Goal: Task Accomplishment & Management: Manage account settings

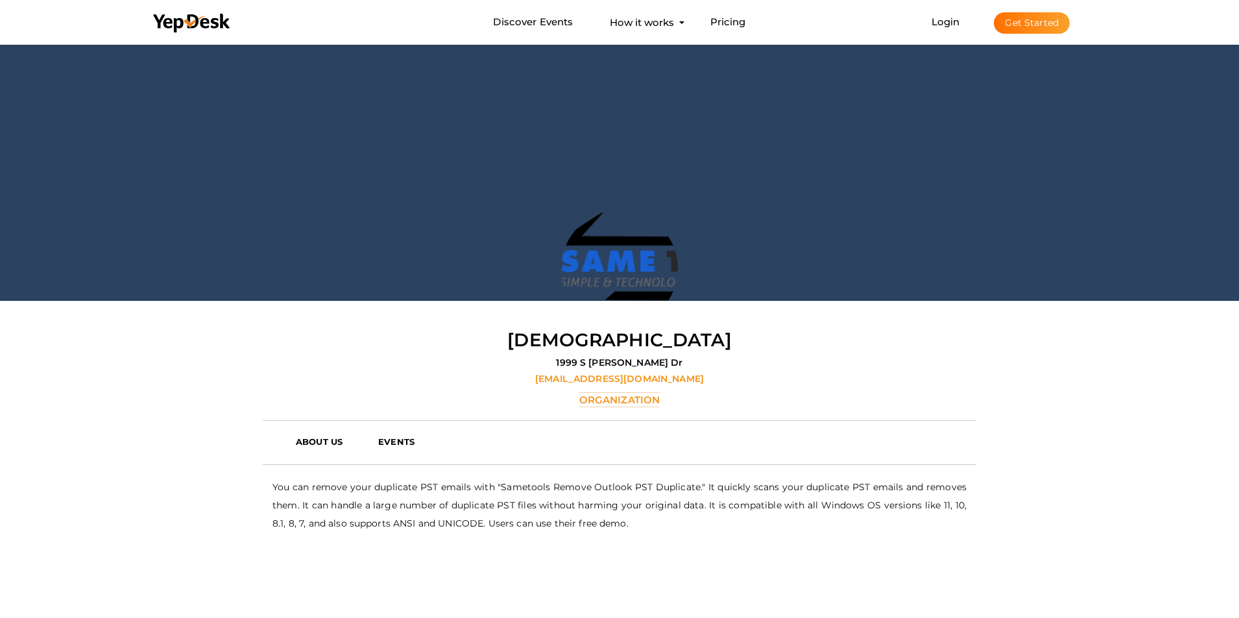
click at [195, 88] on div at bounding box center [619, 171] width 1239 height 259
click at [270, 95] on div at bounding box center [619, 171] width 1239 height 259
click at [956, 23] on link "Login" at bounding box center [945, 22] width 29 height 12
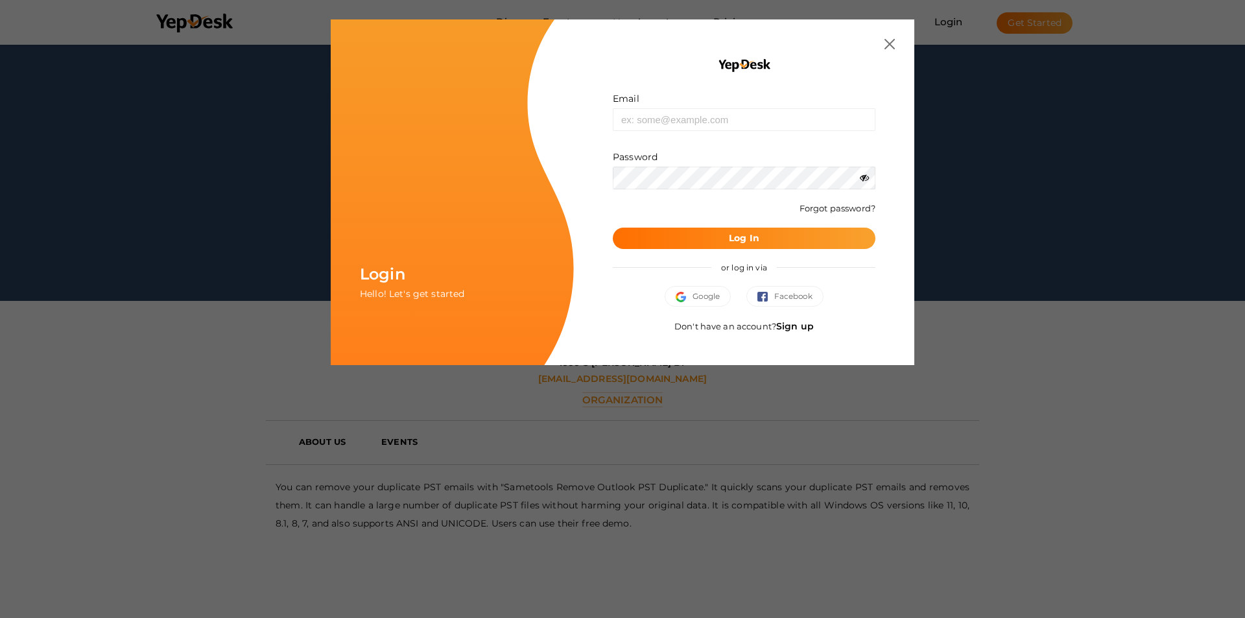
click at [781, 327] on link "Sign up" at bounding box center [795, 326] width 38 height 12
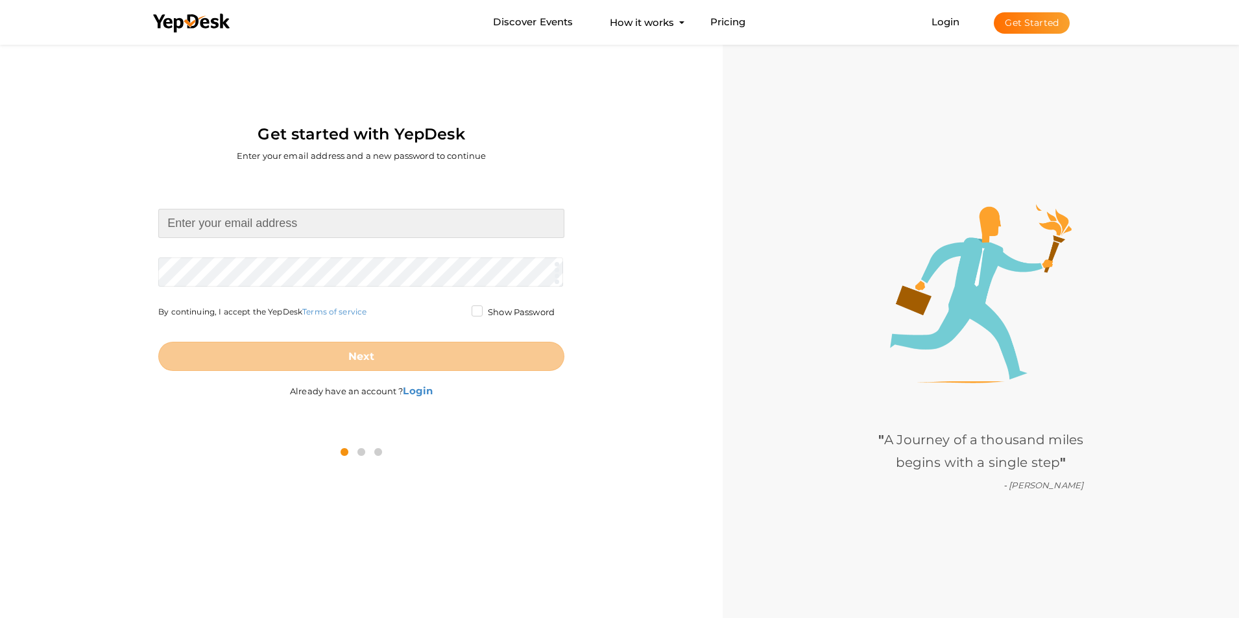
click at [237, 228] on input at bounding box center [361, 223] width 406 height 29
paste input "[EMAIL_ADDRESS][DOMAIN_NAME]"
type input "[EMAIL_ADDRESS][DOMAIN_NAME]"
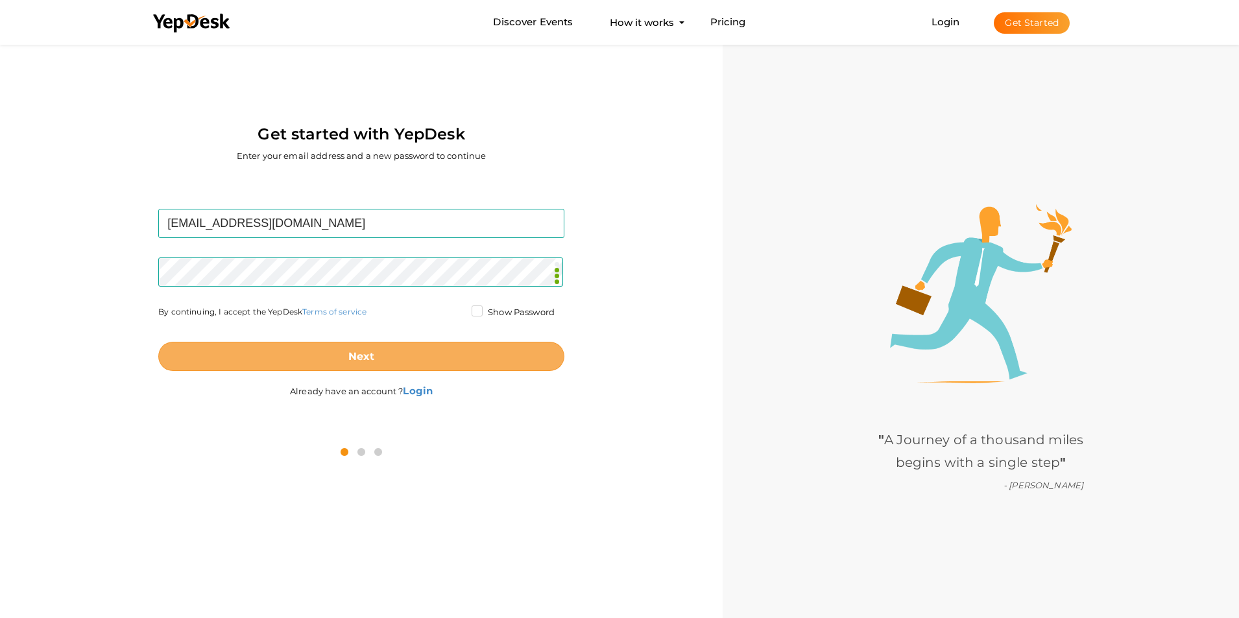
click at [366, 361] on b "Next" at bounding box center [361, 356] width 27 height 12
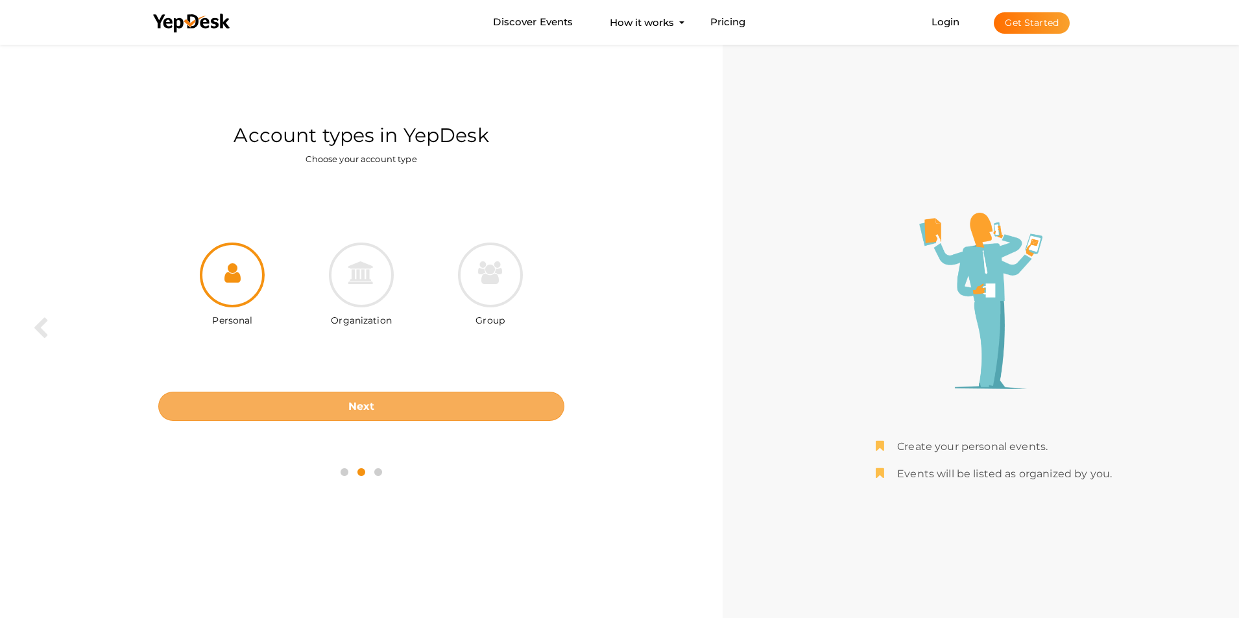
click at [351, 401] on b "Next" at bounding box center [361, 406] width 27 height 12
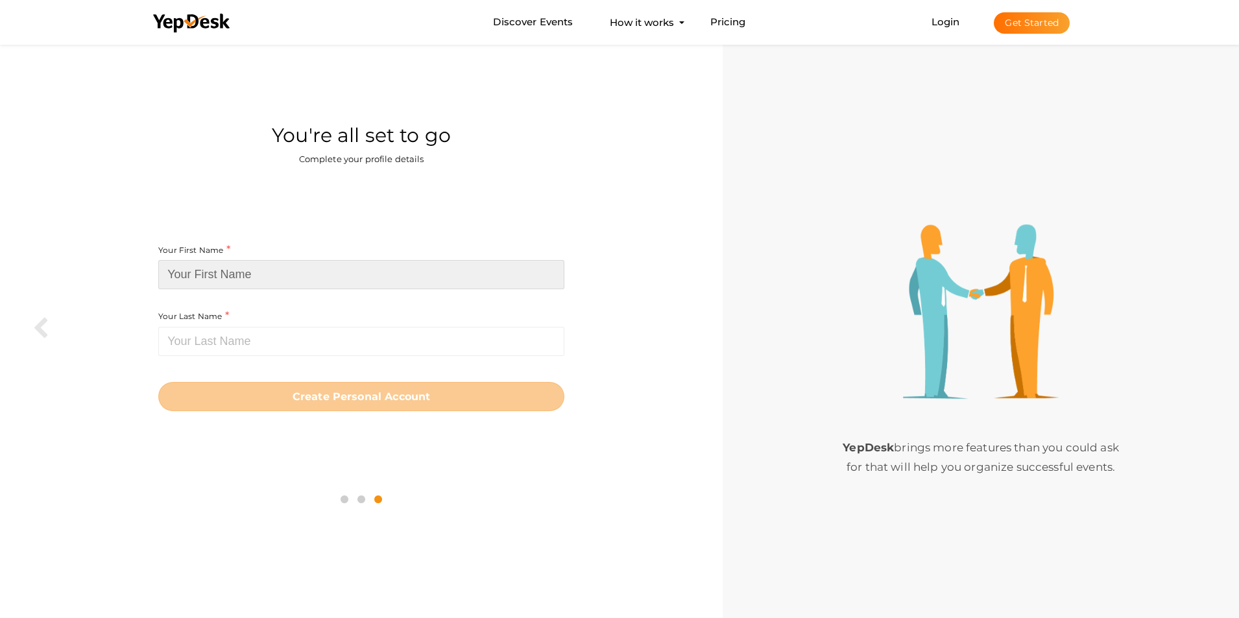
click at [286, 273] on input at bounding box center [361, 274] width 406 height 29
paste input "outlookduplicateremoval"
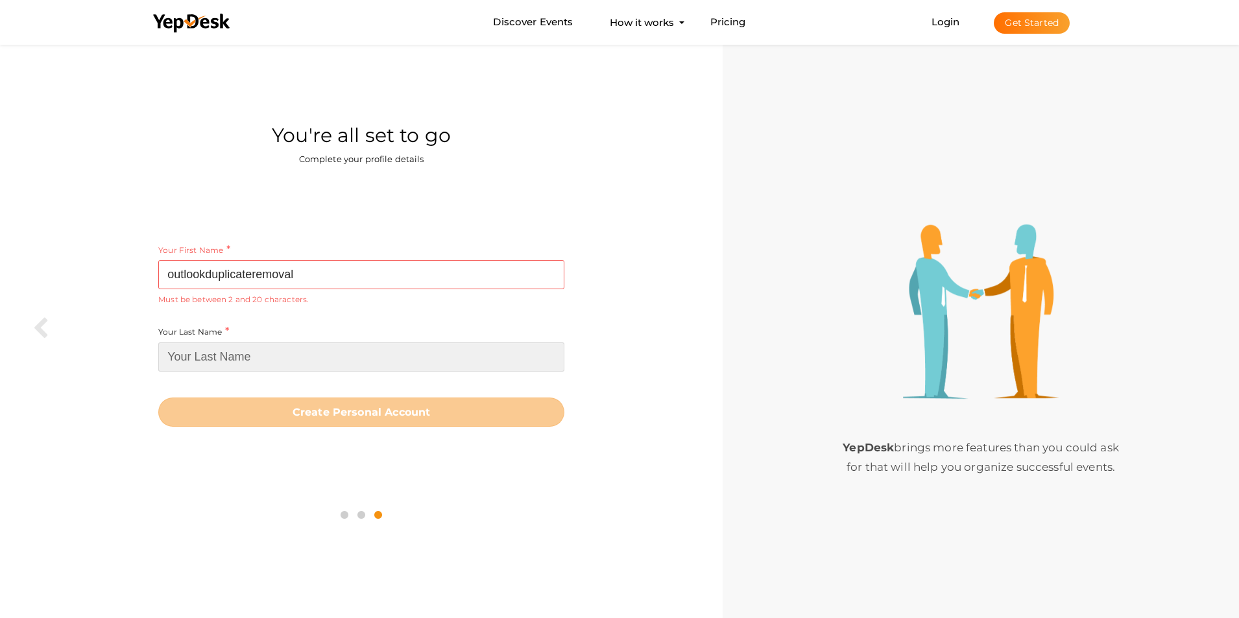
click at [225, 365] on input at bounding box center [361, 356] width 406 height 29
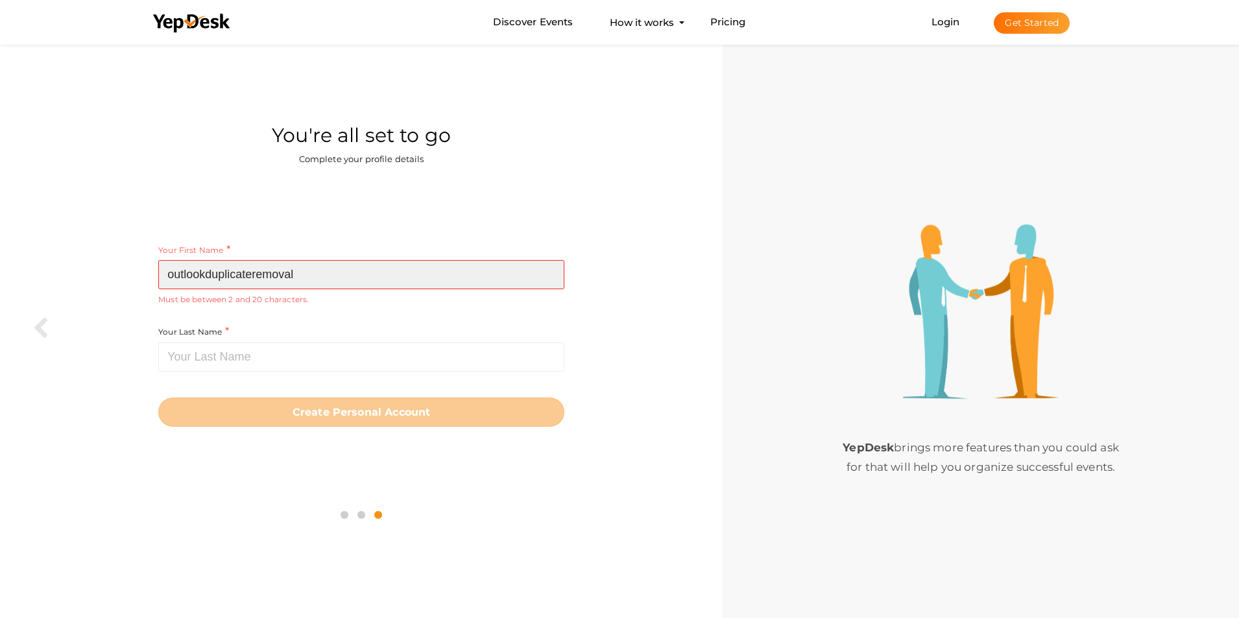
click at [300, 276] on input "outlookduplicateremoval" at bounding box center [361, 274] width 406 height 29
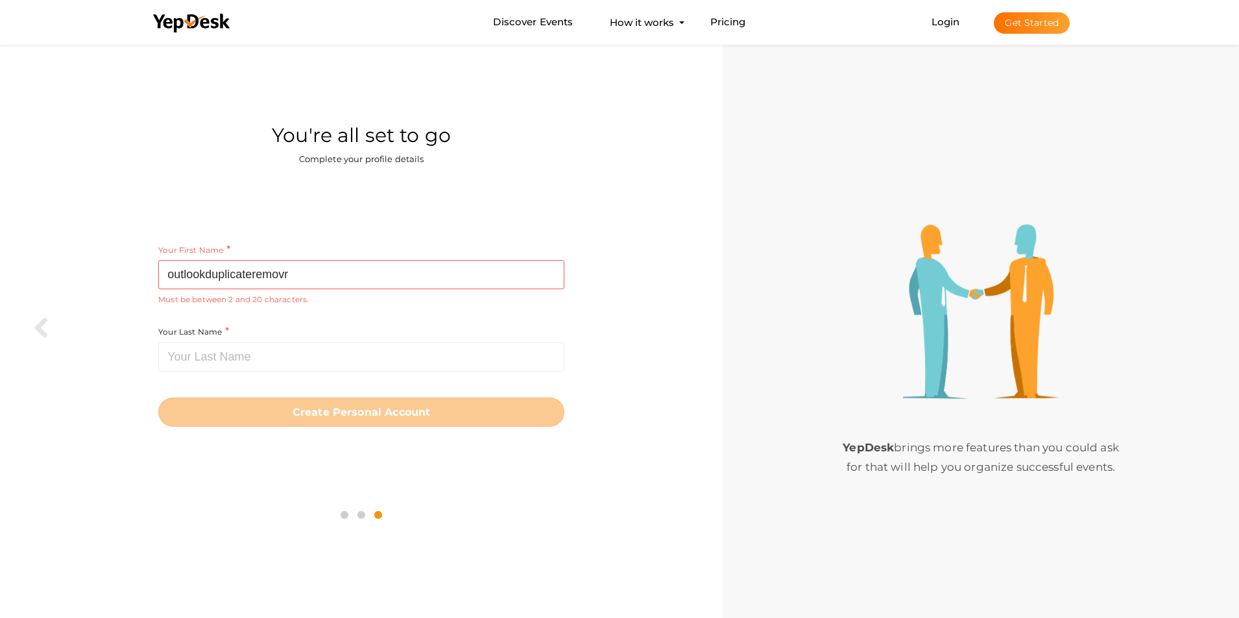
click at [516, 327] on div "Your Last Name Required. Must contain letters only. Must be between 1 and 20 ch…" at bounding box center [361, 347] width 406 height 47
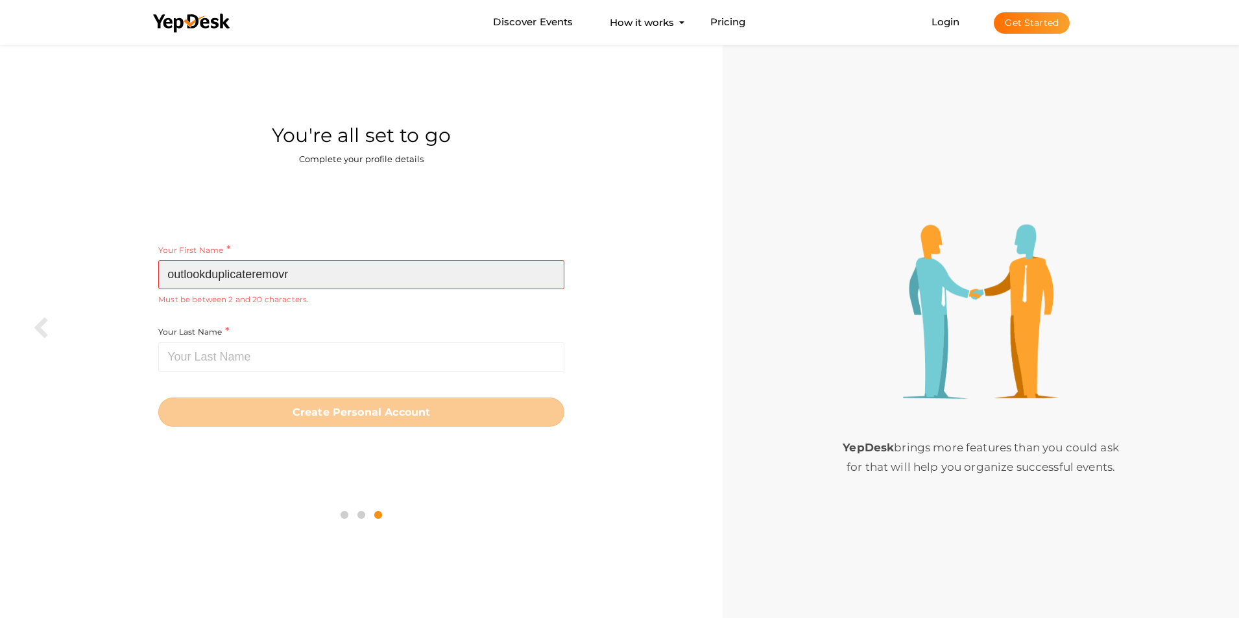
click at [315, 278] on input "outlookduplicateremovr" at bounding box center [361, 274] width 406 height 29
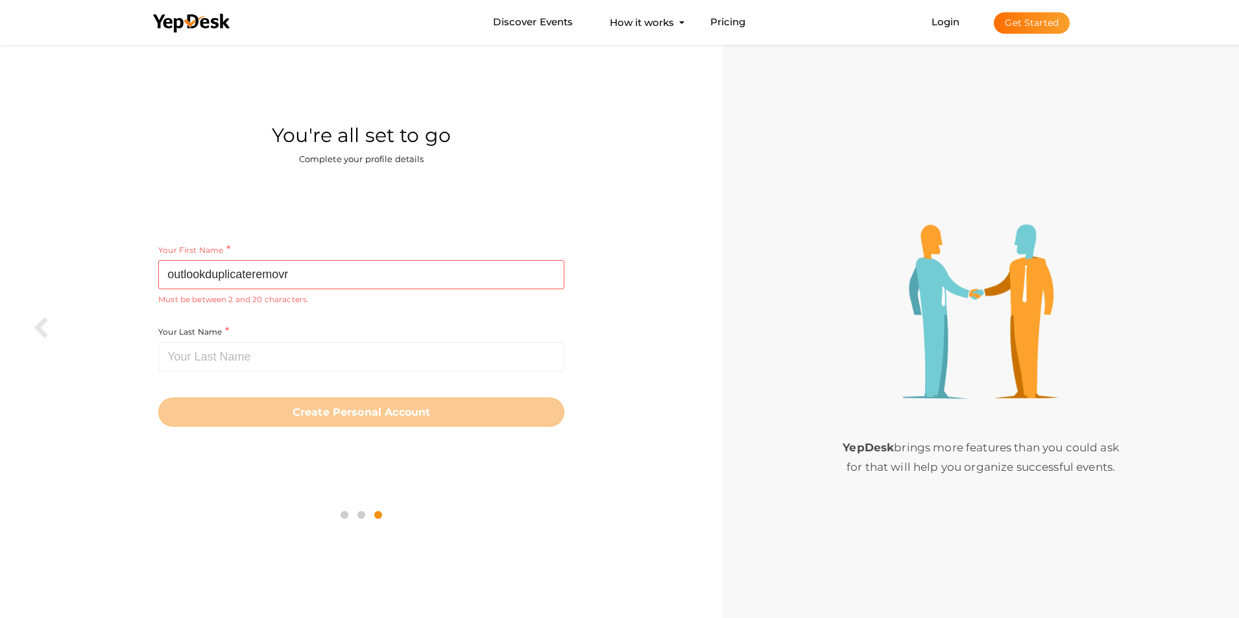
click at [318, 334] on div "Your Last Name Required. Must contain letters only. Must be between 1 and 20 ch…" at bounding box center [361, 347] width 406 height 47
click at [291, 324] on div "Your First Name outlookduplicateremovr Required. Must contain letters only. Mus…" at bounding box center [361, 284] width 406 height 82
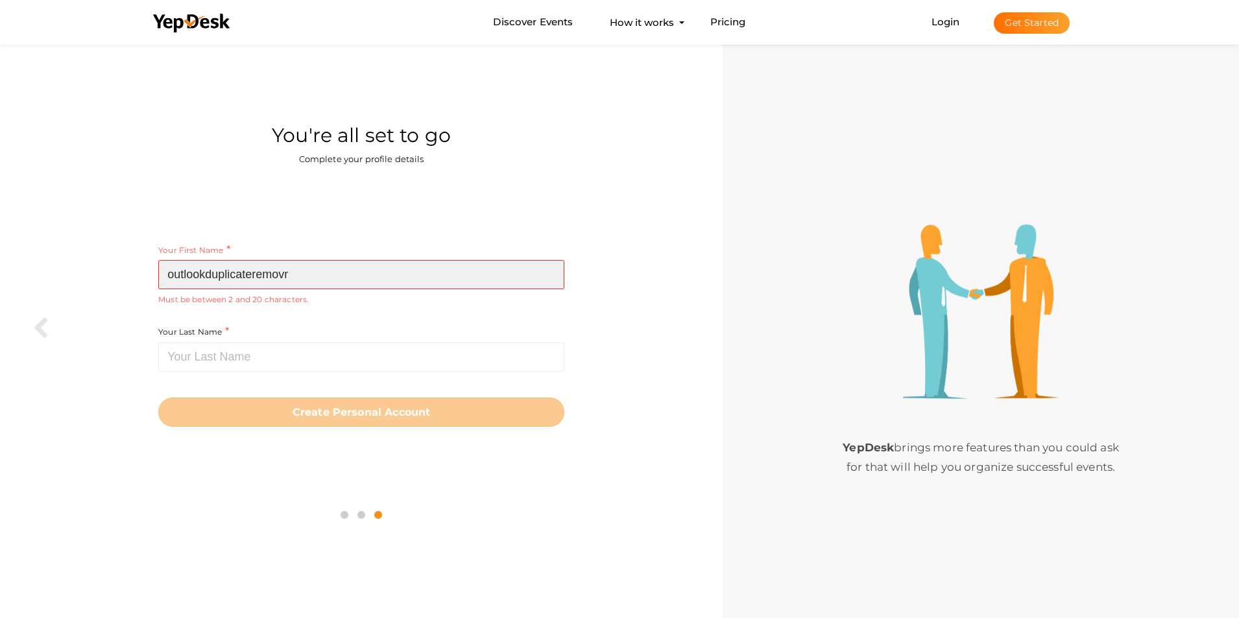
click at [298, 274] on input "outlookduplicateremovr" at bounding box center [361, 274] width 406 height 29
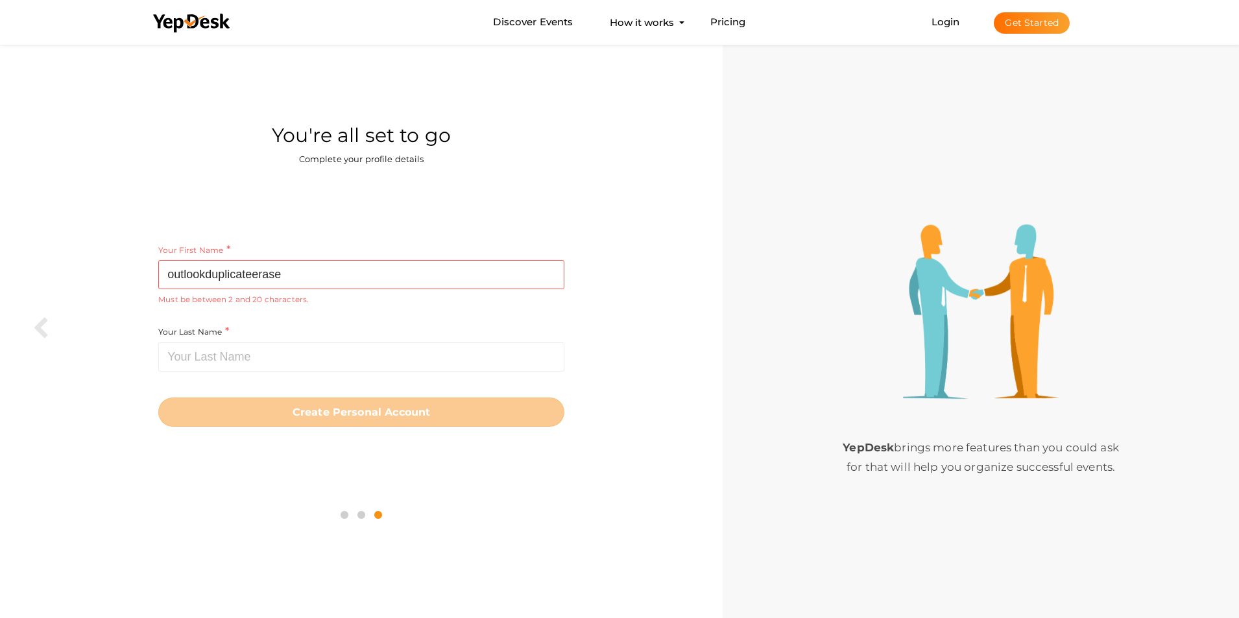
click at [362, 310] on div "Your First Name outlookduplicateerase Required. Must contain letters only. Must…" at bounding box center [361, 284] width 406 height 82
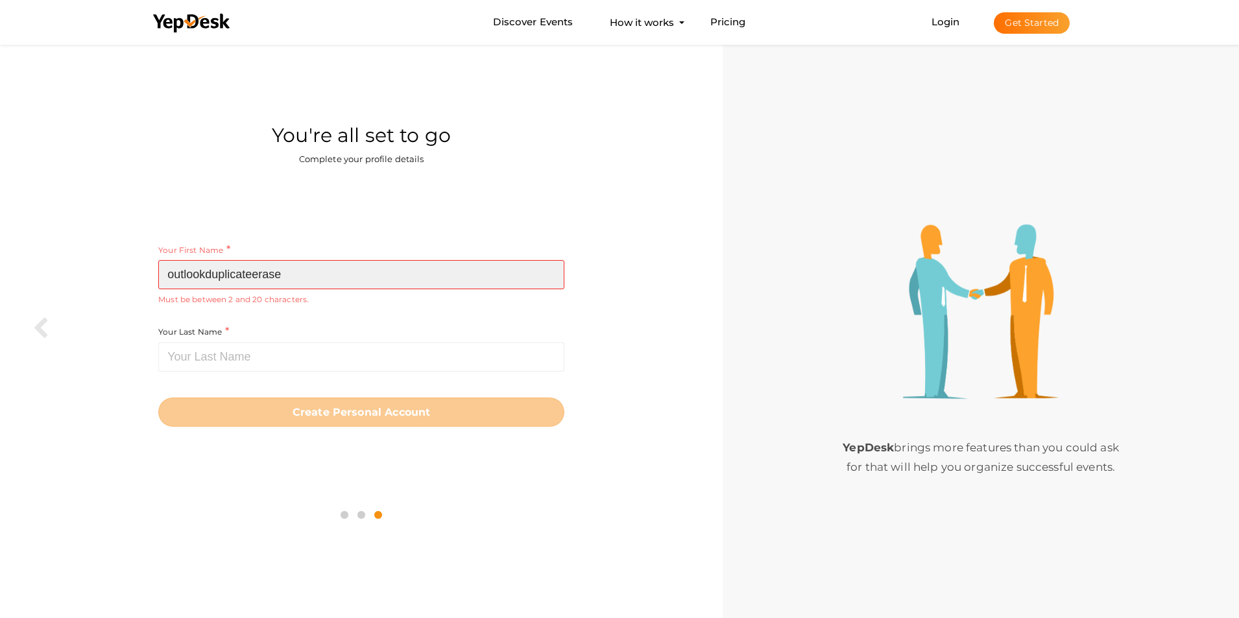
click at [311, 279] on input "outlookduplicateerase" at bounding box center [361, 274] width 406 height 29
click at [204, 274] on input "outlookduplicateremove" at bounding box center [361, 274] width 406 height 29
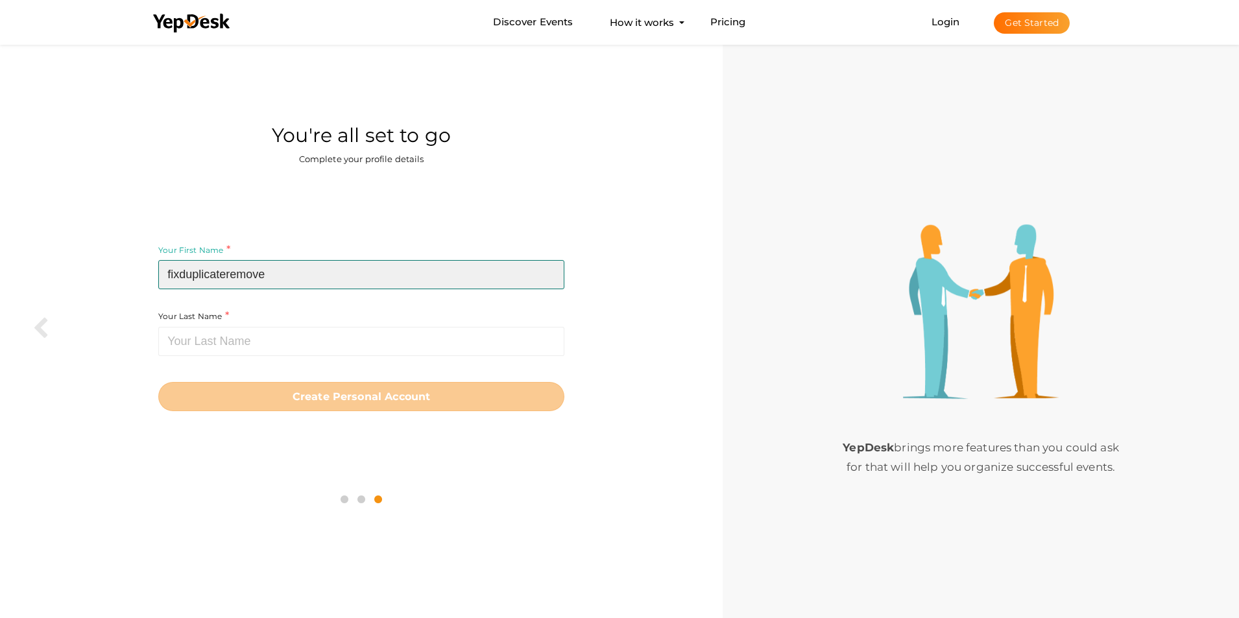
type input "fixduplicateremove"
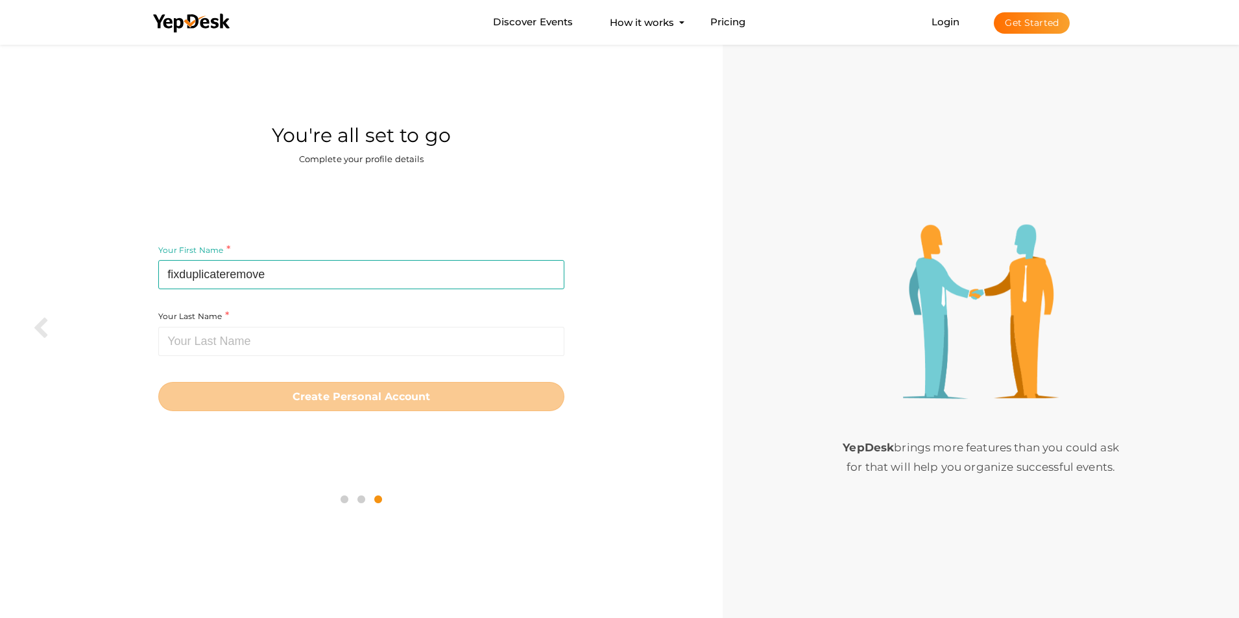
click at [238, 314] on div "Your Last Name Required. Must contain letters only. Must be between 1 and 20 ch…" at bounding box center [361, 332] width 406 height 47
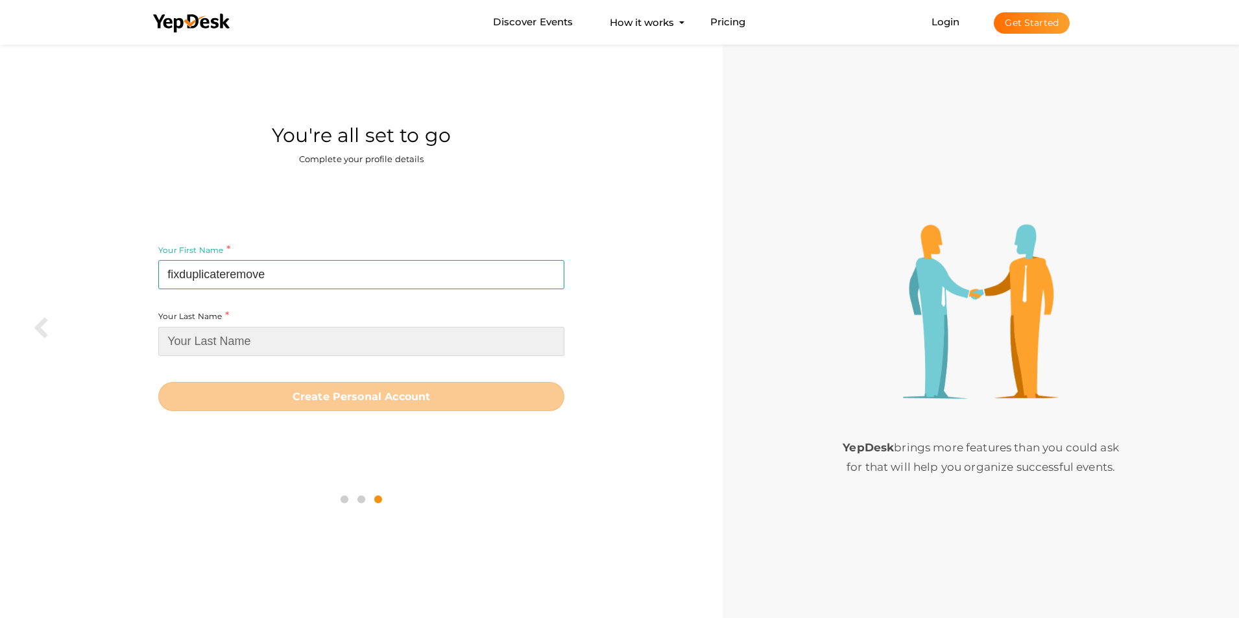
click at [244, 340] on input at bounding box center [361, 341] width 406 height 29
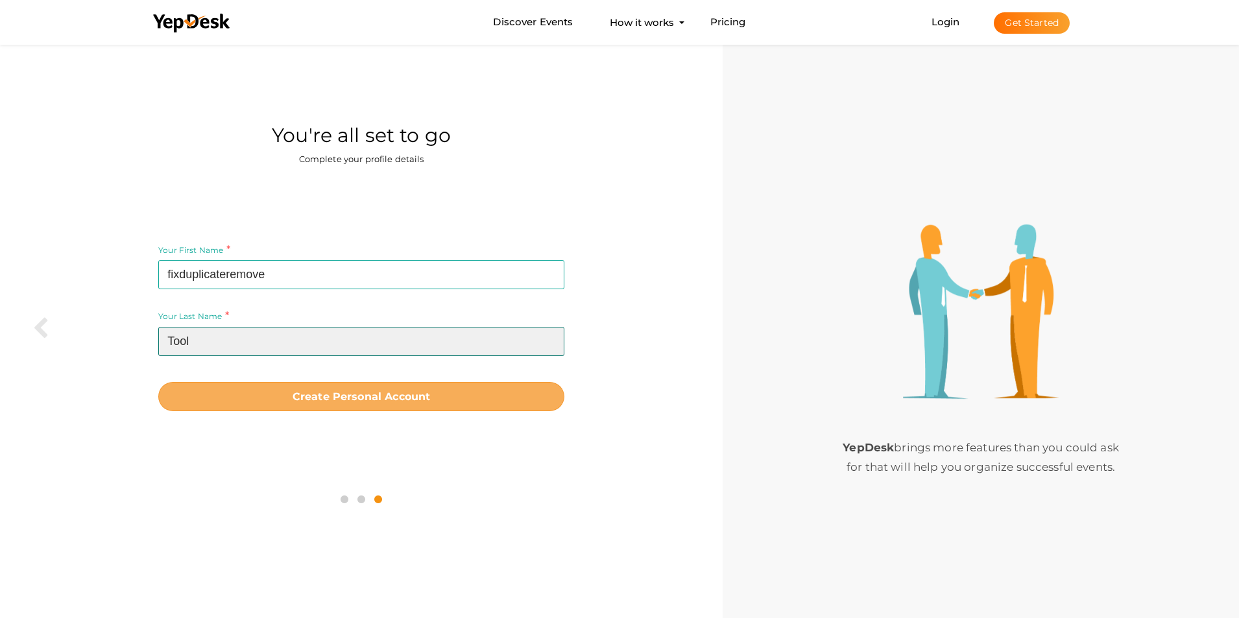
type input "Tool"
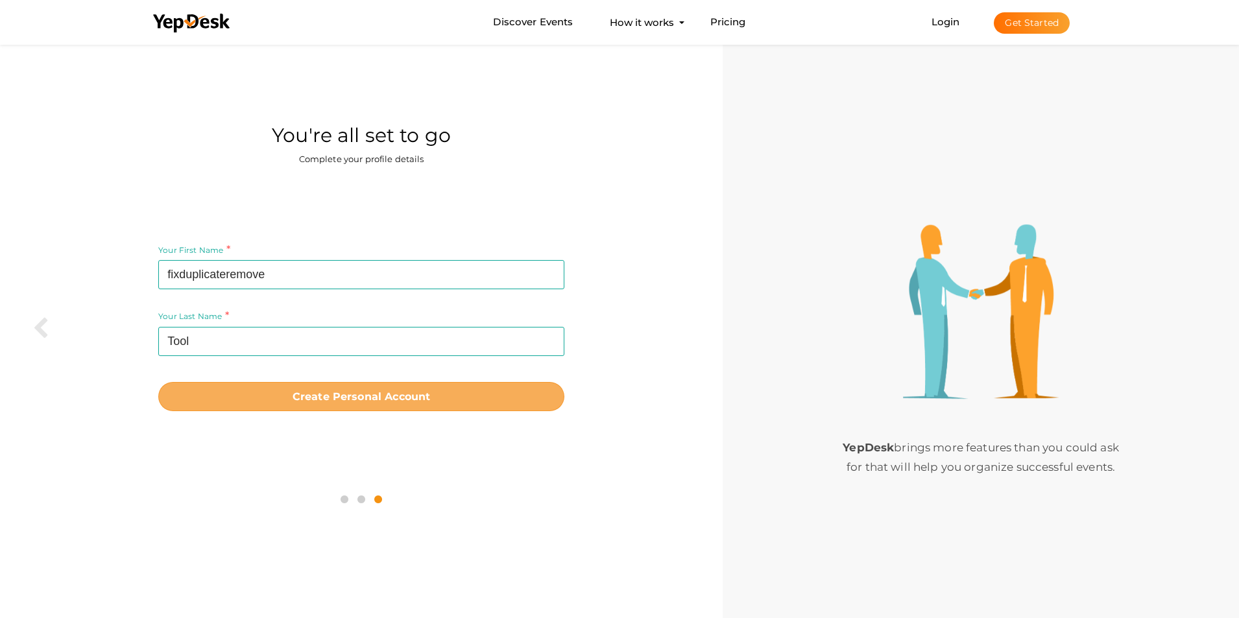
click at [285, 396] on button "Create Personal Account" at bounding box center [361, 396] width 406 height 29
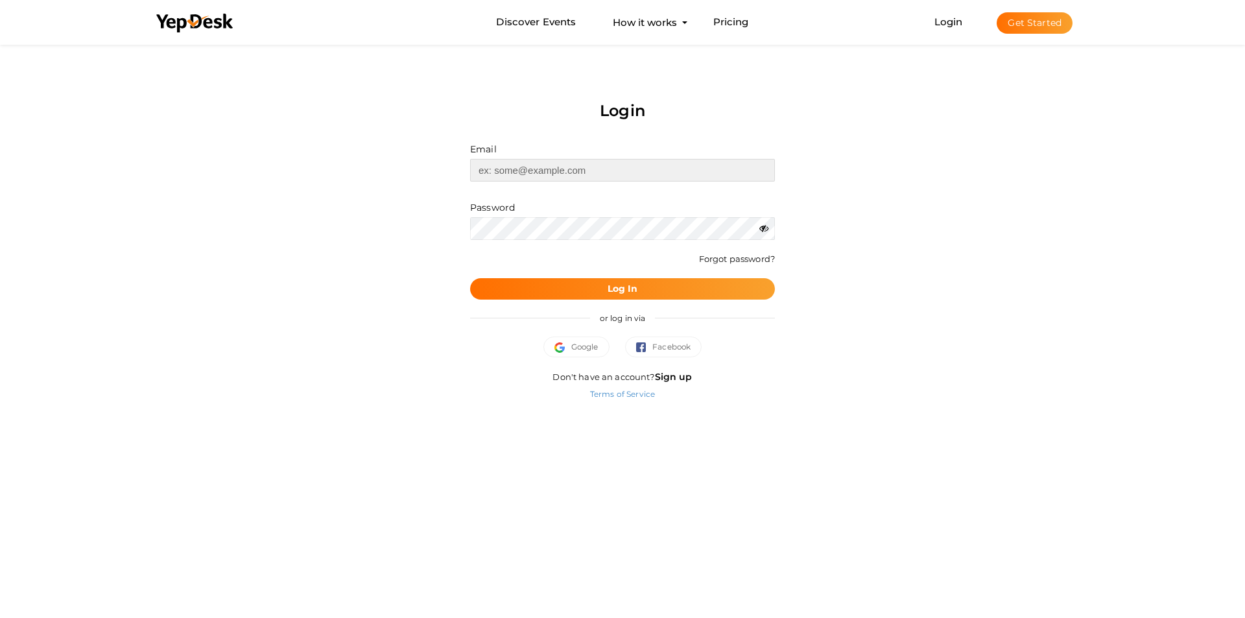
click at [571, 168] on input "text" at bounding box center [622, 170] width 305 height 23
paste input "[EMAIL_ADDRESS][DOMAIN_NAME]"
type input "[EMAIL_ADDRESS][DOMAIN_NAME]"
click at [520, 285] on button "Log In" at bounding box center [622, 288] width 305 height 21
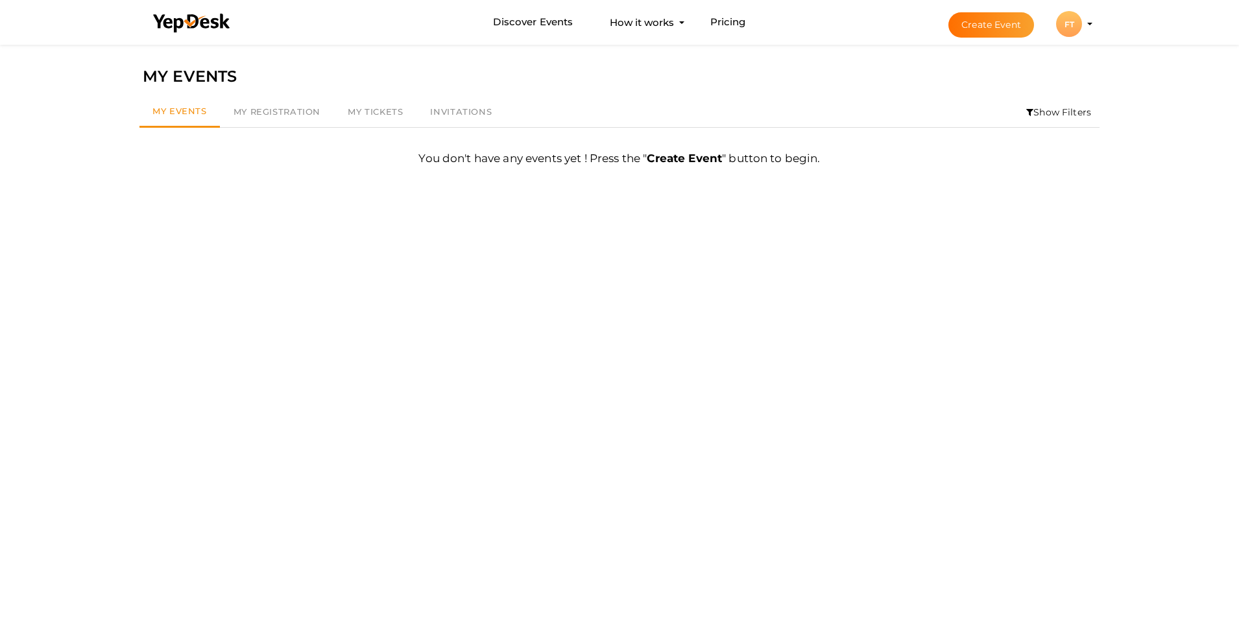
click at [682, 263] on div "Filter MY EVENTS My Events My Registration My Tickets Invitations Show Filters …" at bounding box center [619, 351] width 973 height 618
click at [1069, 32] on div "FT" at bounding box center [1069, 24] width 26 height 26
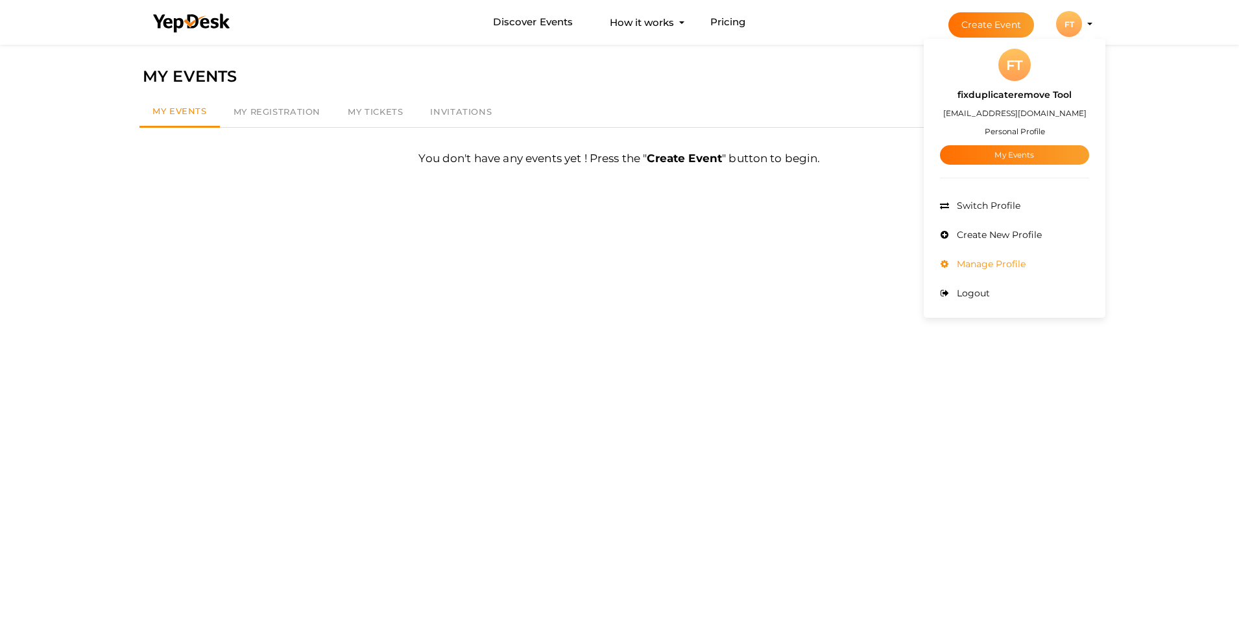
click at [978, 261] on span "Manage Profile" at bounding box center [989, 264] width 72 height 12
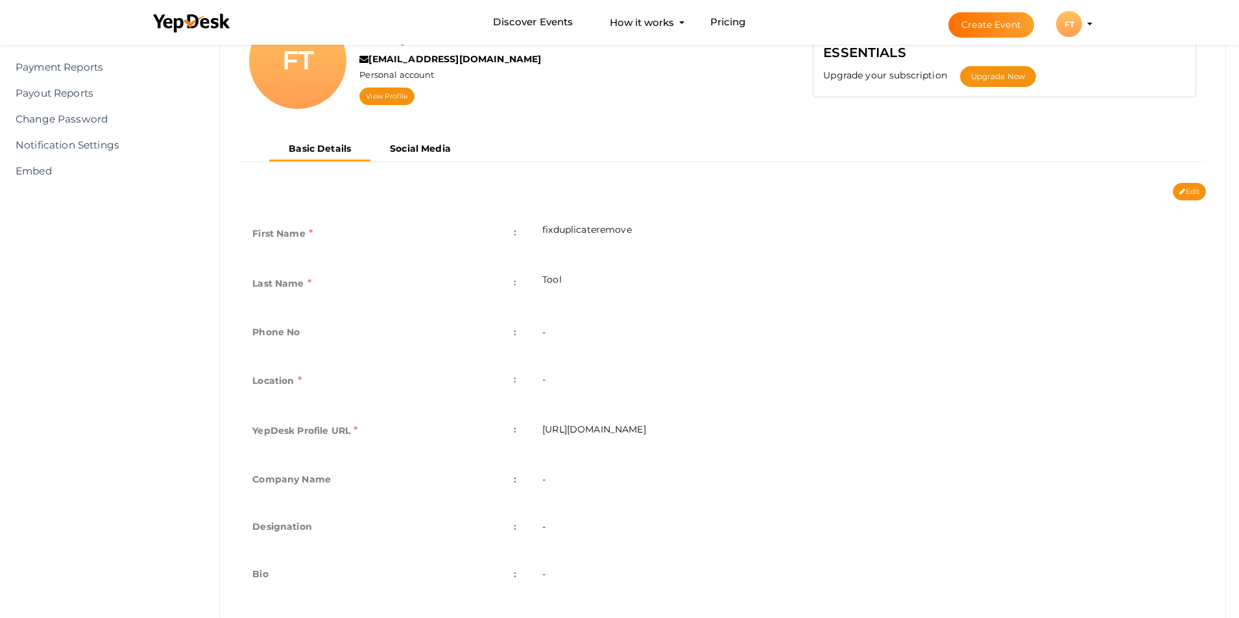
scroll to position [181, 0]
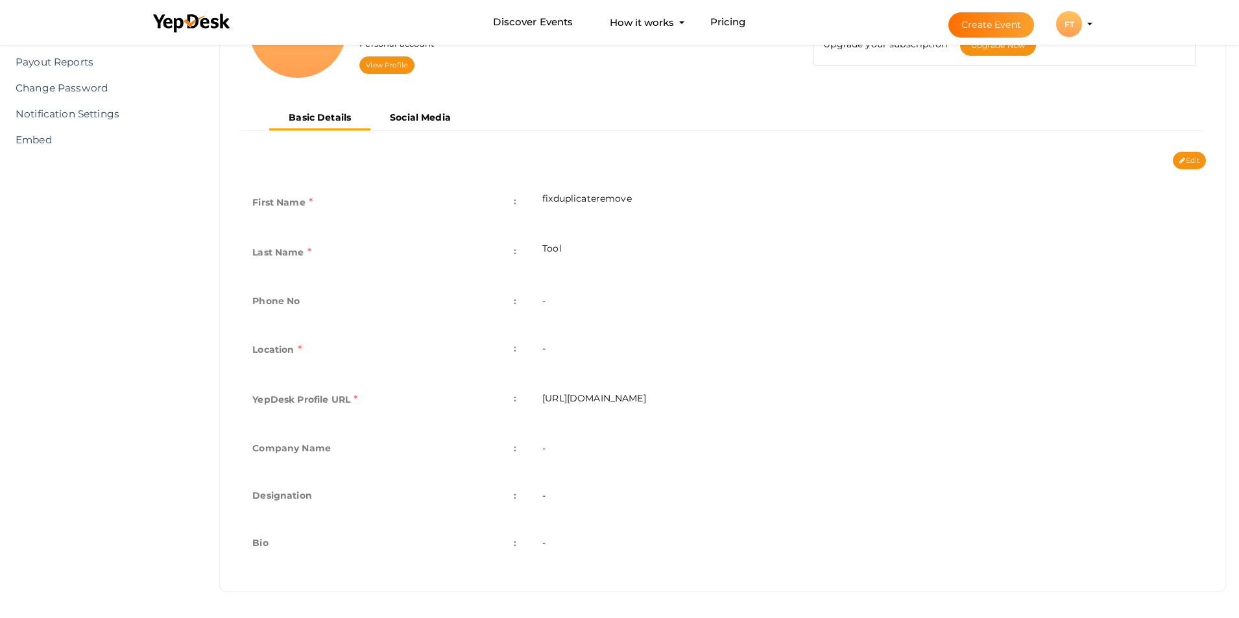
click at [556, 445] on td "-" at bounding box center [867, 449] width 676 height 47
drag, startPoint x: 278, startPoint y: 555, endPoint x: 560, endPoint y: 583, distance: 284.1
click at [289, 560] on td "Bio :" at bounding box center [384, 544] width 290 height 47
click at [631, 534] on td "-" at bounding box center [867, 544] width 676 height 47
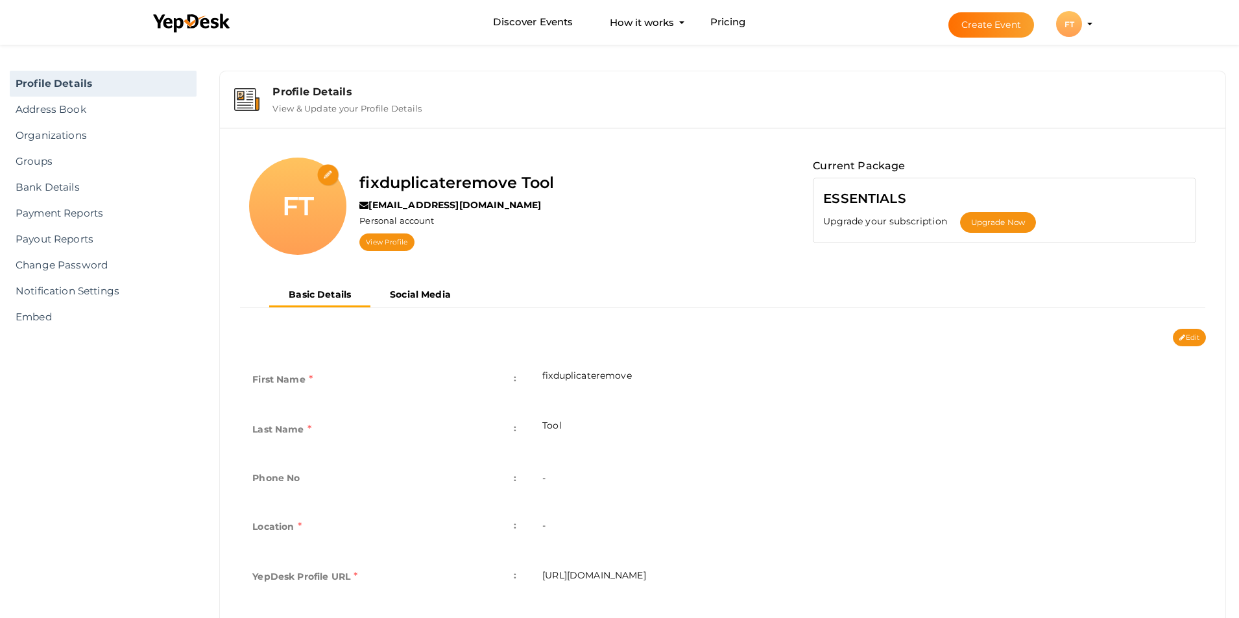
scroll to position [0, 0]
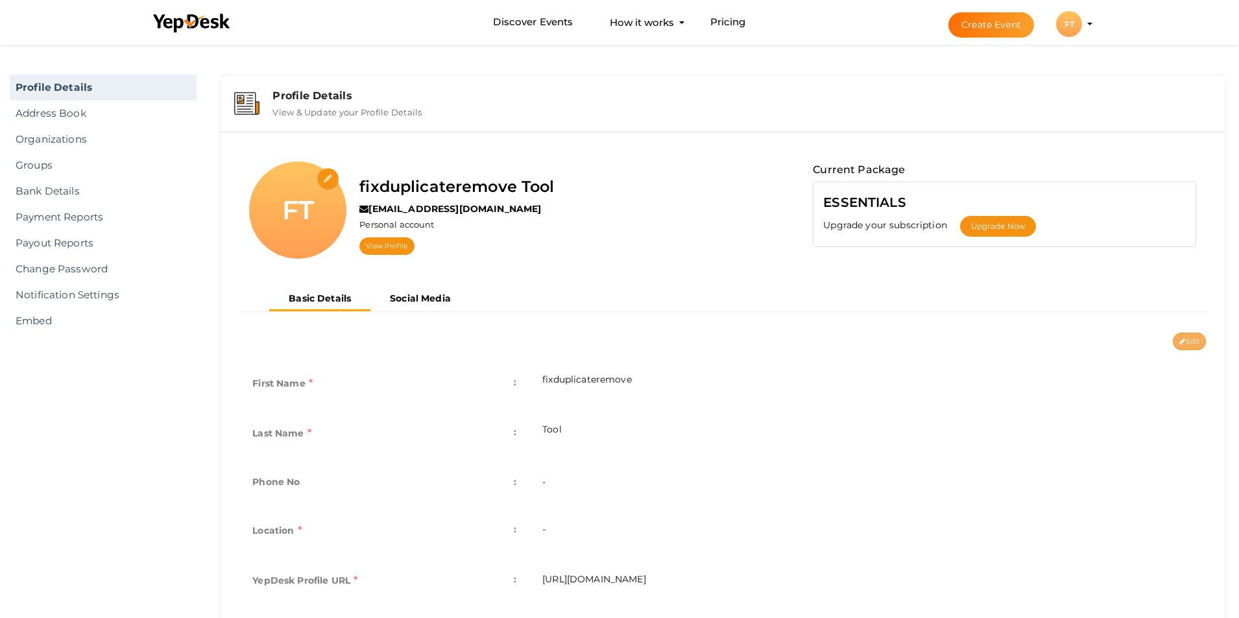
click at [1175, 335] on button "Edit" at bounding box center [1188, 342] width 33 height 18
type input "fixduplicateremove"
type input "Tool"
type input "fixduplicateremove-tool"
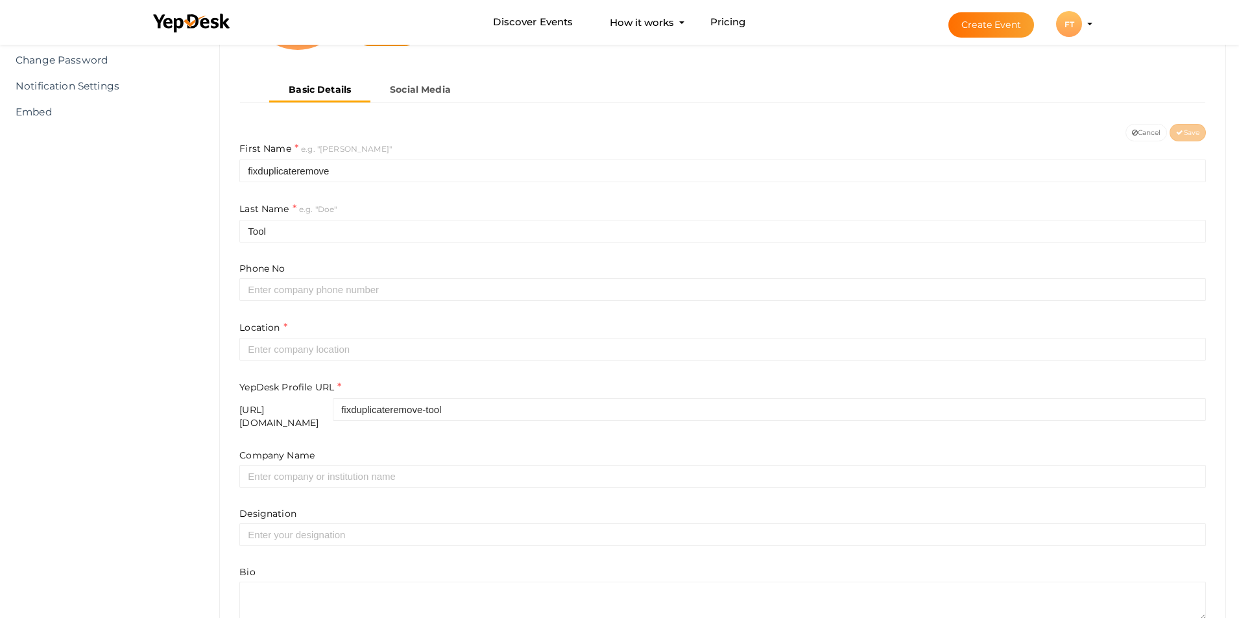
scroll to position [259, 0]
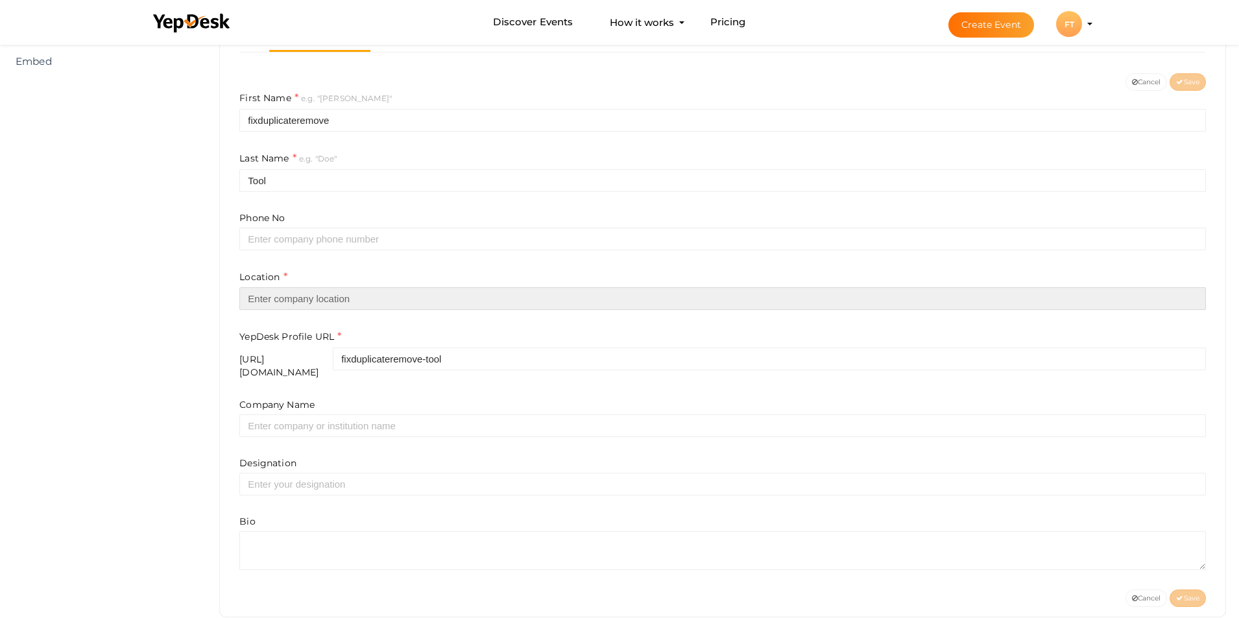
click at [376, 302] on input "text" at bounding box center [722, 298] width 966 height 23
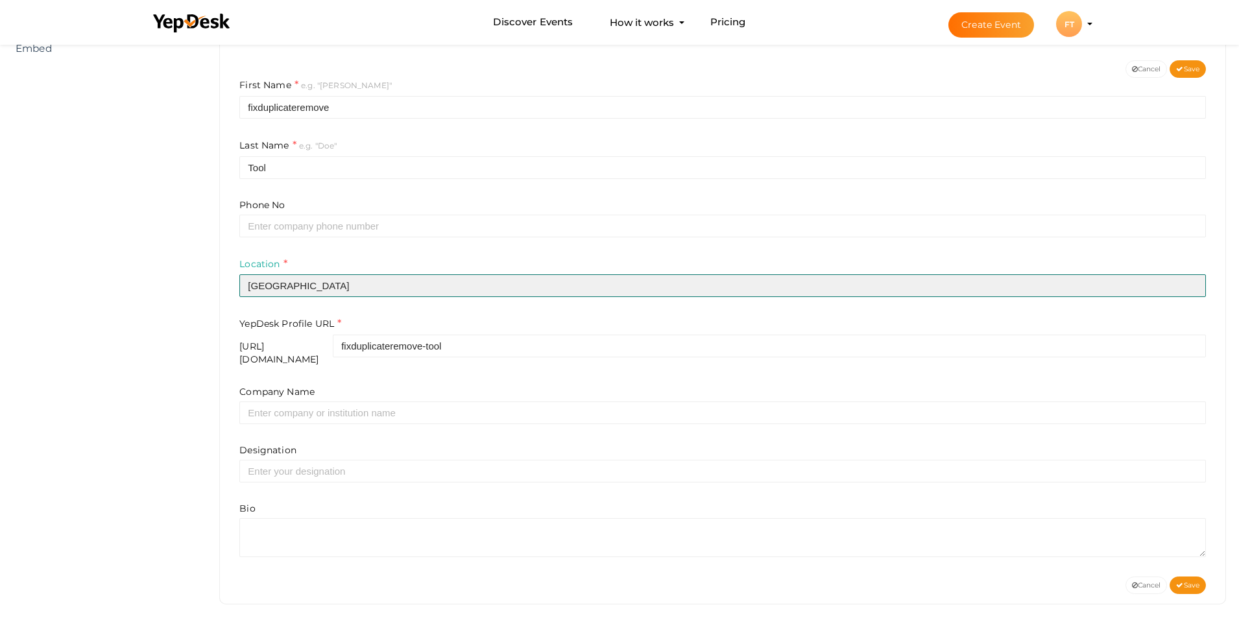
scroll to position [276, 0]
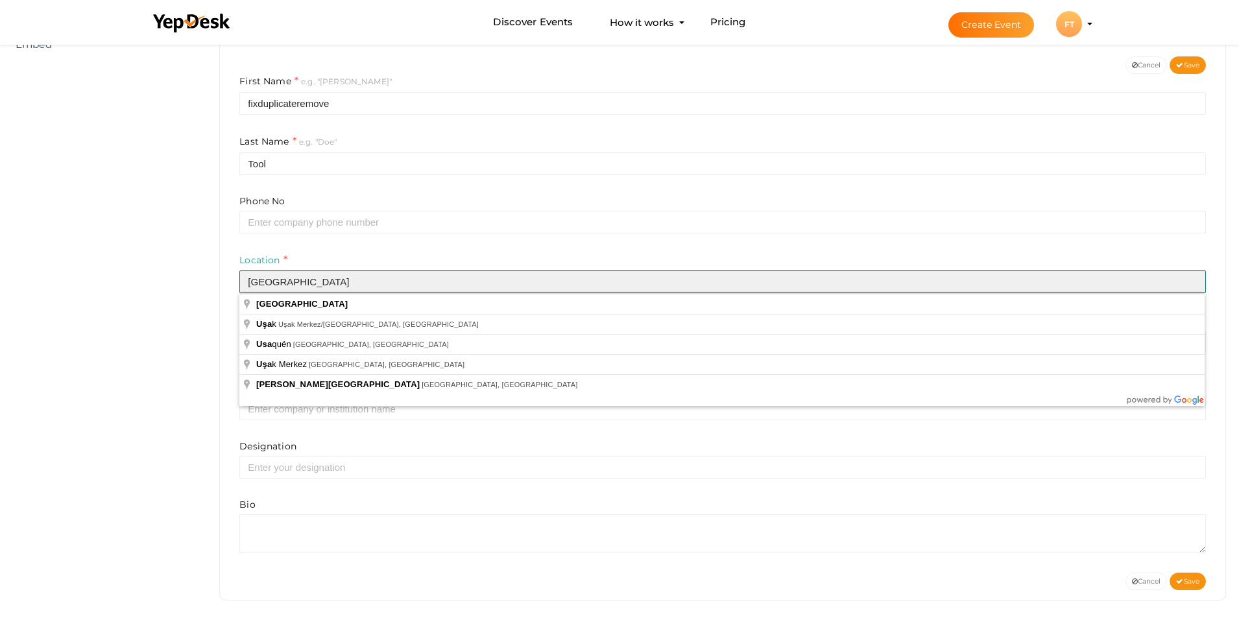
type input "[GEOGRAPHIC_DATA]"
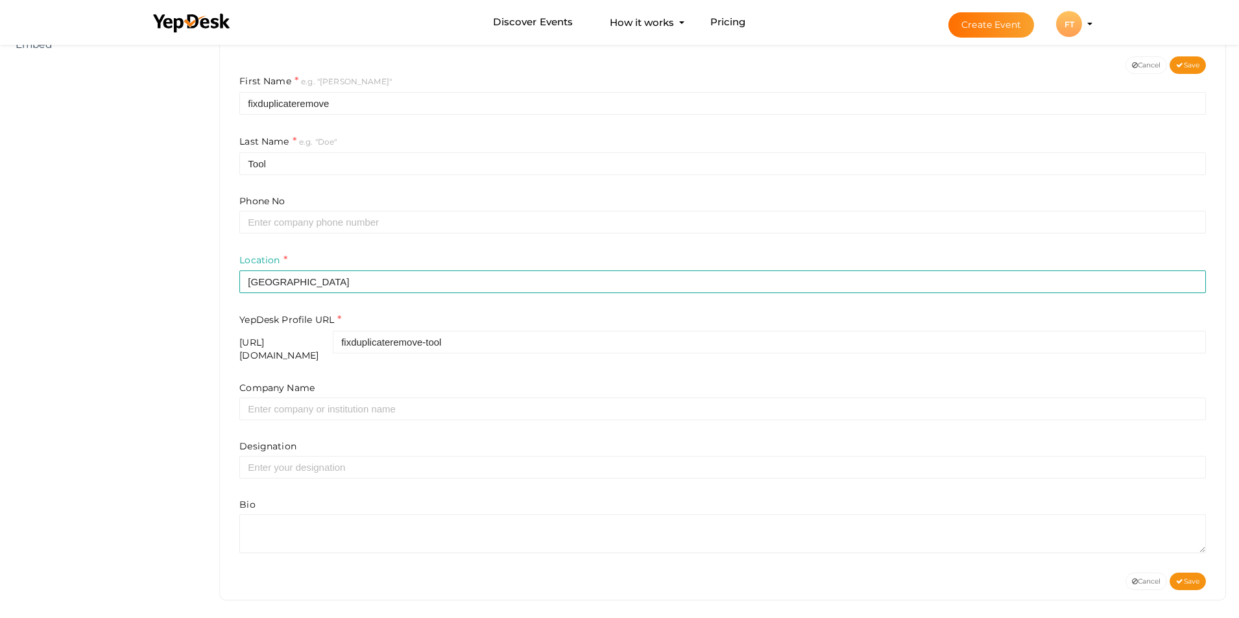
click at [371, 440] on div "Designation" at bounding box center [722, 459] width 966 height 39
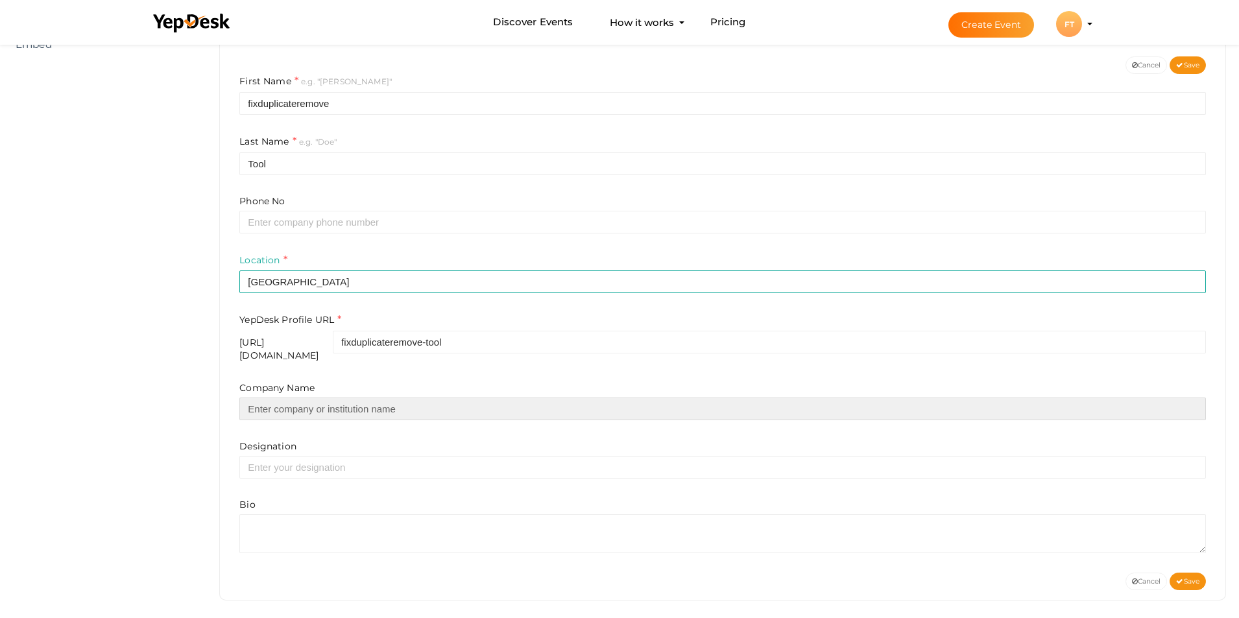
click at [324, 403] on input "text" at bounding box center [722, 409] width 966 height 23
type input "TrustVare"
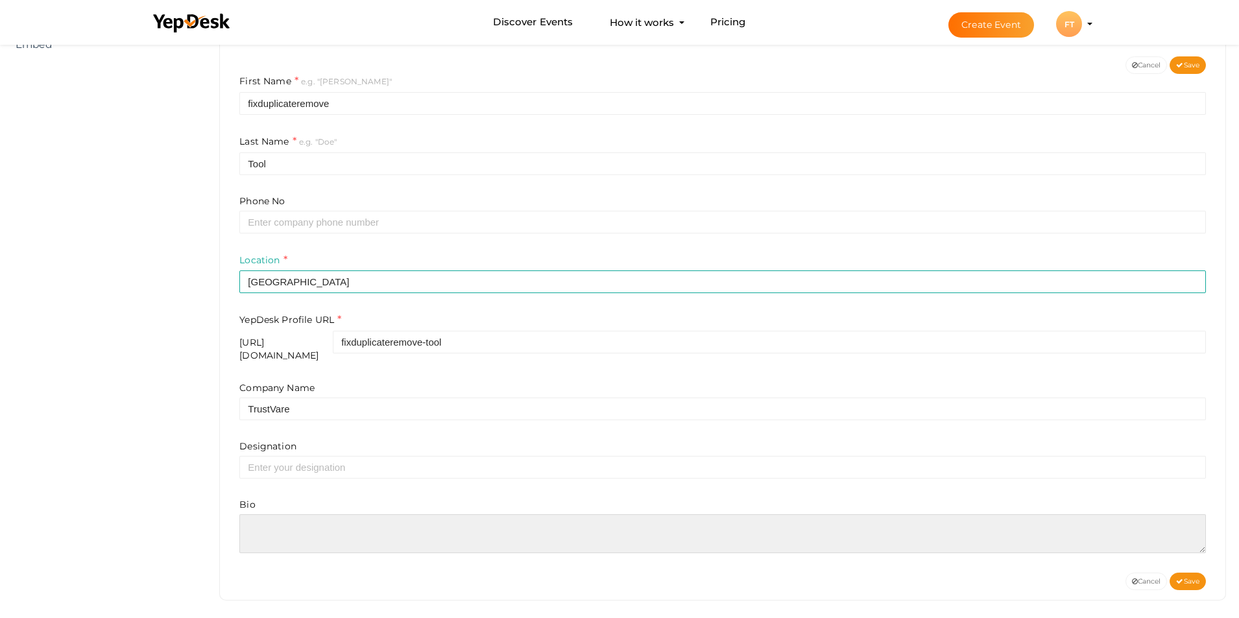
click at [298, 528] on textarea at bounding box center [722, 533] width 966 height 39
paste textarea "TrustVare Outlook Duplicate removal is the best software to remove all types of…"
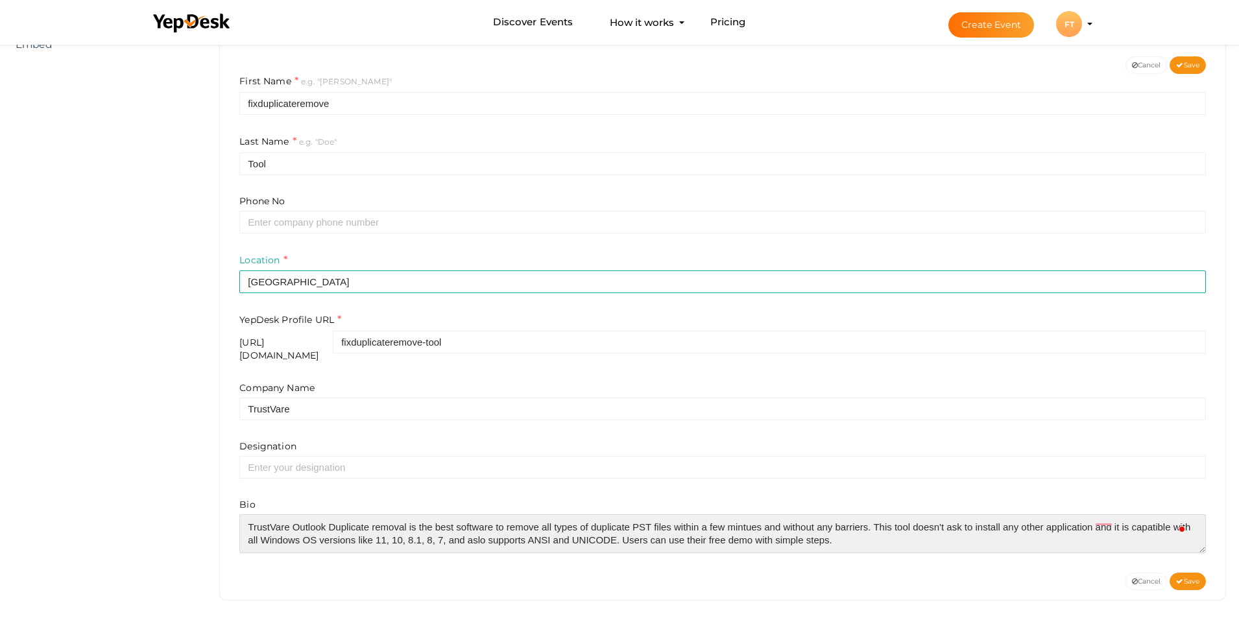
click at [850, 536] on textarea at bounding box center [722, 533] width 966 height 39
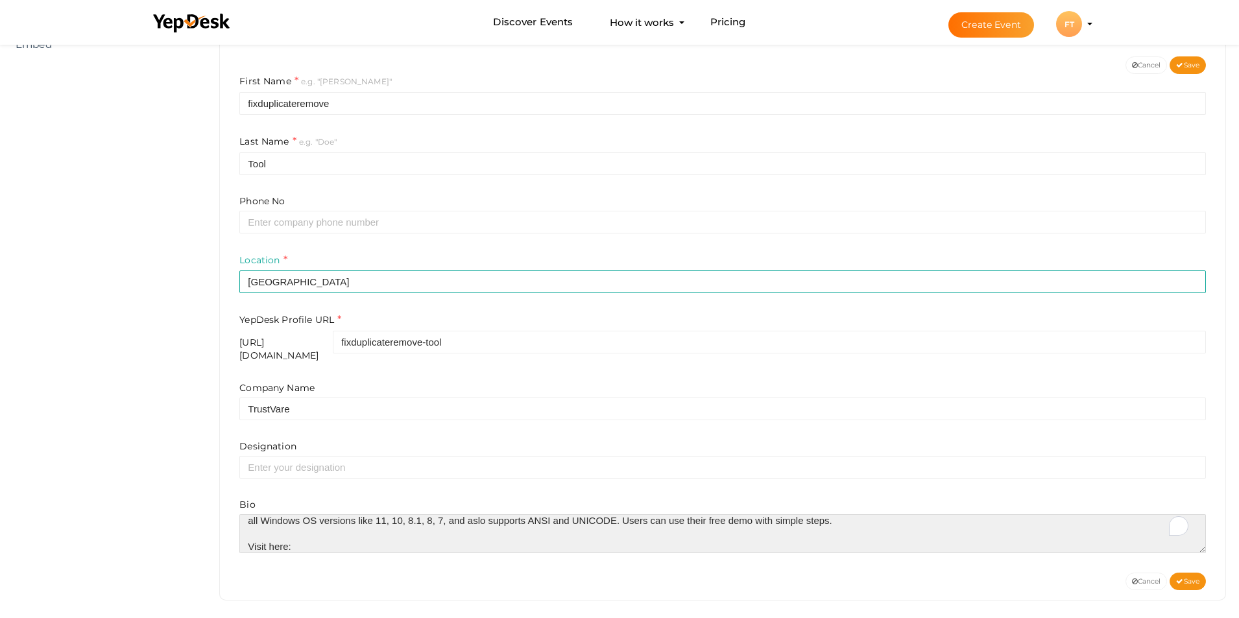
click at [328, 542] on textarea at bounding box center [722, 533] width 966 height 39
paste textarea "https://www.trustvare.com/duplicate-remover/pst/"
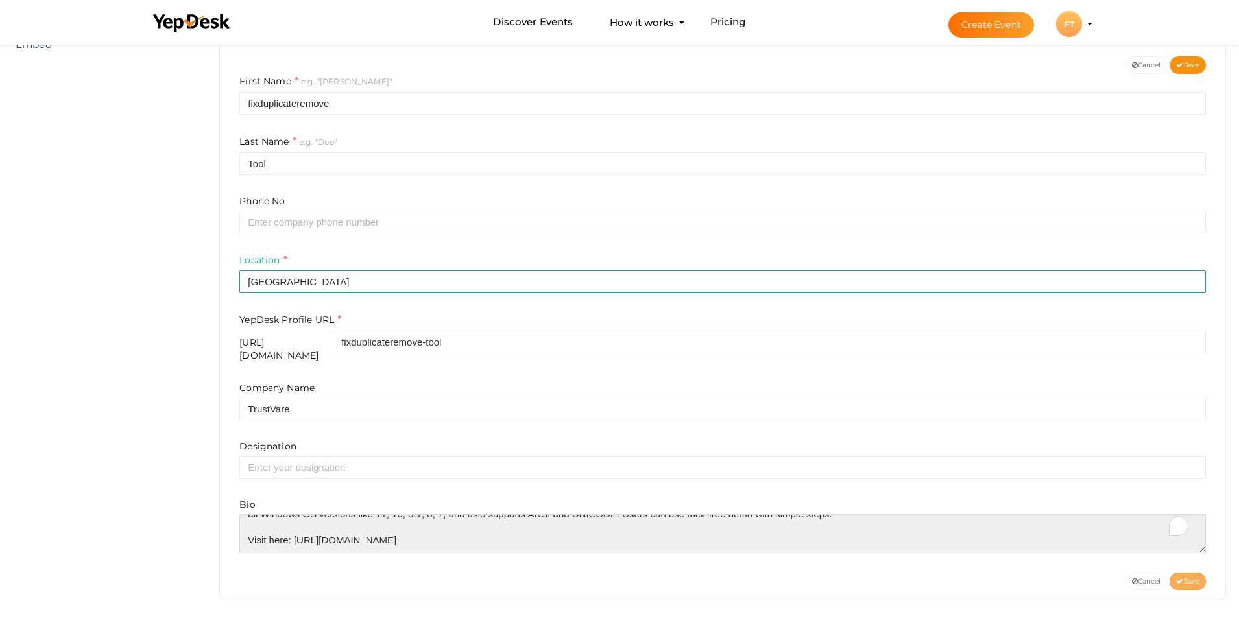
type textarea "TrustVare Outlook Duplicate removal is the best software to remove all types of…"
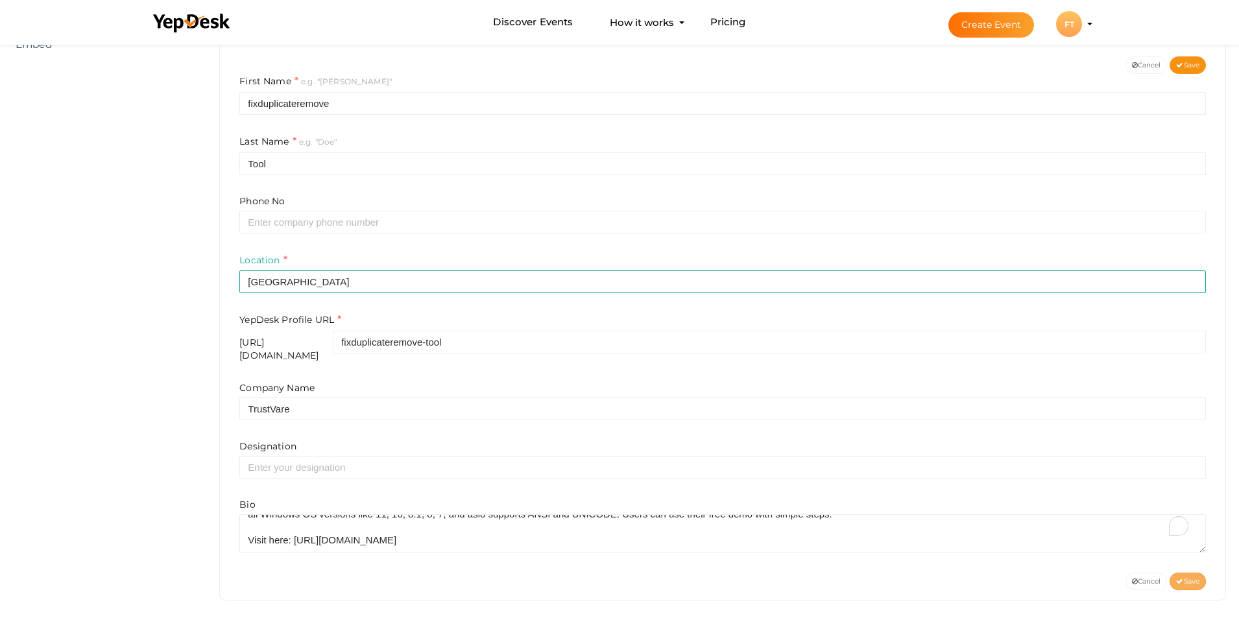
click at [1187, 577] on span "Save" at bounding box center [1187, 581] width 23 height 8
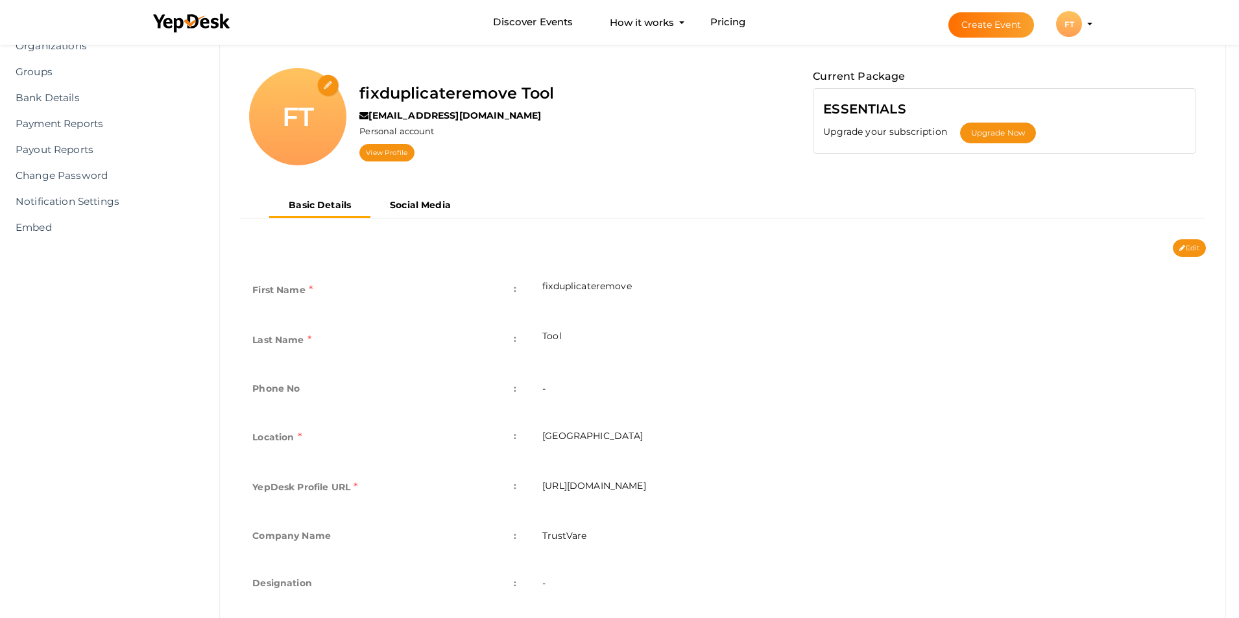
scroll to position [0, 0]
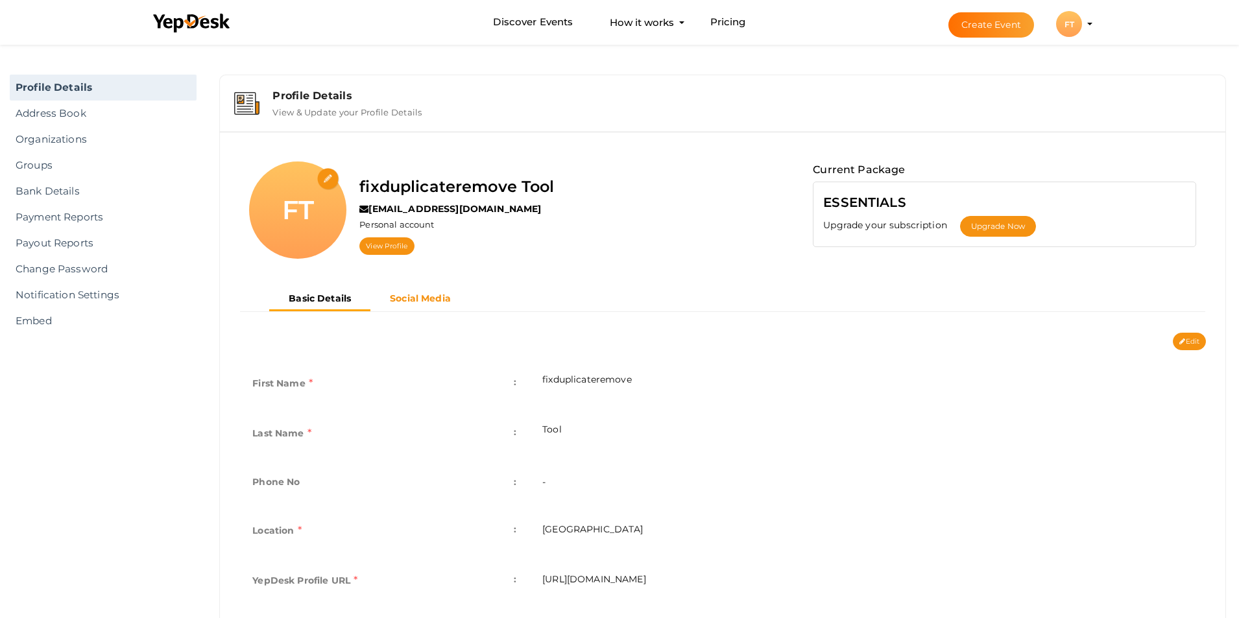
click at [435, 291] on button "Social Media" at bounding box center [420, 298] width 100 height 21
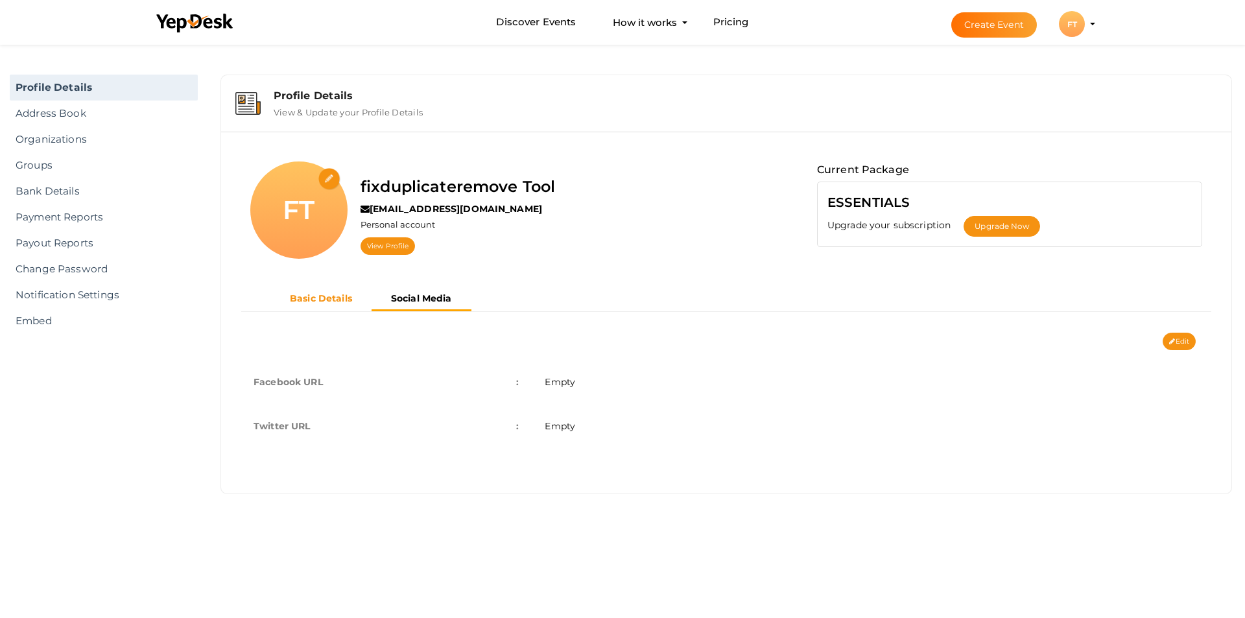
click at [331, 294] on b "Basic Details" at bounding box center [321, 298] width 62 height 12
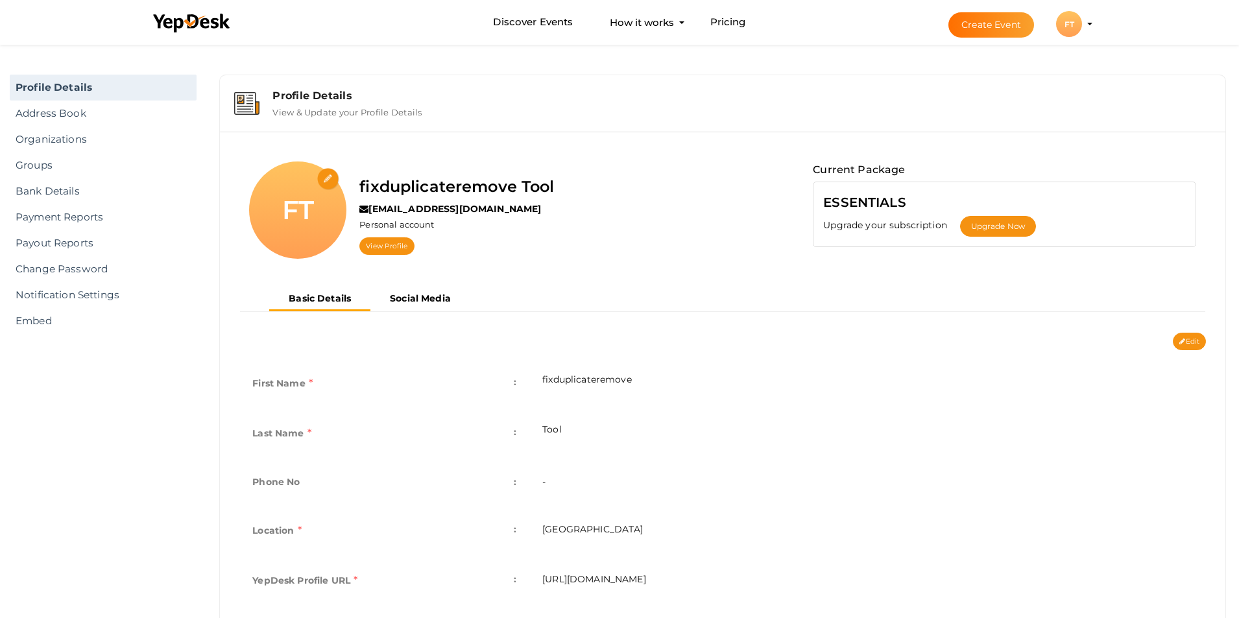
click at [307, 219] on div "FT" at bounding box center [297, 209] width 97 height 97
click at [327, 175] on input "file" at bounding box center [328, 179] width 23 height 23
type input "C:\fakepath\trustvareoutlookduplicateremoval.jpg"
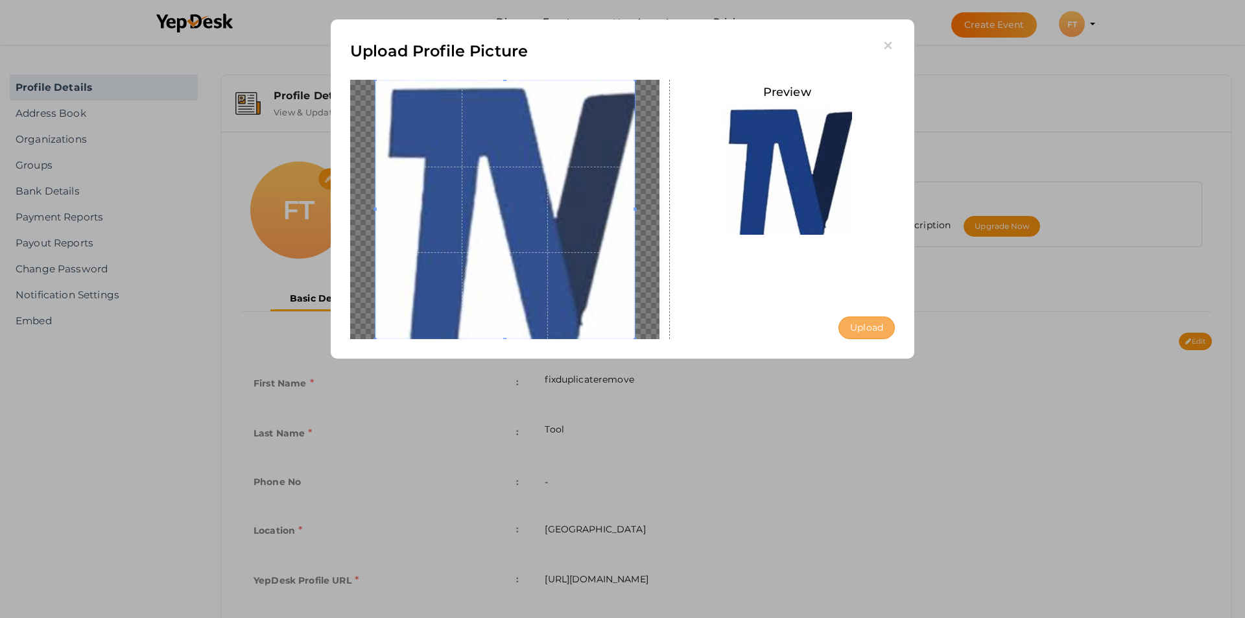
click at [872, 325] on button "Upload" at bounding box center [866, 327] width 56 height 23
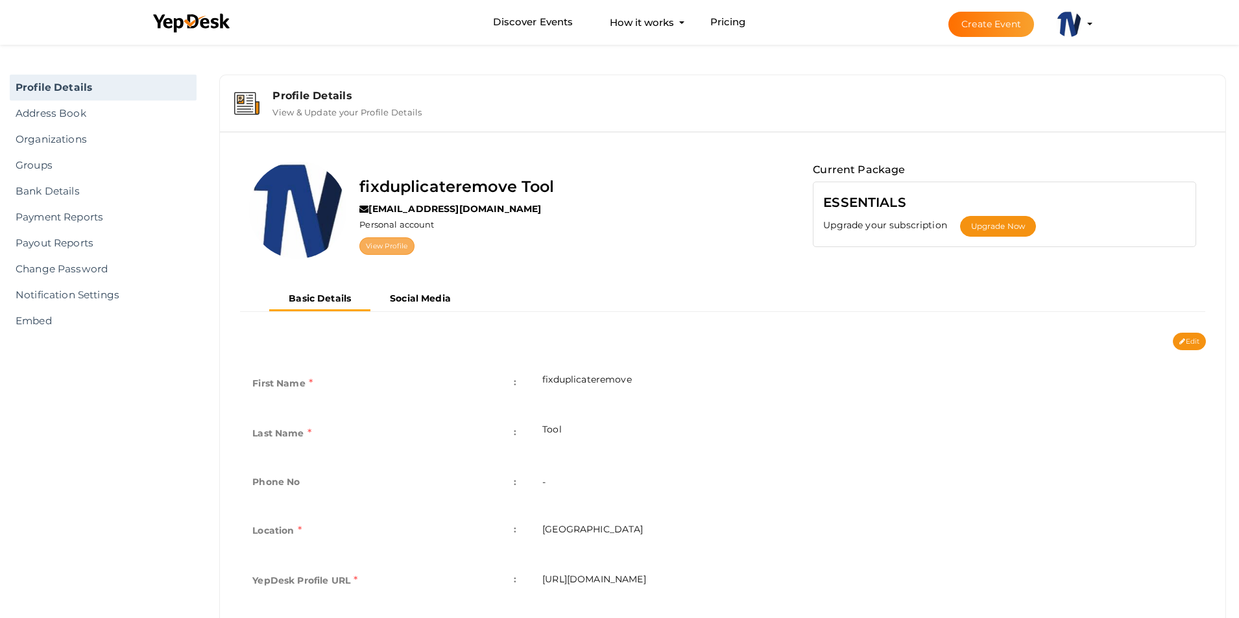
click at [398, 248] on link "View Profile" at bounding box center [386, 246] width 54 height 18
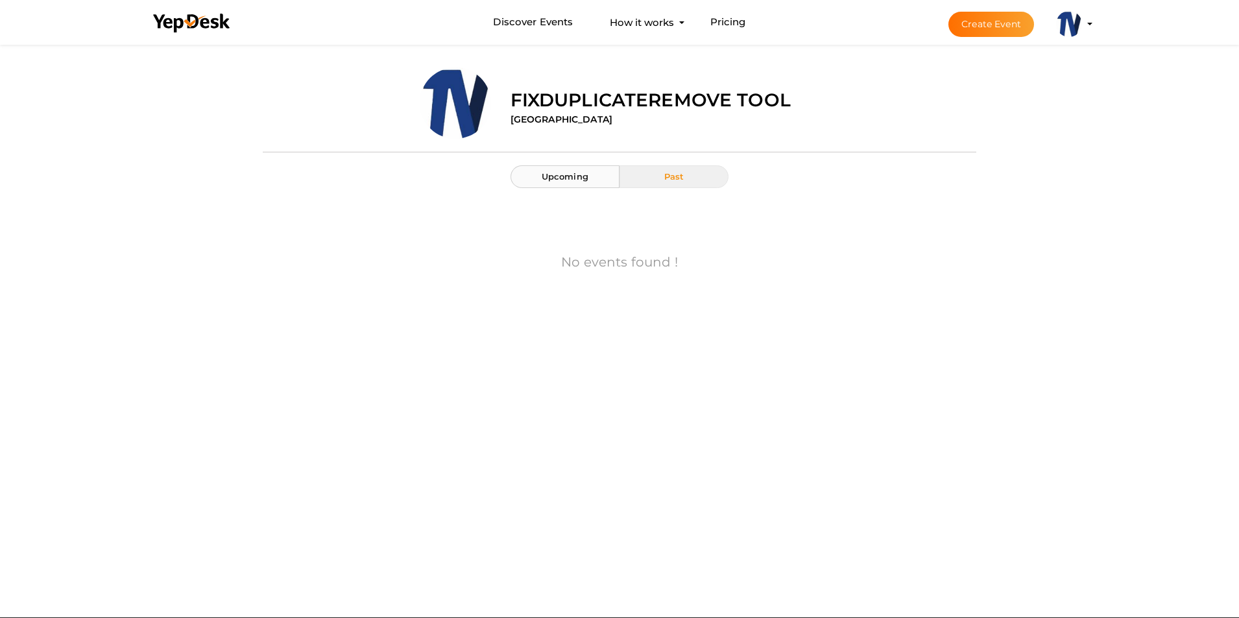
click at [580, 178] on span "Upcoming" at bounding box center [564, 176] width 47 height 10
click at [1082, 23] on profile-pic at bounding box center [1069, 23] width 26 height 10
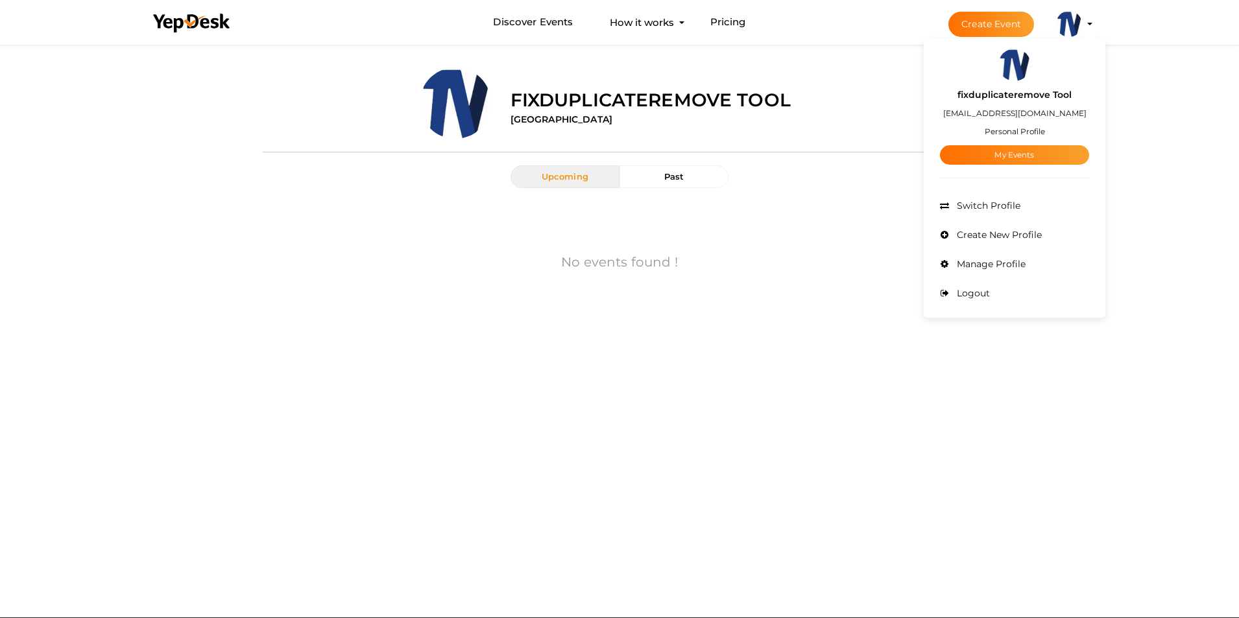
click at [990, 91] on label "fixduplicateremove Tool" at bounding box center [1014, 95] width 114 height 15
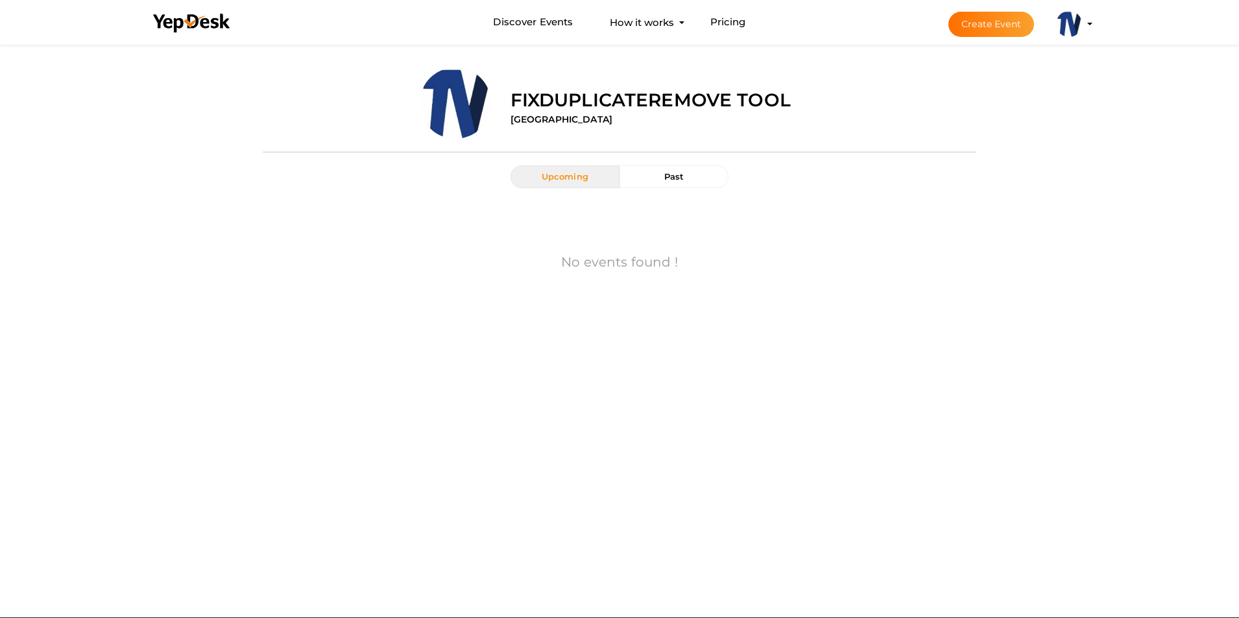
click at [1079, 16] on button "fixduplicateremove Tool [EMAIL_ADDRESS][DOMAIN_NAME] Personal Profile My Events…" at bounding box center [1069, 23] width 34 height 27
click at [1077, 29] on img at bounding box center [1069, 24] width 26 height 26
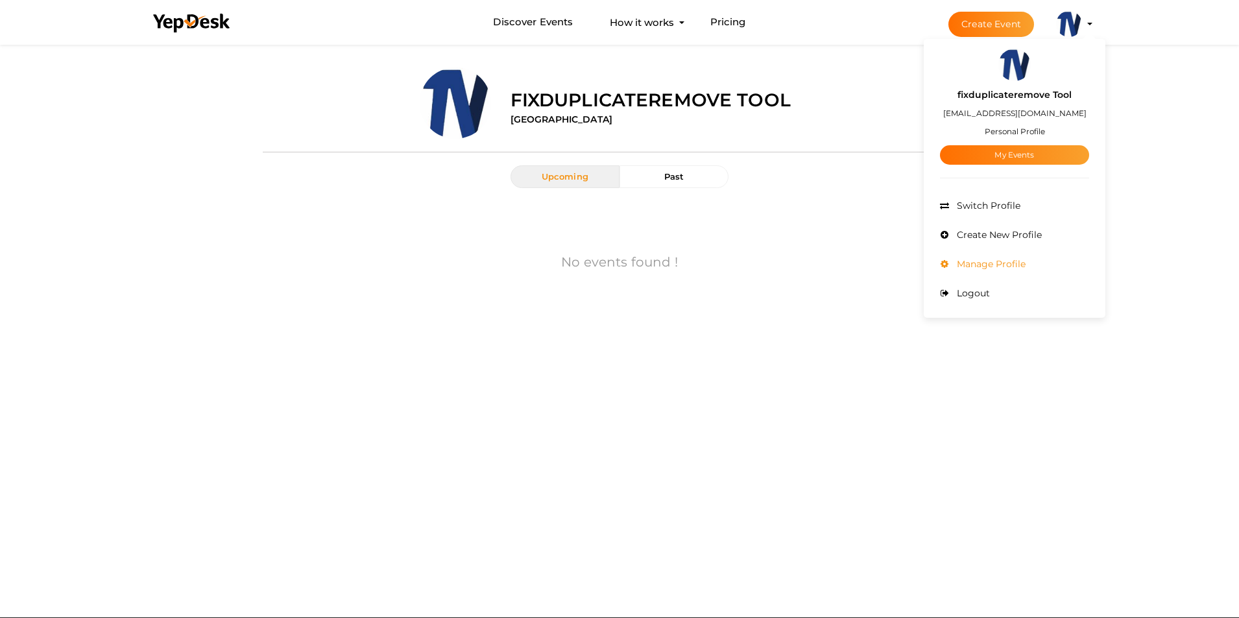
click at [991, 270] on li "Manage Profile" at bounding box center [1014, 264] width 149 height 29
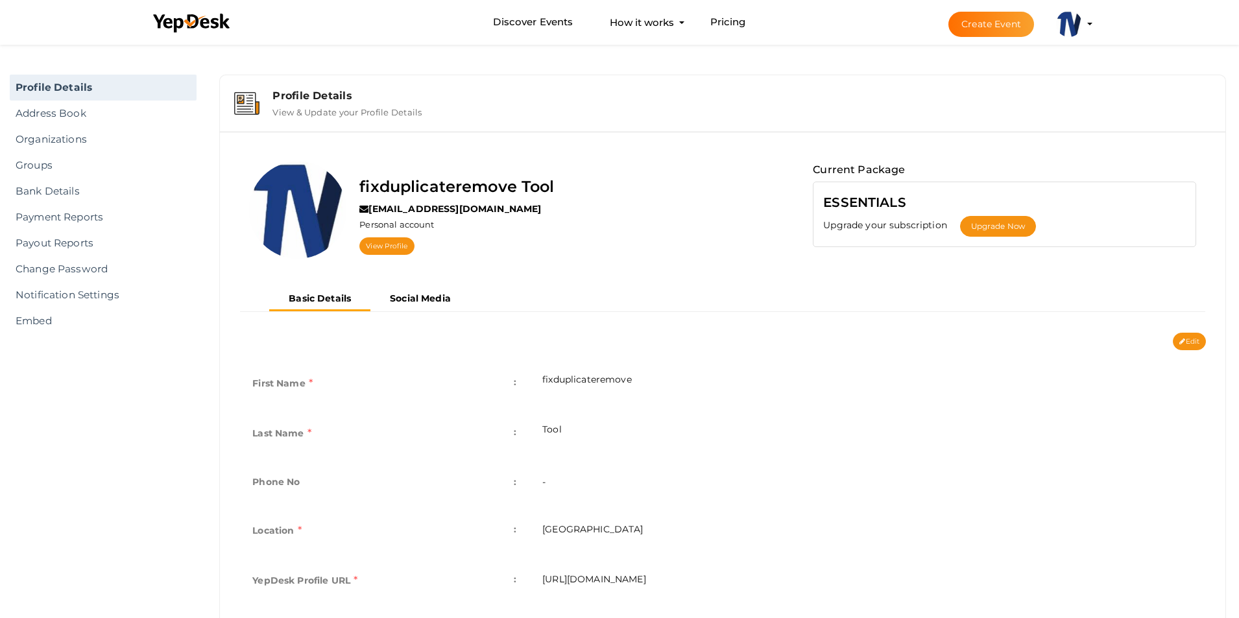
drag, startPoint x: 549, startPoint y: 379, endPoint x: 565, endPoint y: 386, distance: 18.6
click at [591, 381] on td "fixduplicateremove" at bounding box center [867, 385] width 676 height 50
click at [562, 413] on td "Tool" at bounding box center [867, 435] width 676 height 50
drag, startPoint x: 541, startPoint y: 376, endPoint x: 656, endPoint y: 376, distance: 114.8
click at [656, 376] on td "fixduplicateremove" at bounding box center [867, 385] width 676 height 50
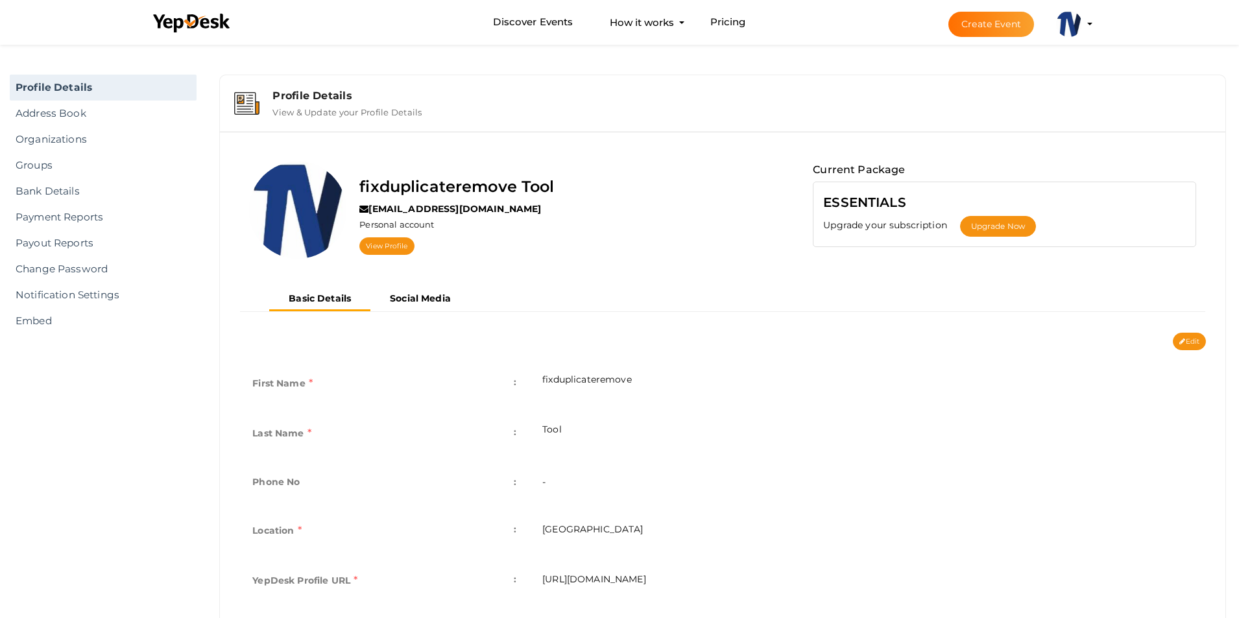
copy td "fixduplicateremove"
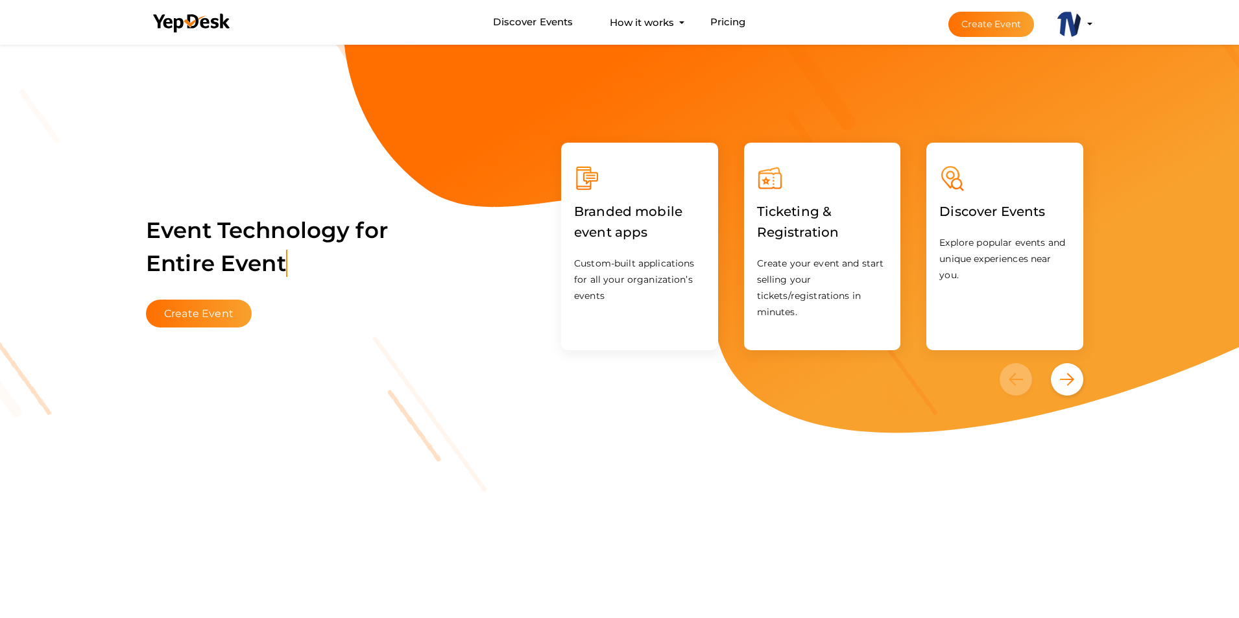
click at [1074, 25] on img at bounding box center [1069, 24] width 26 height 26
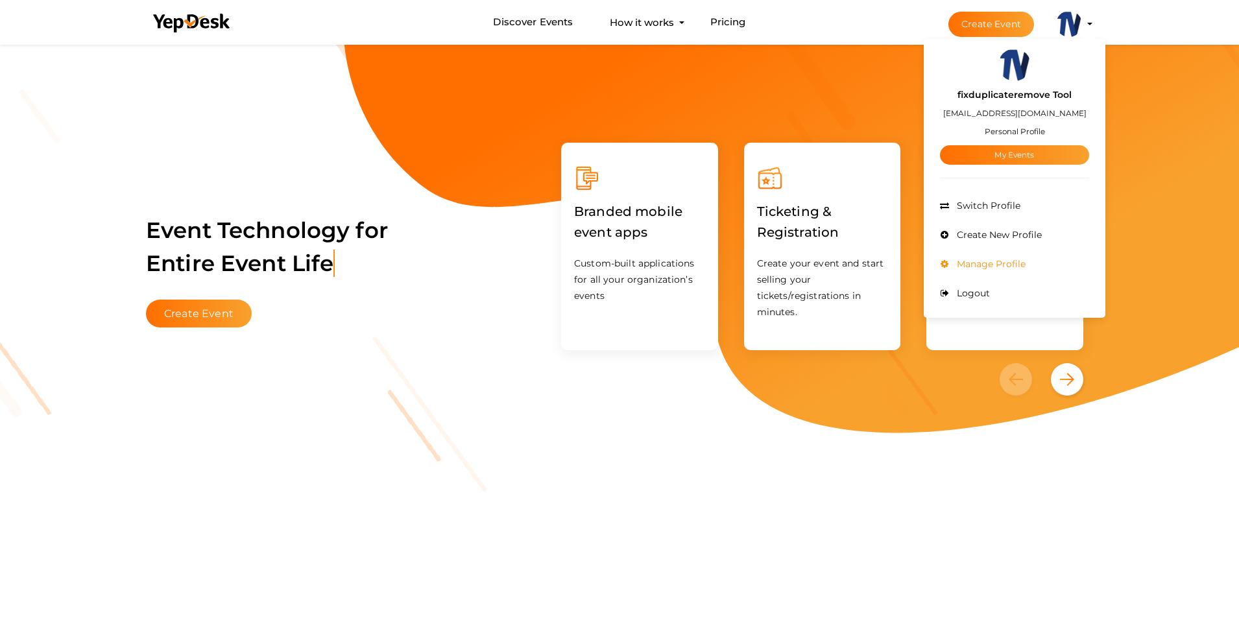
click at [975, 260] on span "Manage Profile" at bounding box center [989, 264] width 72 height 12
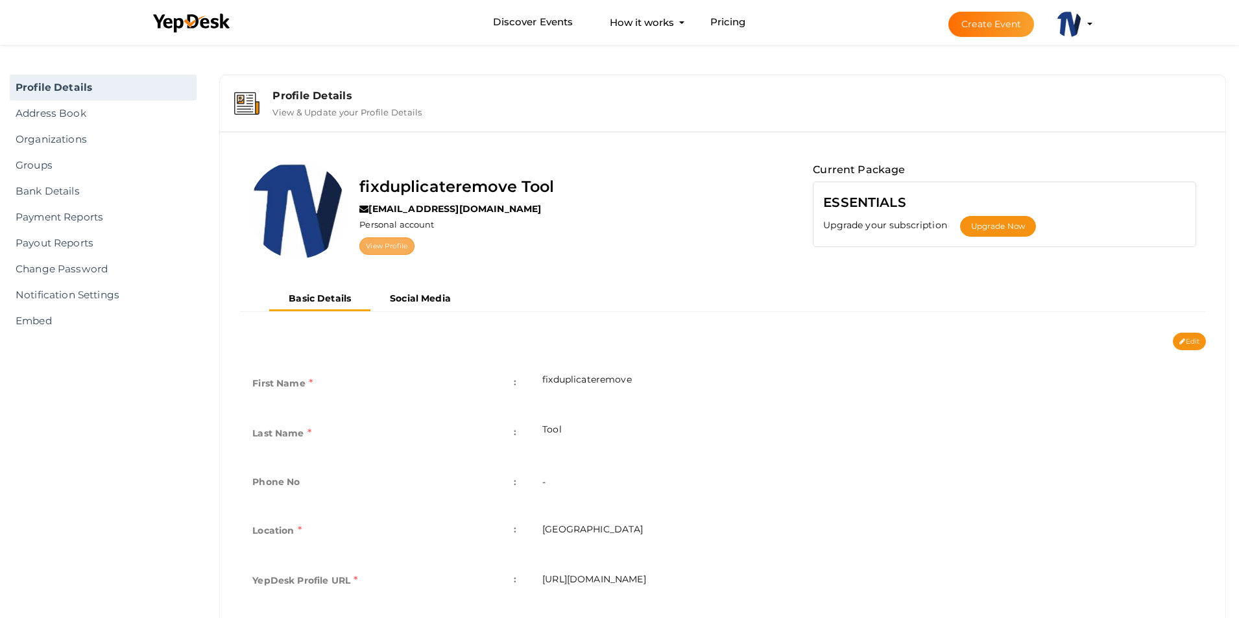
click at [384, 246] on link "View Profile" at bounding box center [386, 246] width 54 height 18
click at [279, 97] on div "Profile Details" at bounding box center [741, 95] width 938 height 12
click at [288, 93] on div "Profile Details" at bounding box center [741, 95] width 938 height 12
click at [329, 94] on div "Profile Details" at bounding box center [741, 95] width 938 height 12
click at [245, 99] on img at bounding box center [246, 103] width 25 height 23
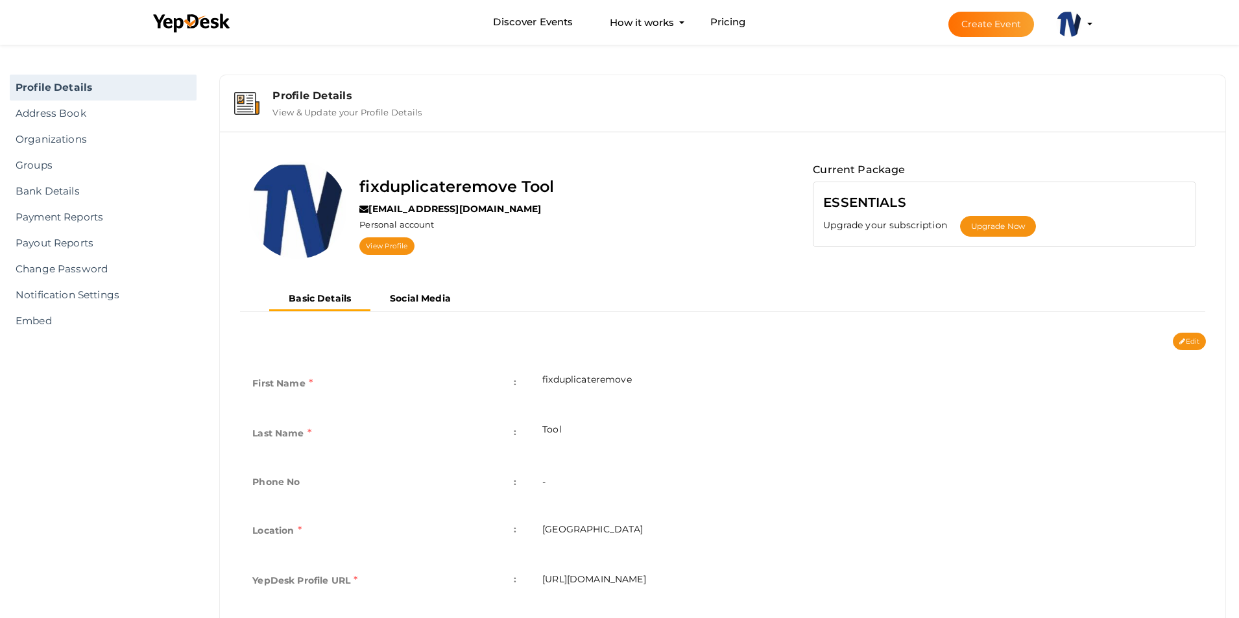
click at [245, 99] on img at bounding box center [246, 103] width 25 height 23
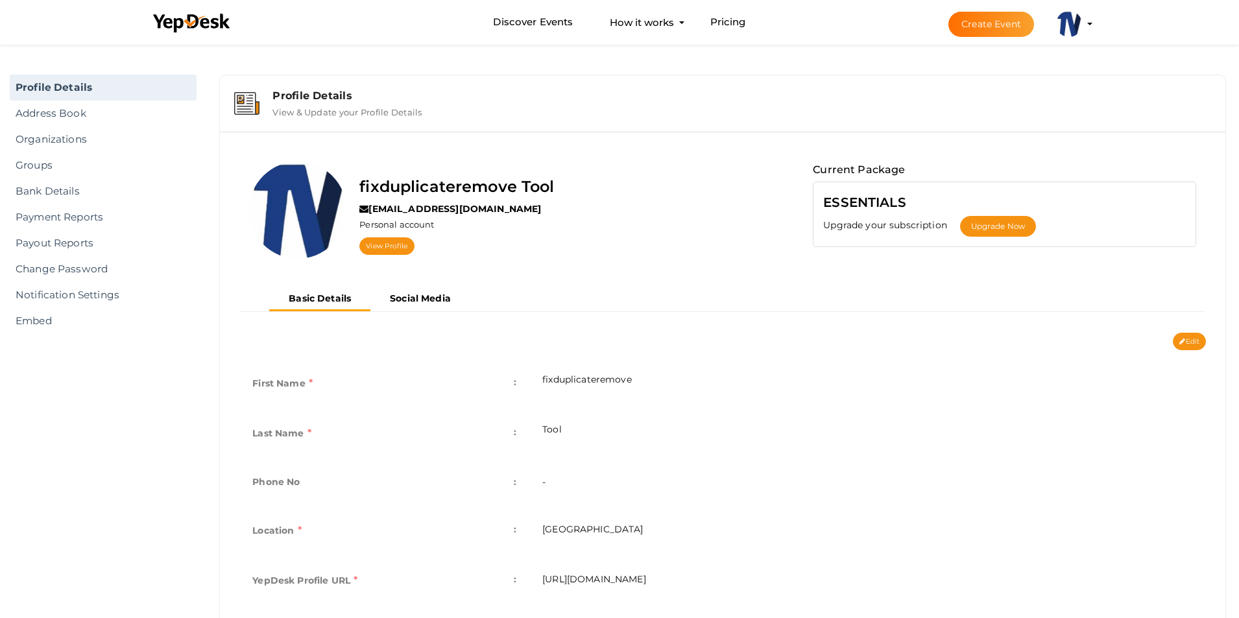
click at [245, 99] on img at bounding box center [246, 103] width 25 height 23
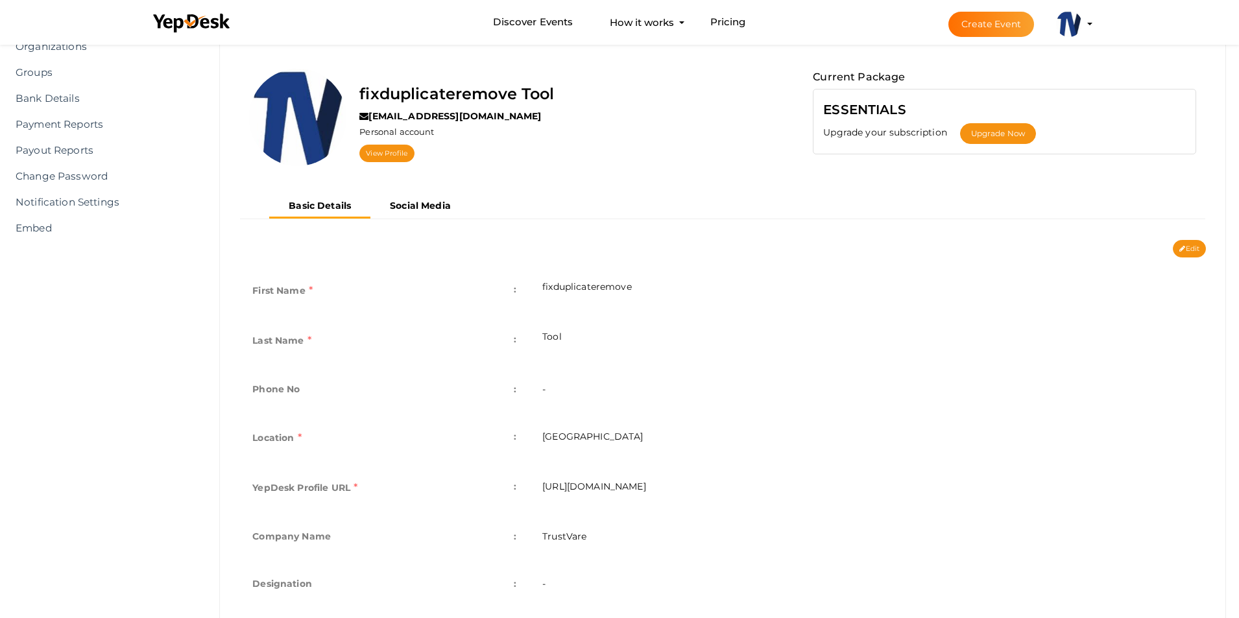
scroll to position [214, 0]
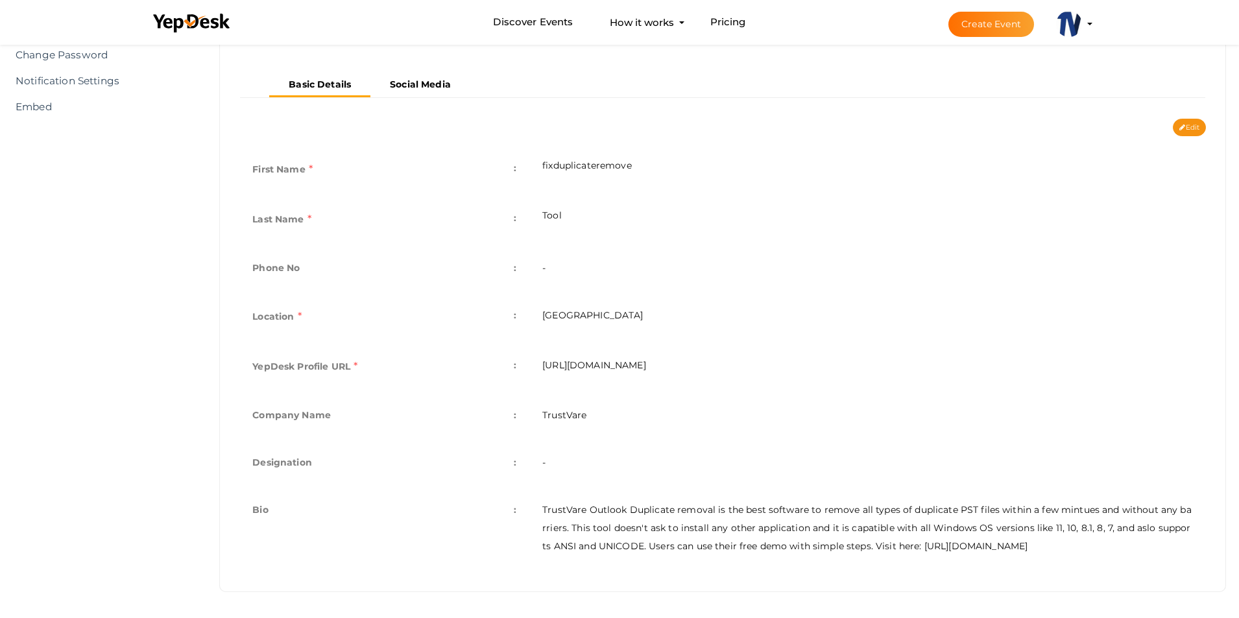
click at [527, 463] on td "Designation :" at bounding box center [384, 463] width 290 height 47
drag, startPoint x: 698, startPoint y: 460, endPoint x: 913, endPoint y: 391, distance: 226.0
click at [723, 453] on td "-" at bounding box center [867, 463] width 676 height 47
click at [1184, 123] on button "Edit" at bounding box center [1188, 128] width 33 height 18
type input "fixduplicateremove"
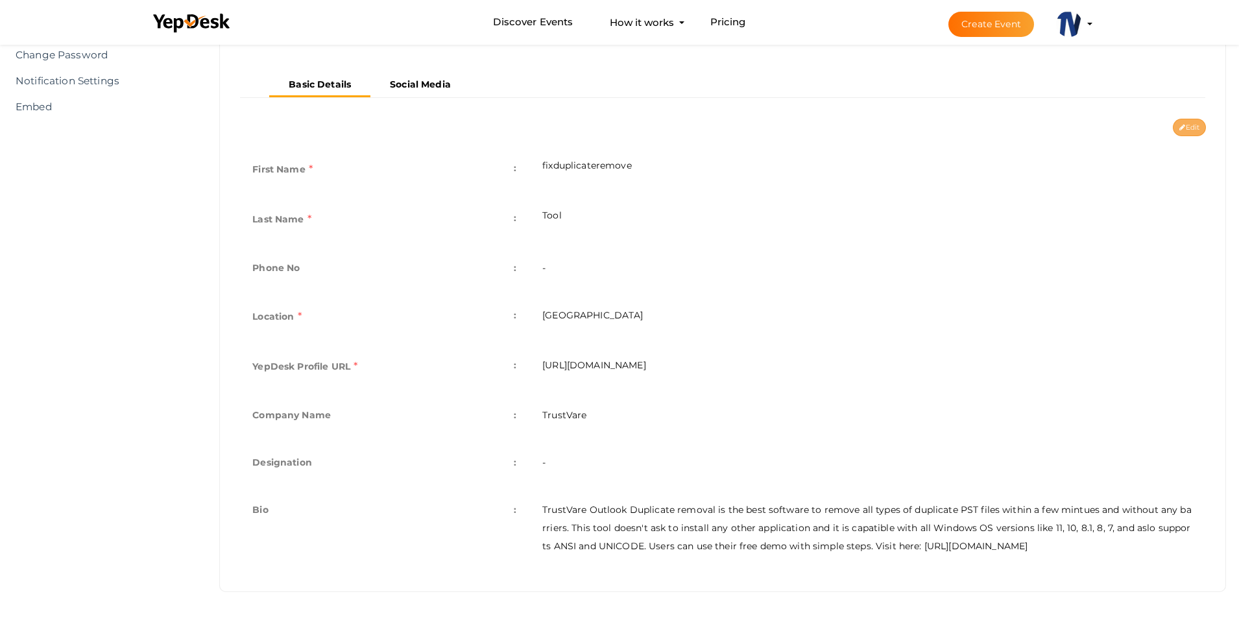
type input "Tool"
type input "[GEOGRAPHIC_DATA]"
type input "fixduplicateremove-tool"
type input "TrustVare"
type textarea "TrustVare Outlook Duplicate removal is the best software to remove all types of…"
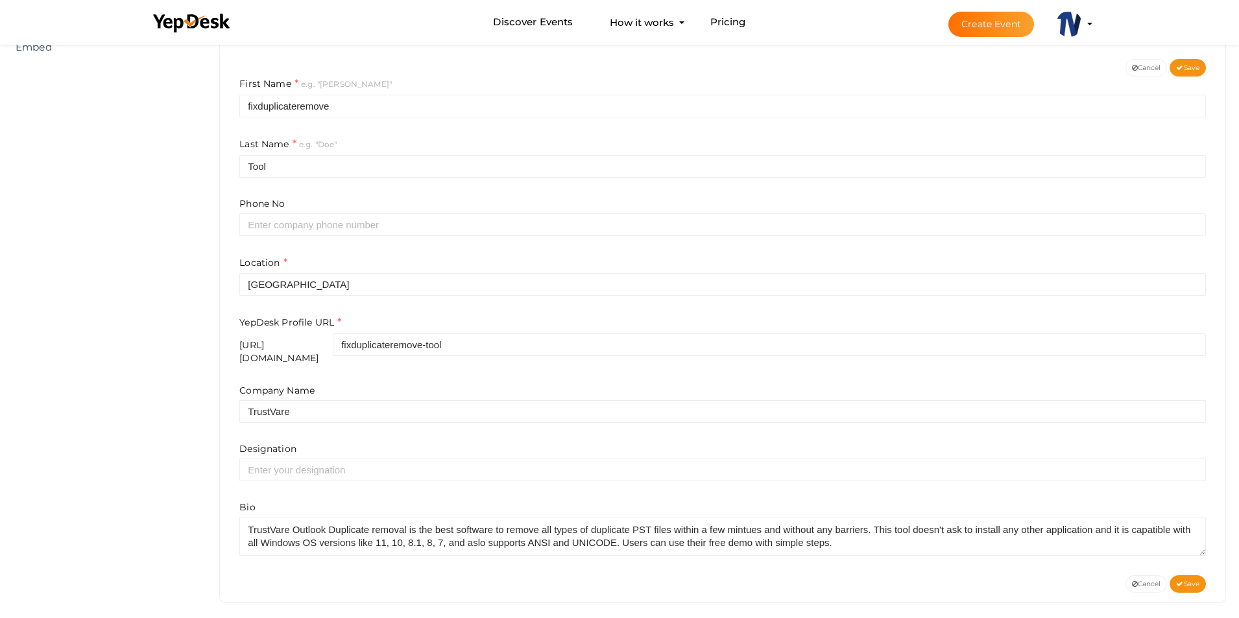
scroll to position [276, 0]
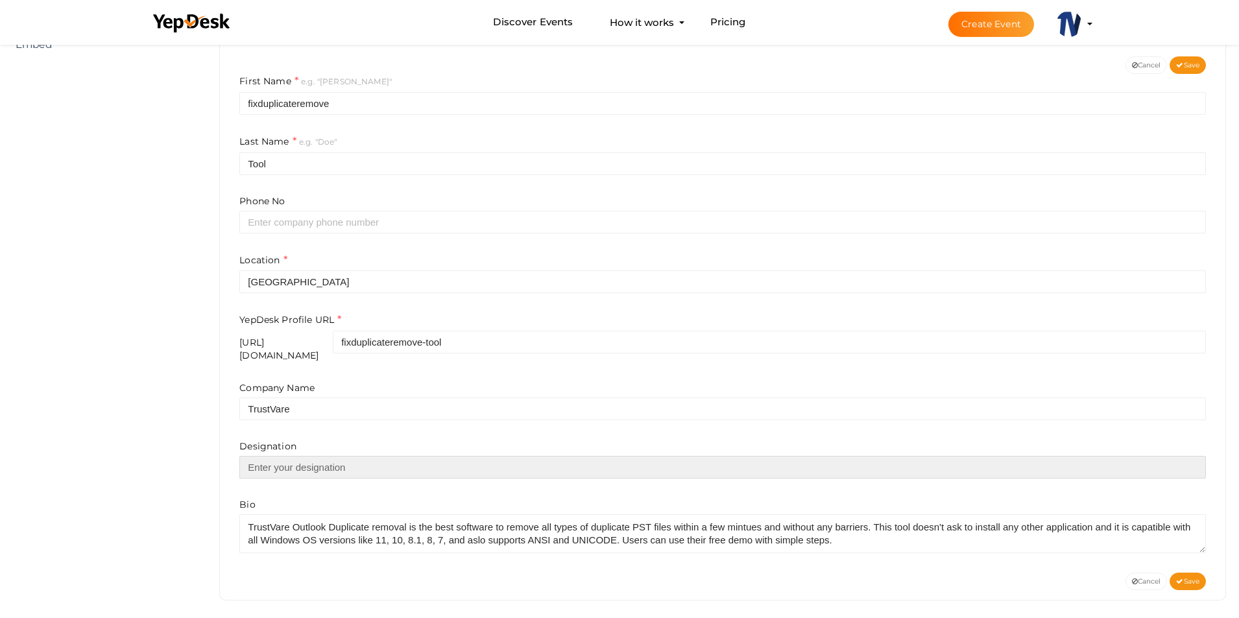
click at [355, 462] on input "text" at bounding box center [722, 467] width 966 height 23
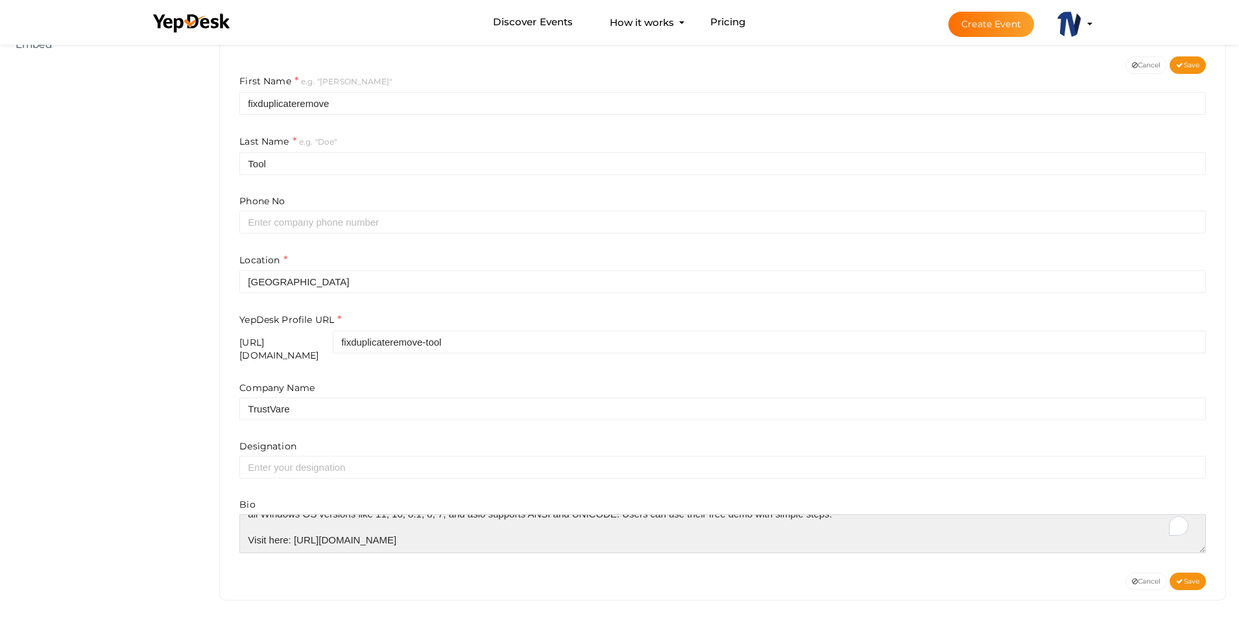
scroll to position [26, 0]
drag, startPoint x: 242, startPoint y: 516, endPoint x: 531, endPoint y: 541, distance: 290.4
click at [531, 541] on textarea at bounding box center [722, 533] width 966 height 39
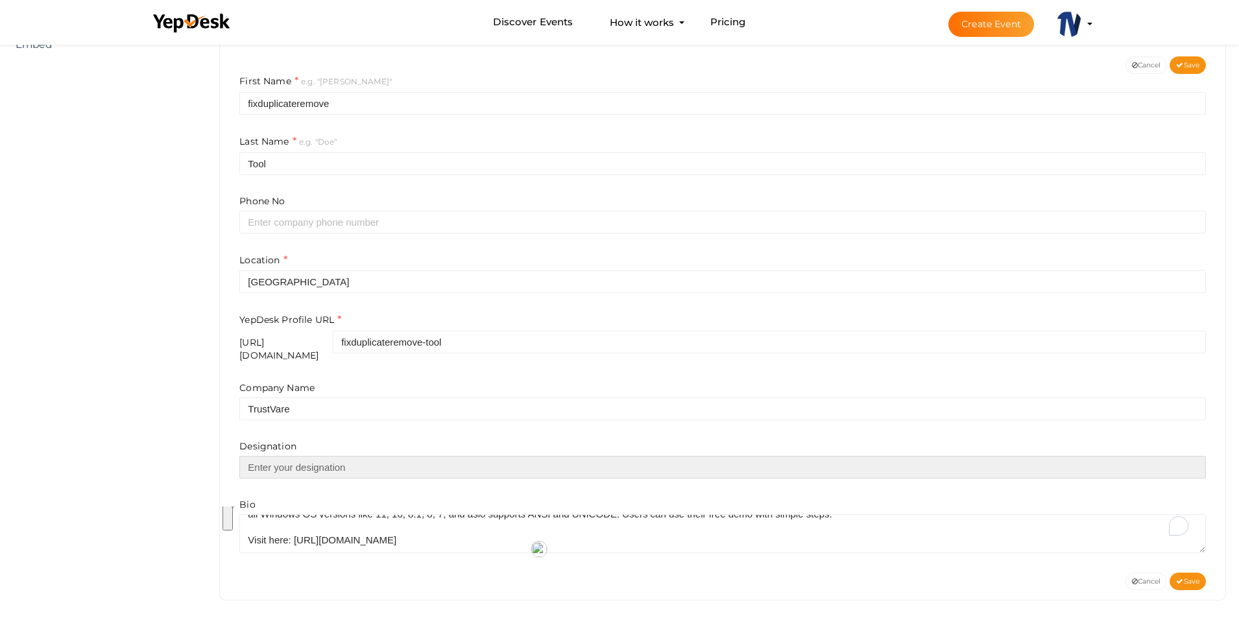
click at [409, 460] on input "text" at bounding box center [722, 467] width 966 height 23
paste input "TrustVare Outlook Duplicate removal is the best software to remove all types of…"
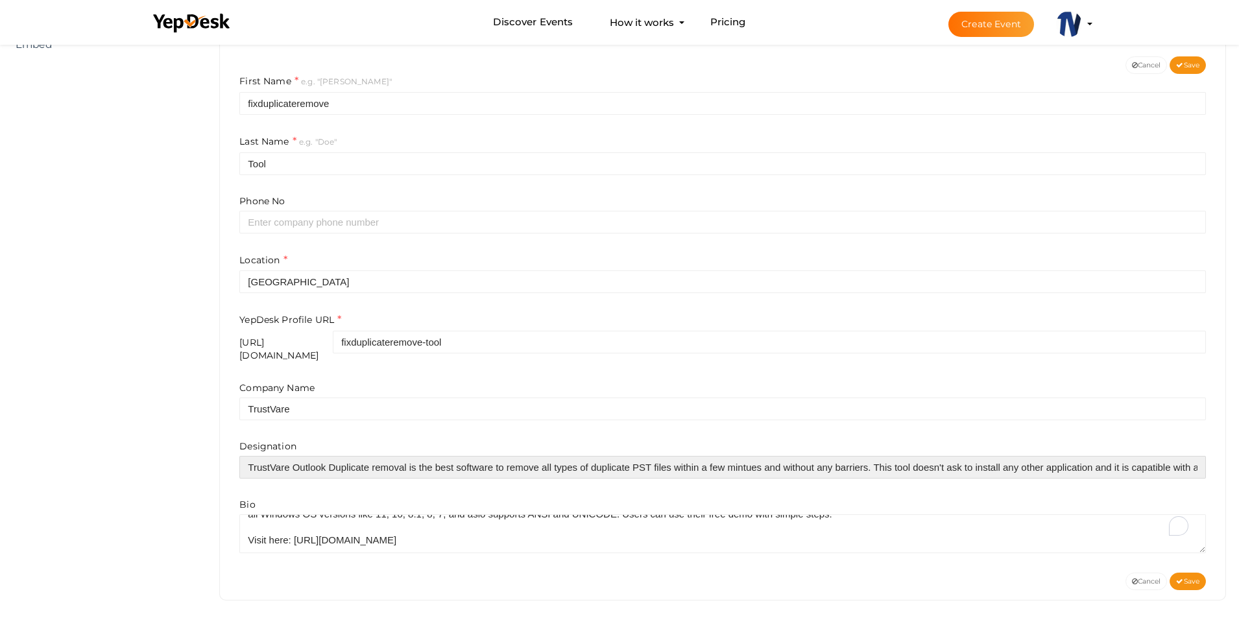
scroll to position [0, 840]
type input "TrustVare Outlook Duplicate removal is the best software to remove all types of…"
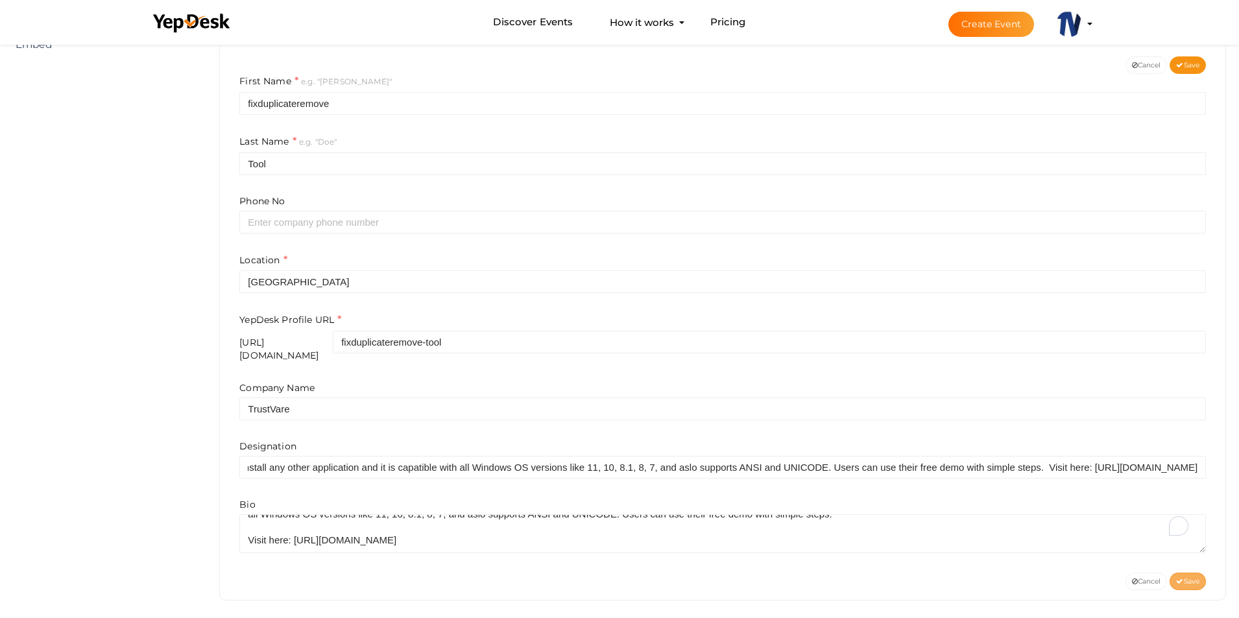
click at [1181, 577] on span "Save" at bounding box center [1187, 581] width 23 height 8
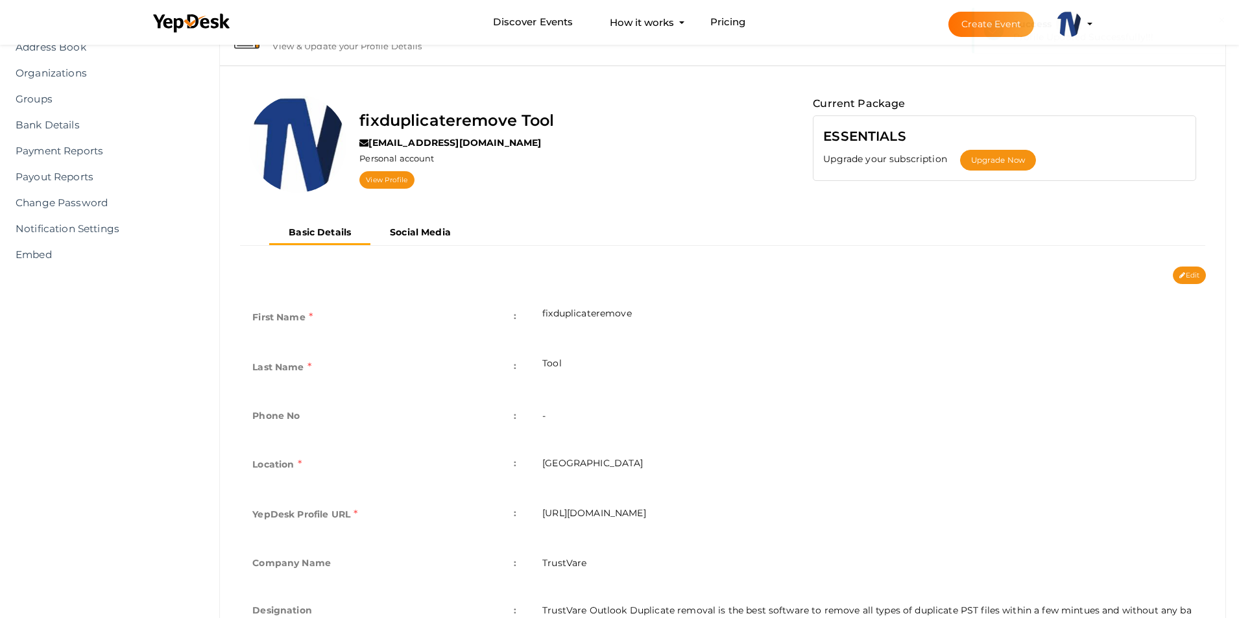
scroll to position [0, 0]
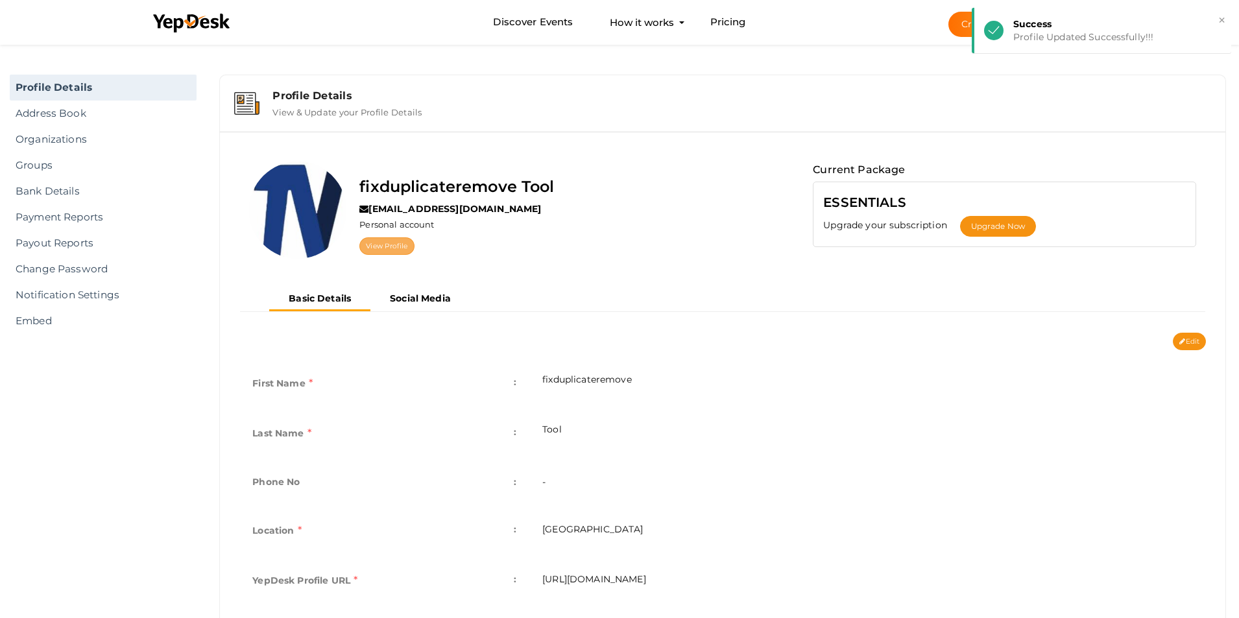
click at [376, 248] on link "View Profile" at bounding box center [386, 246] width 54 height 18
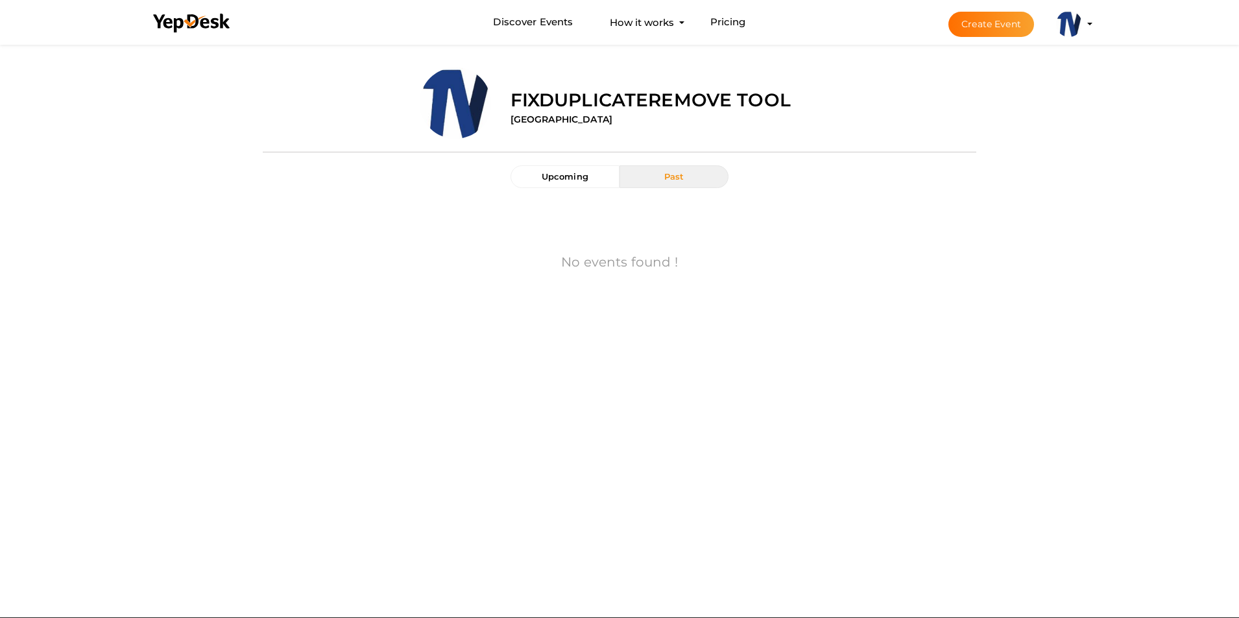
click at [1069, 19] on img at bounding box center [1069, 24] width 26 height 26
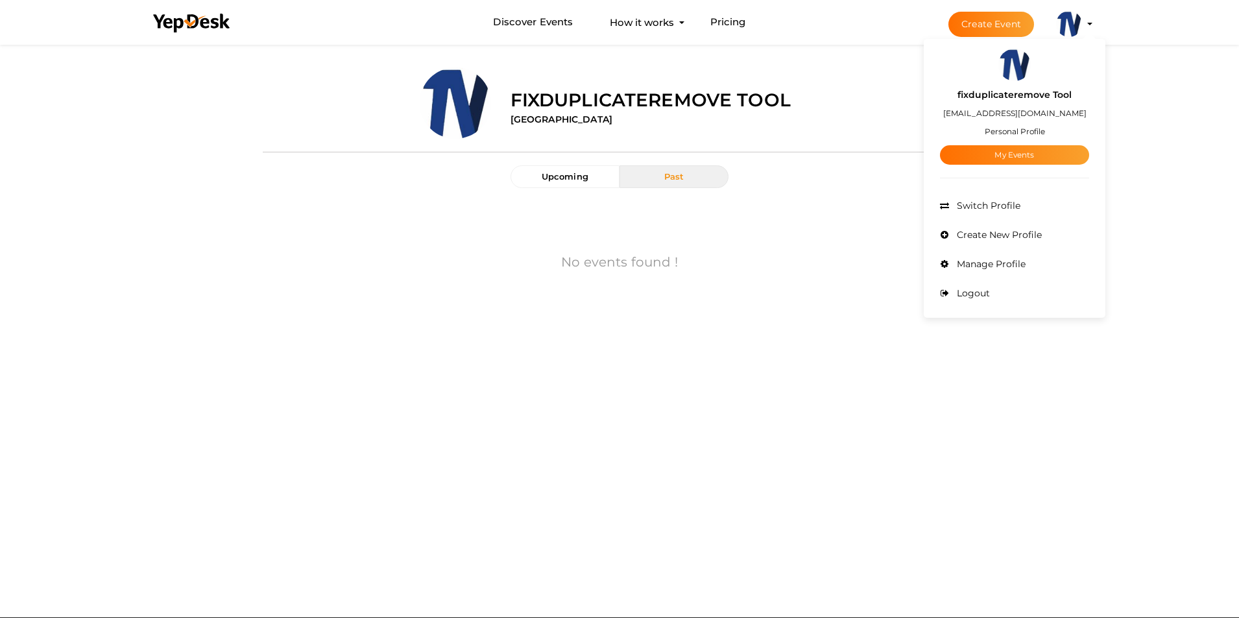
click at [1014, 131] on small "Personal Profile" at bounding box center [1014, 131] width 60 height 10
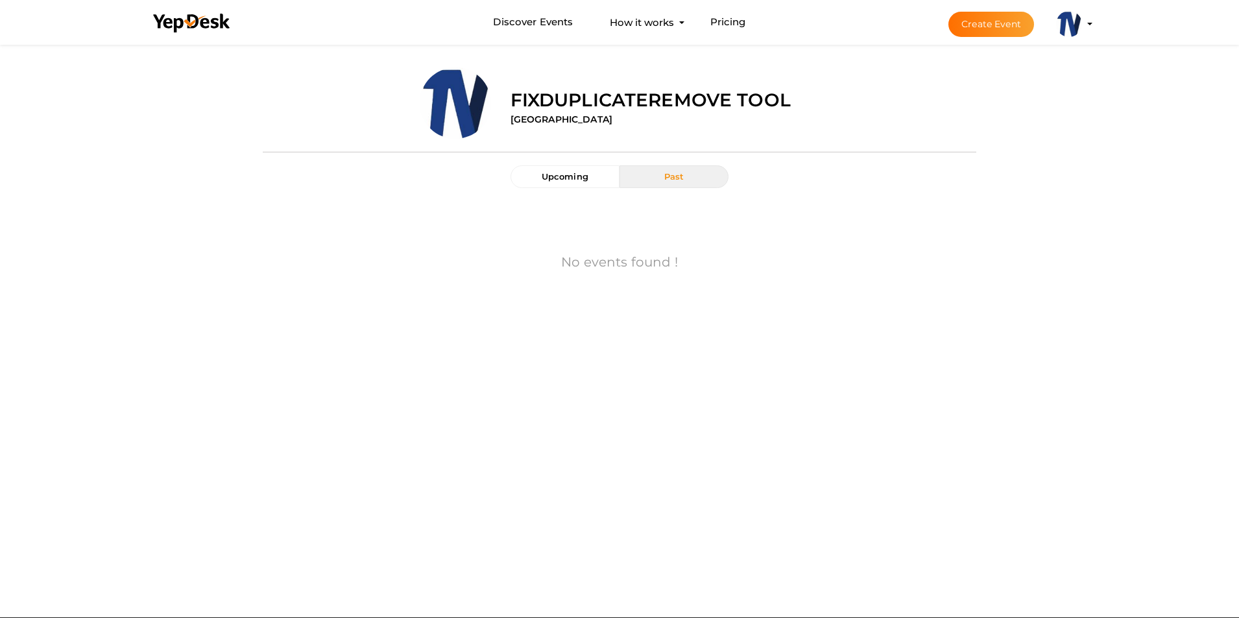
click at [1078, 25] on img at bounding box center [1069, 24] width 26 height 26
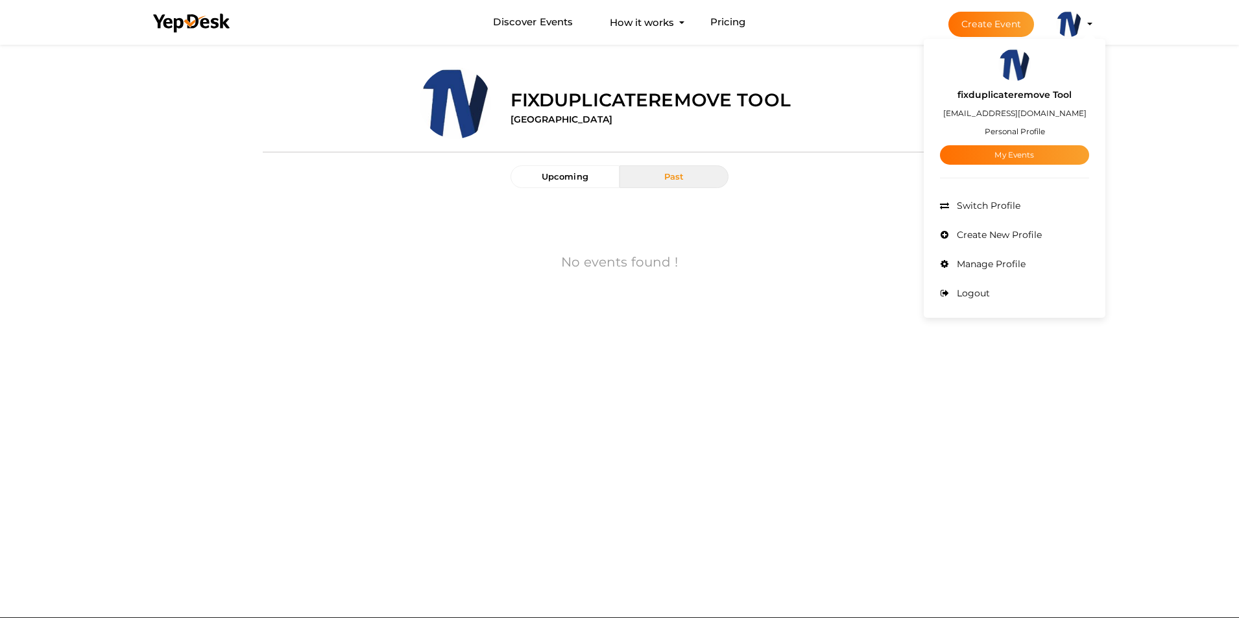
click at [1010, 95] on label "fixduplicateremove Tool" at bounding box center [1014, 95] width 114 height 15
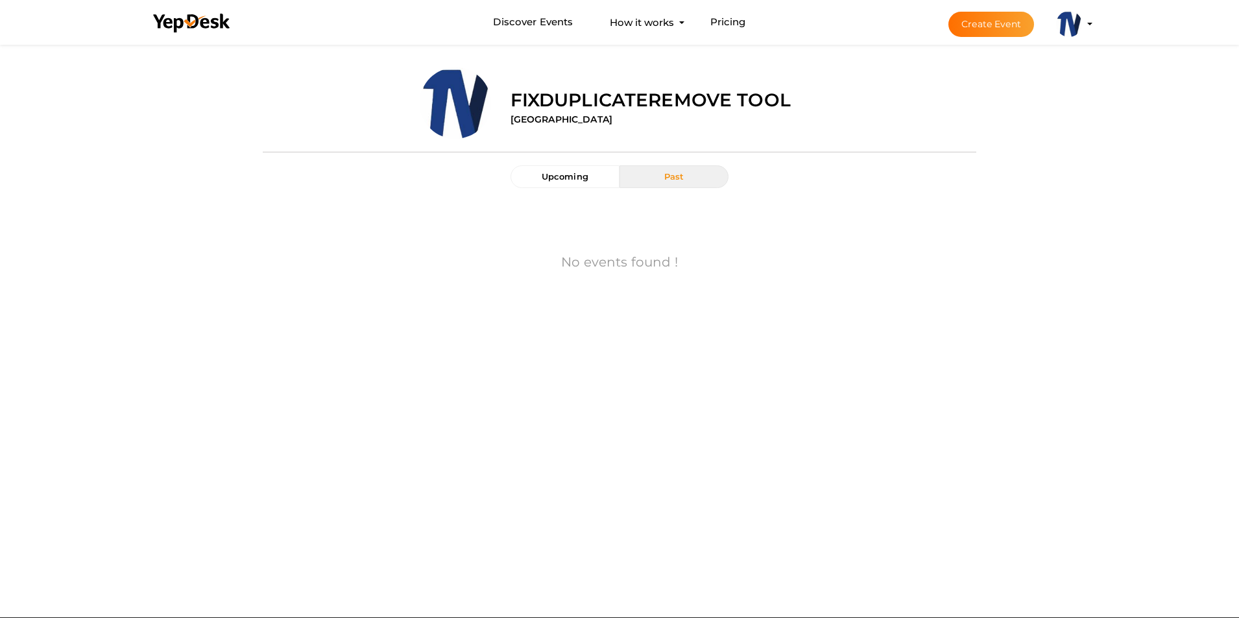
click at [1051, 29] on li "Create Event fixduplicateremove Tool [EMAIL_ADDRESS][DOMAIN_NAME] Personal Prof…" at bounding box center [1008, 24] width 173 height 47
click at [1069, 29] on img at bounding box center [1069, 24] width 26 height 26
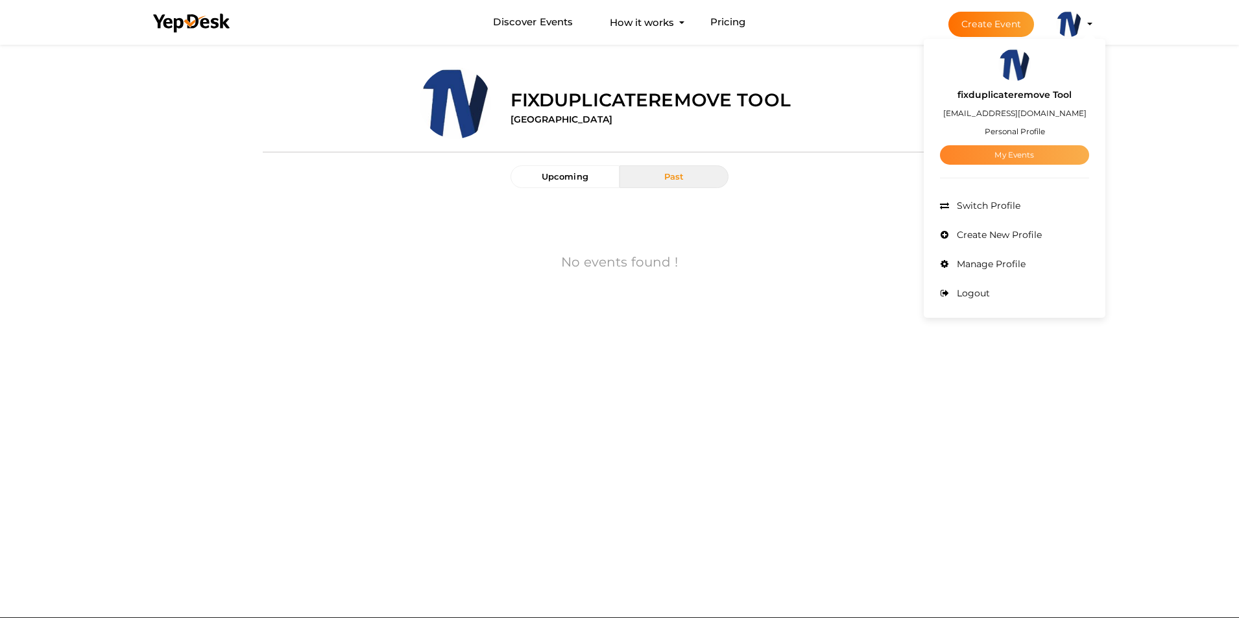
click at [1014, 156] on link "My Events" at bounding box center [1014, 154] width 149 height 19
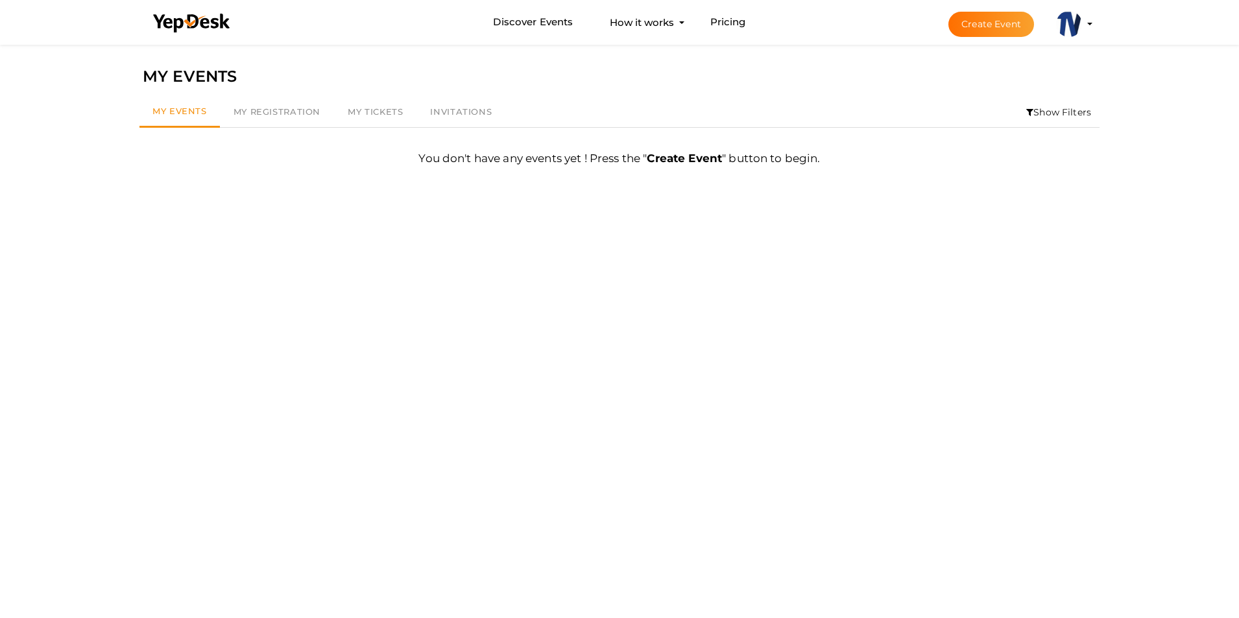
click at [687, 160] on b "Create Event" at bounding box center [684, 158] width 75 height 13
click at [287, 109] on span "My Registration" at bounding box center [276, 111] width 87 height 10
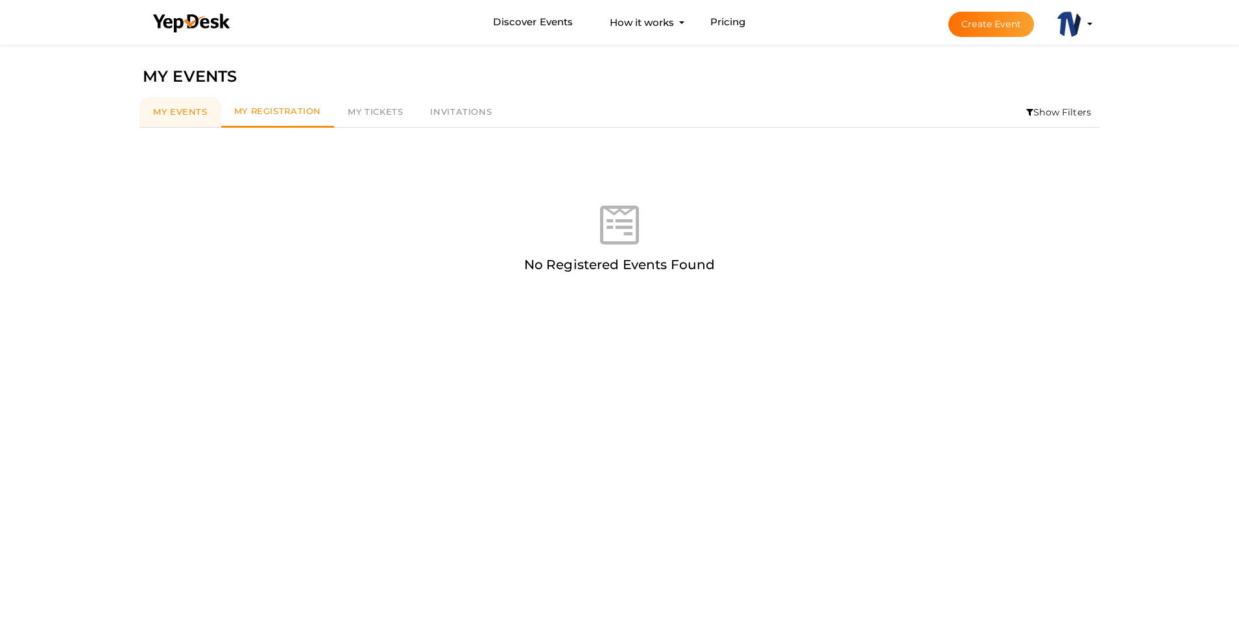
click at [169, 115] on span "My Events" at bounding box center [180, 111] width 54 height 10
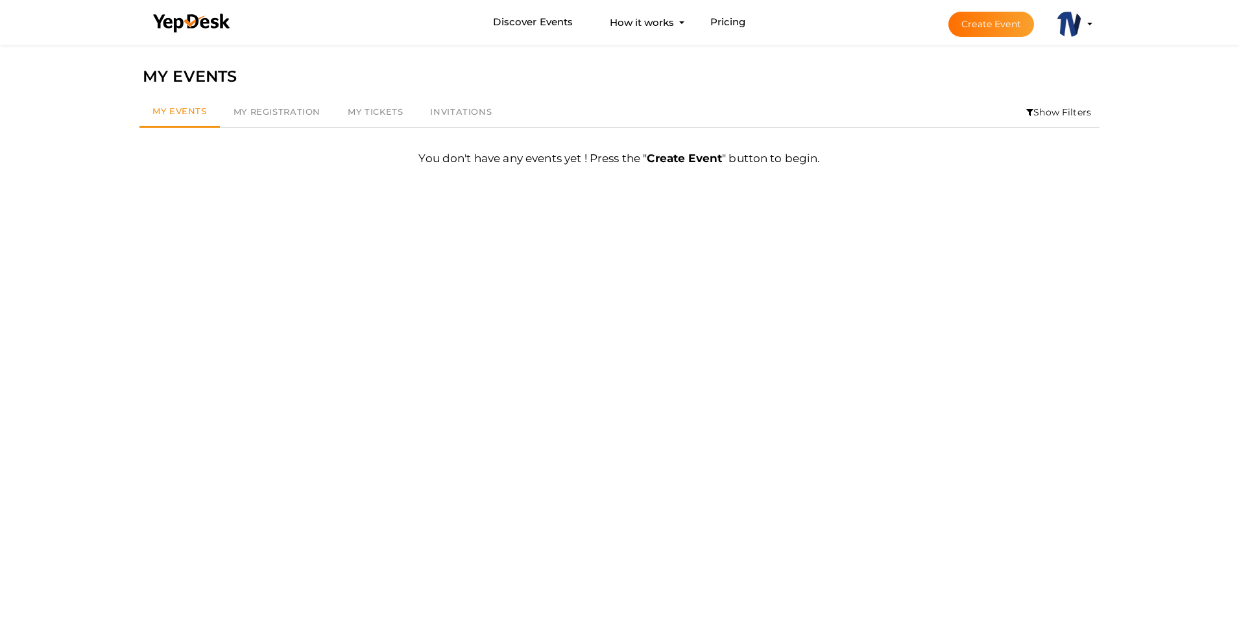
click at [1001, 25] on button "Create Event" at bounding box center [991, 24] width 86 height 25
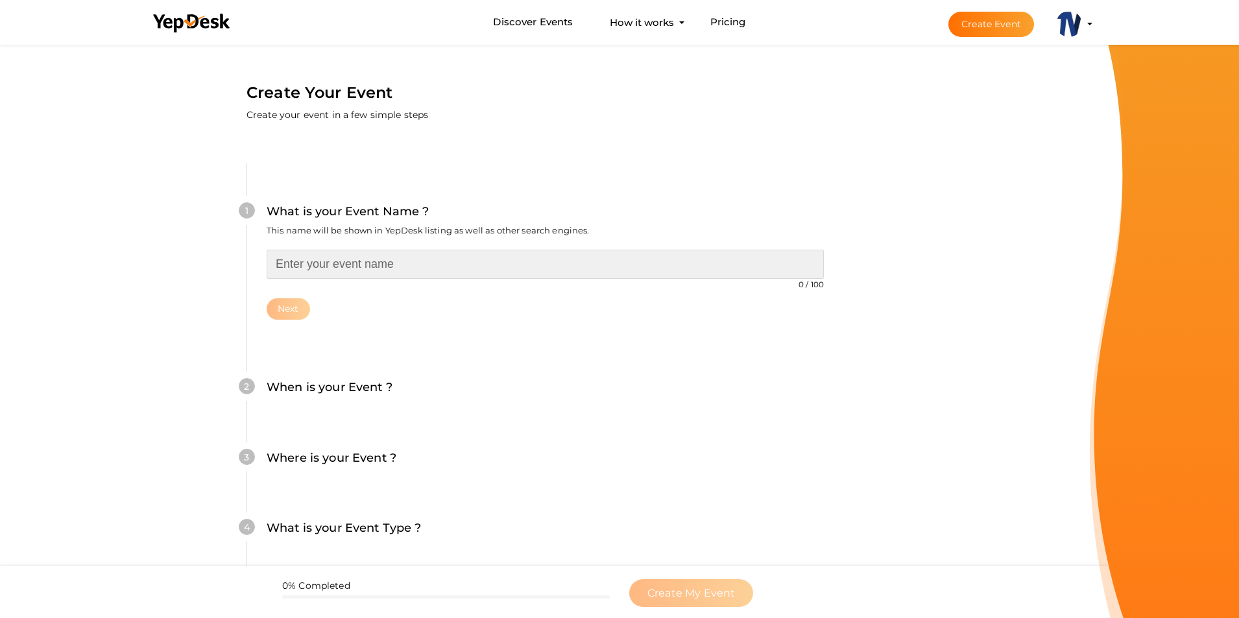
click at [378, 265] on input "text" at bounding box center [545, 264] width 557 height 29
paste input "outlookduplicateremoval"
type input "outlookduplicateremoval"
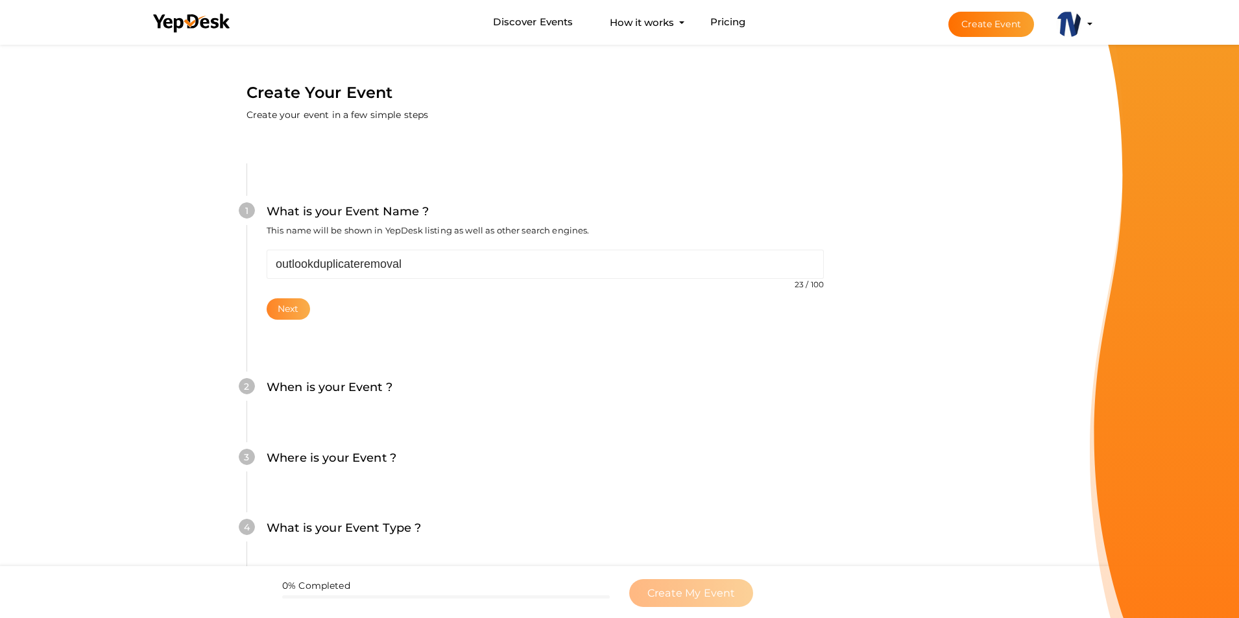
click at [289, 309] on button "Next" at bounding box center [288, 308] width 43 height 21
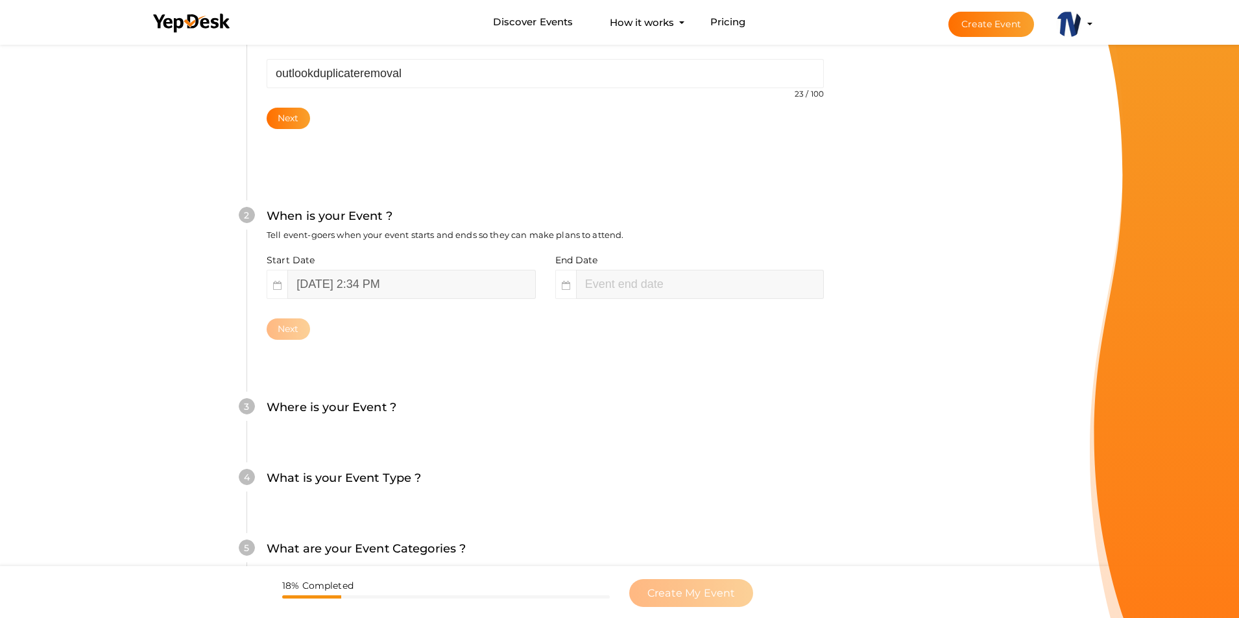
scroll to position [197, 0]
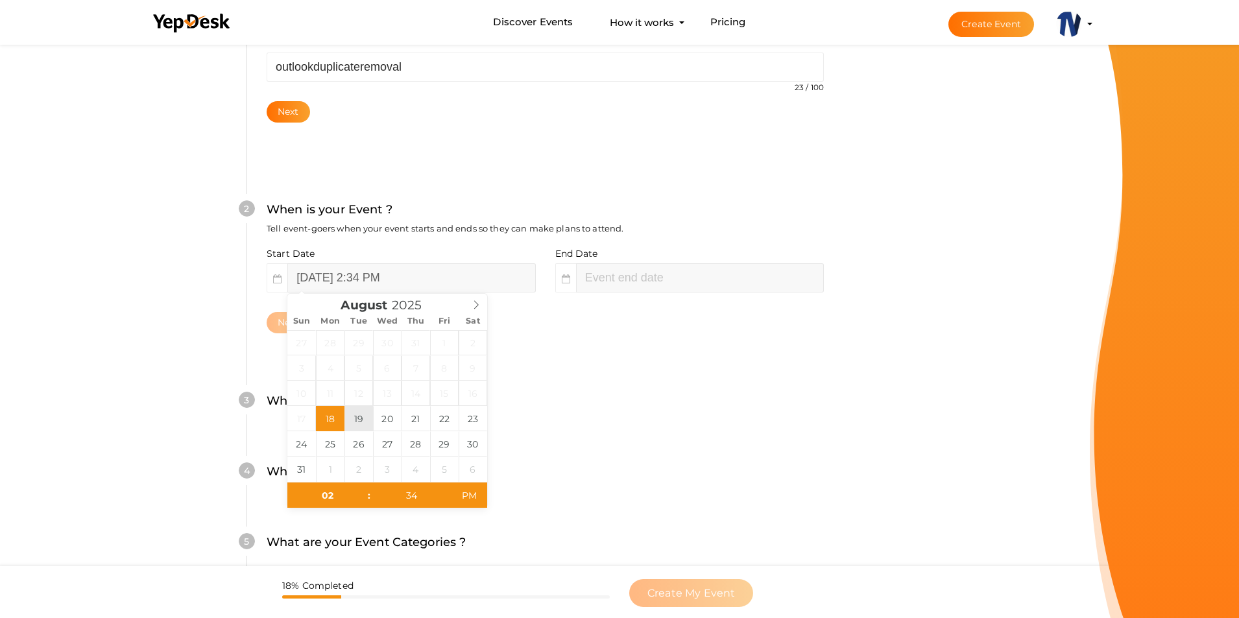
type input "August 19, 2025 2:34 PM"
type input "04"
type input "34"
click at [641, 281] on input "August 19, 2025 4:34 PM" at bounding box center [700, 277] width 248 height 29
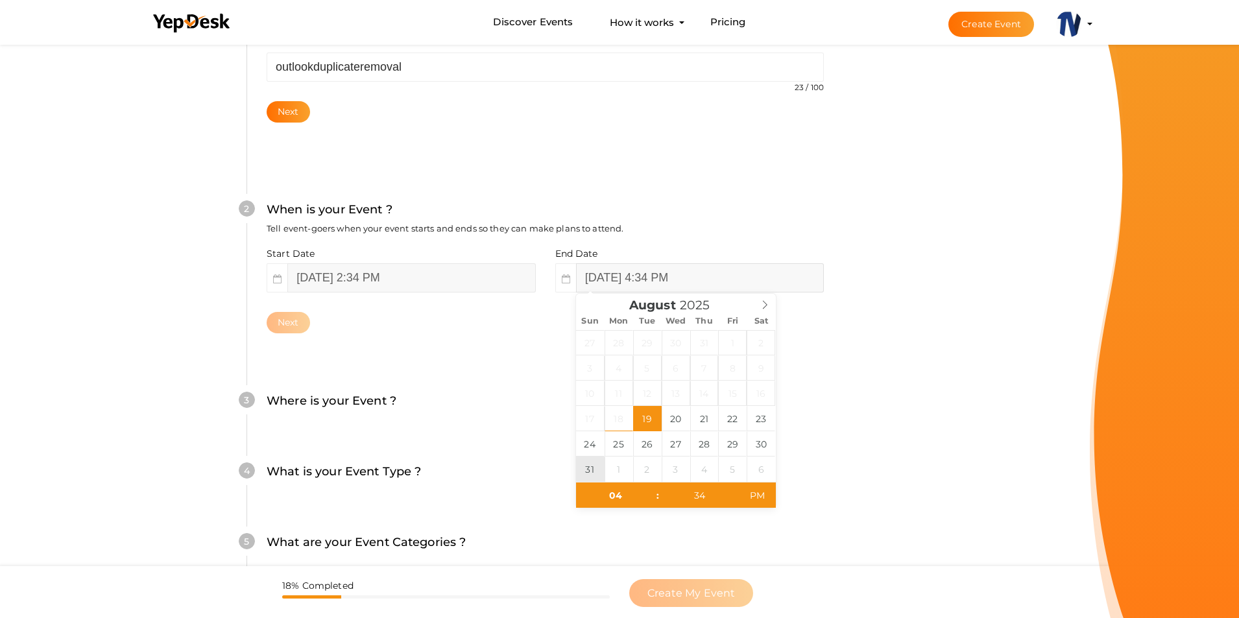
type input "August 31, 2025 4:34 PM"
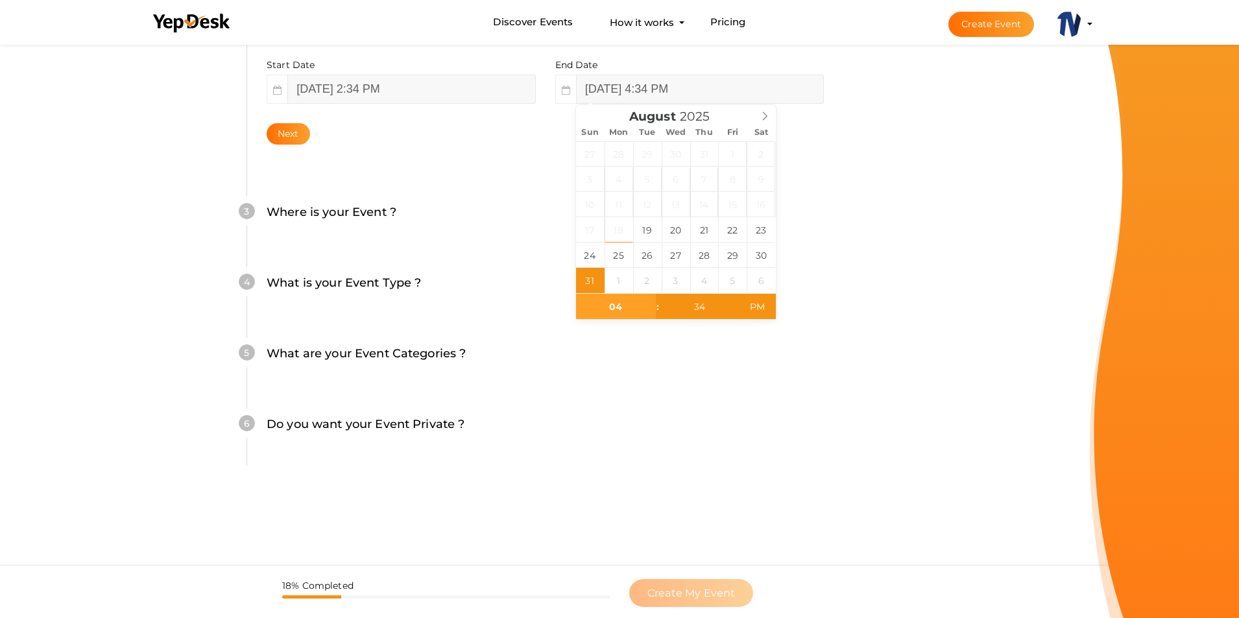
scroll to position [392, 0]
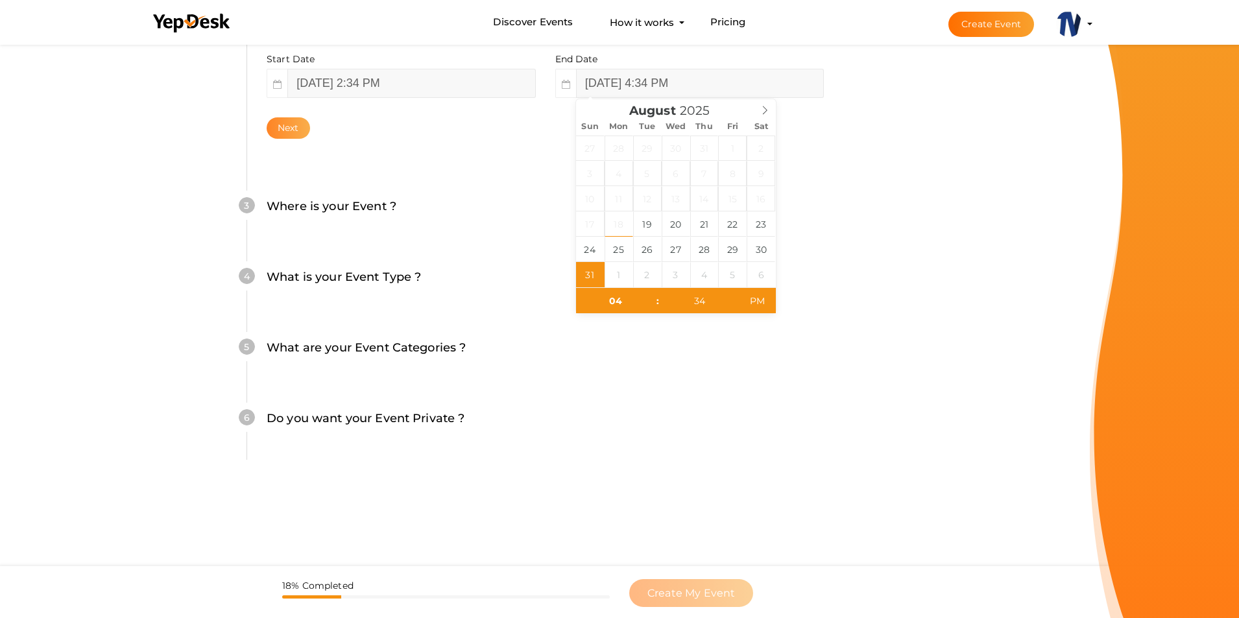
click at [279, 134] on button "Next" at bounding box center [288, 127] width 43 height 21
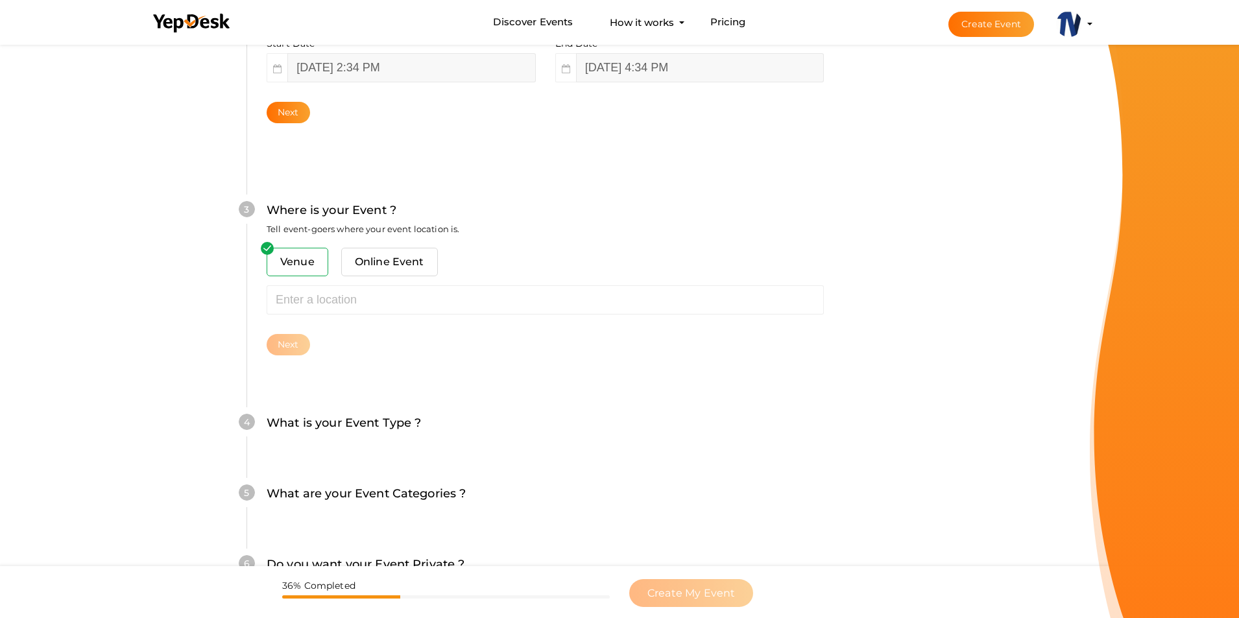
scroll to position [408, 0]
click at [300, 265] on span "Venue" at bounding box center [298, 261] width 62 height 29
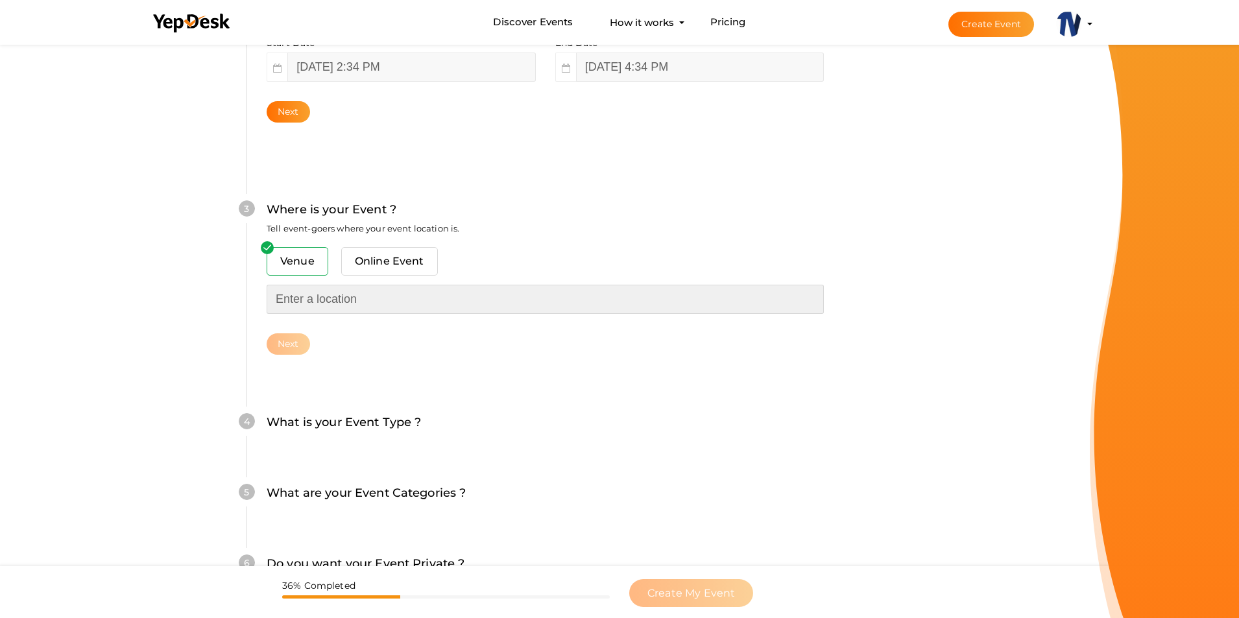
click at [354, 299] on input "text" at bounding box center [545, 299] width 557 height 29
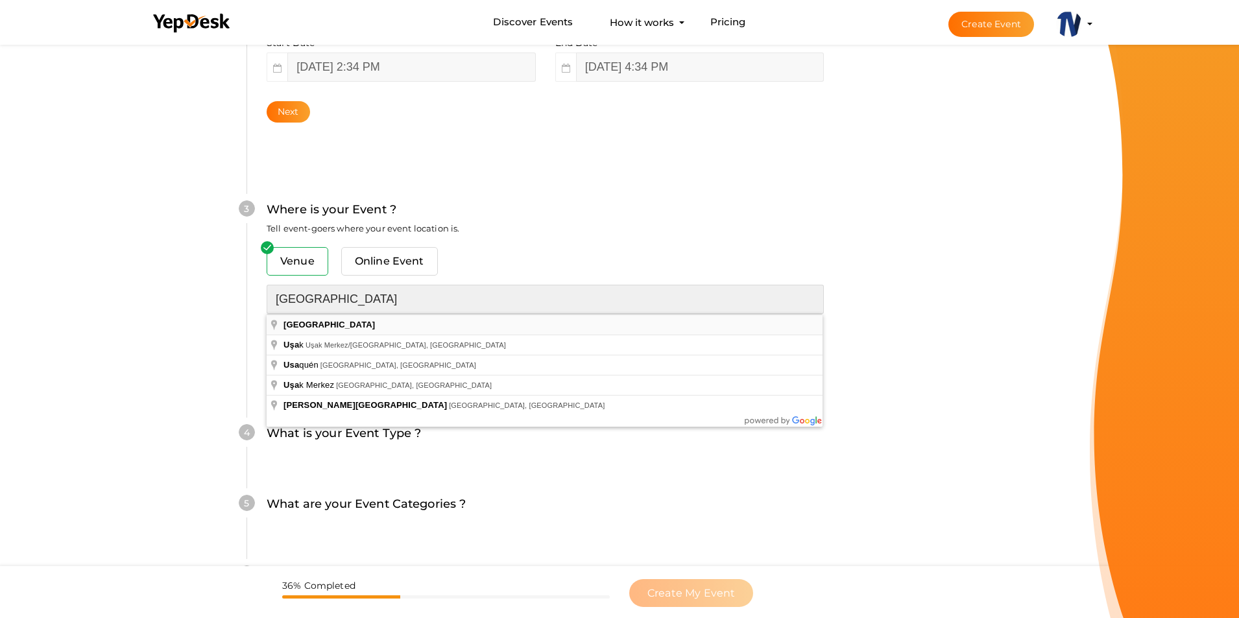
type input "USA"
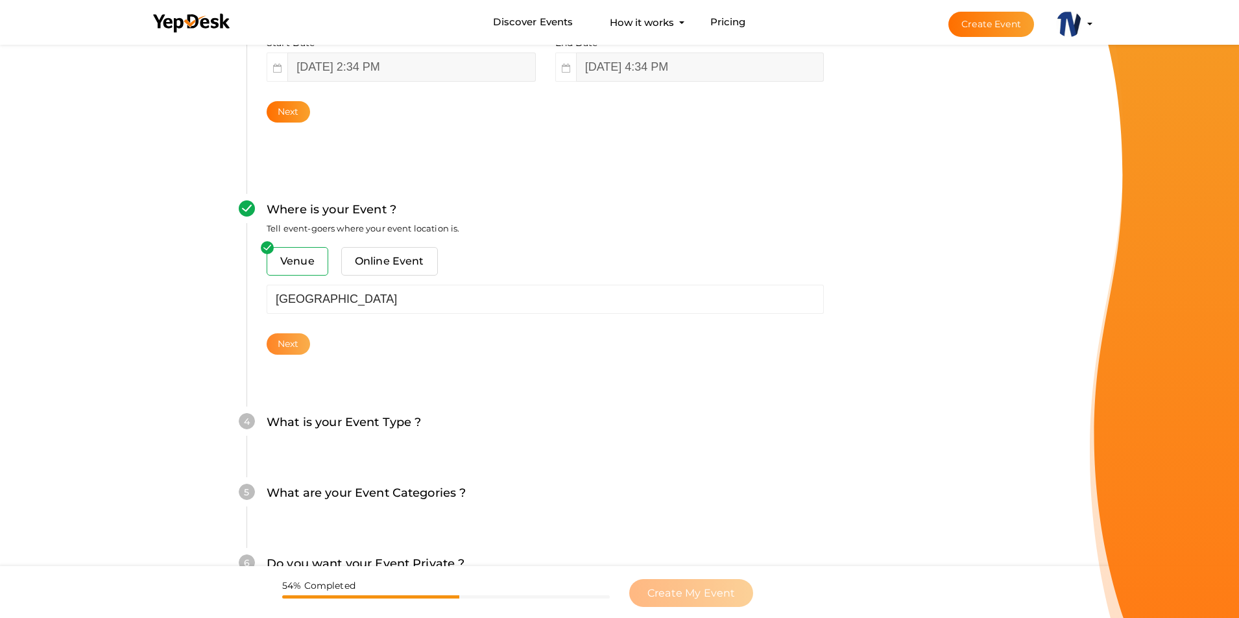
click at [278, 342] on button "Next" at bounding box center [288, 343] width 43 height 21
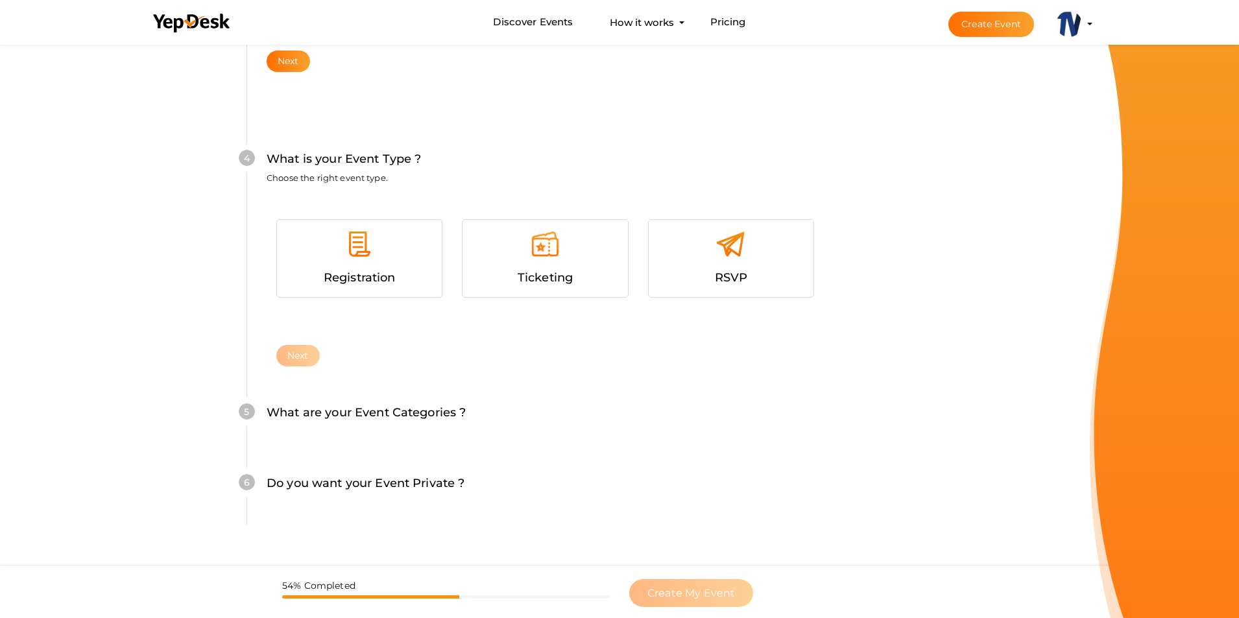
scroll to position [705, 0]
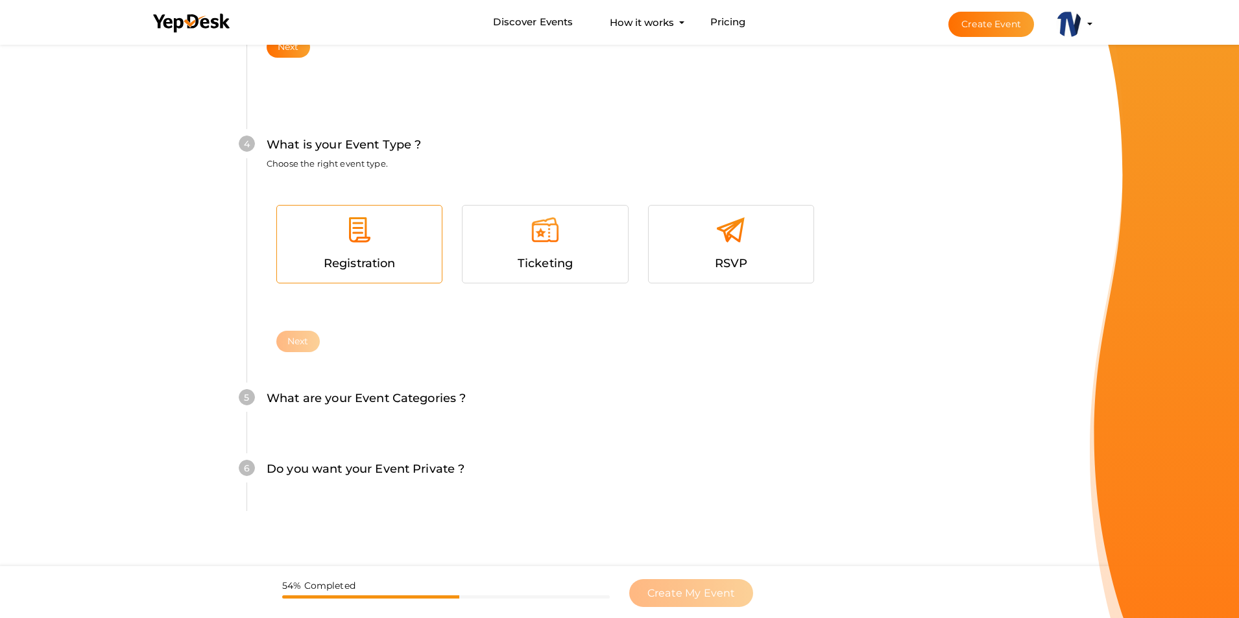
click at [407, 246] on div at bounding box center [359, 234] width 145 height 39
click at [291, 346] on button "Next" at bounding box center [297, 341] width 43 height 21
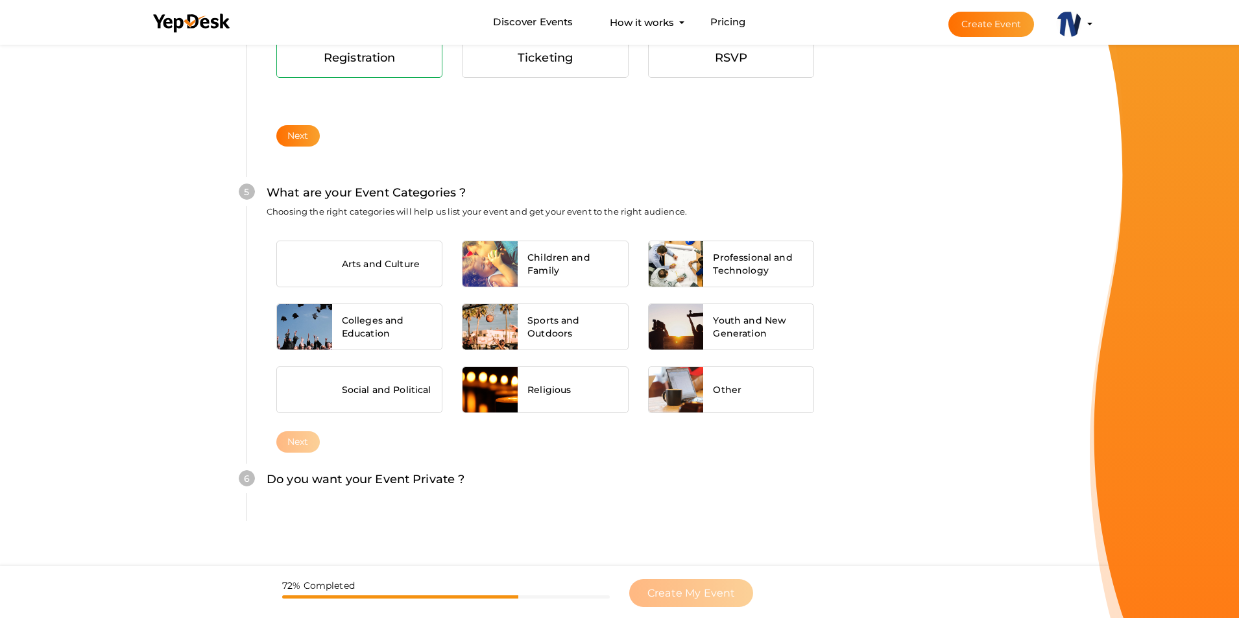
scroll to position [913, 0]
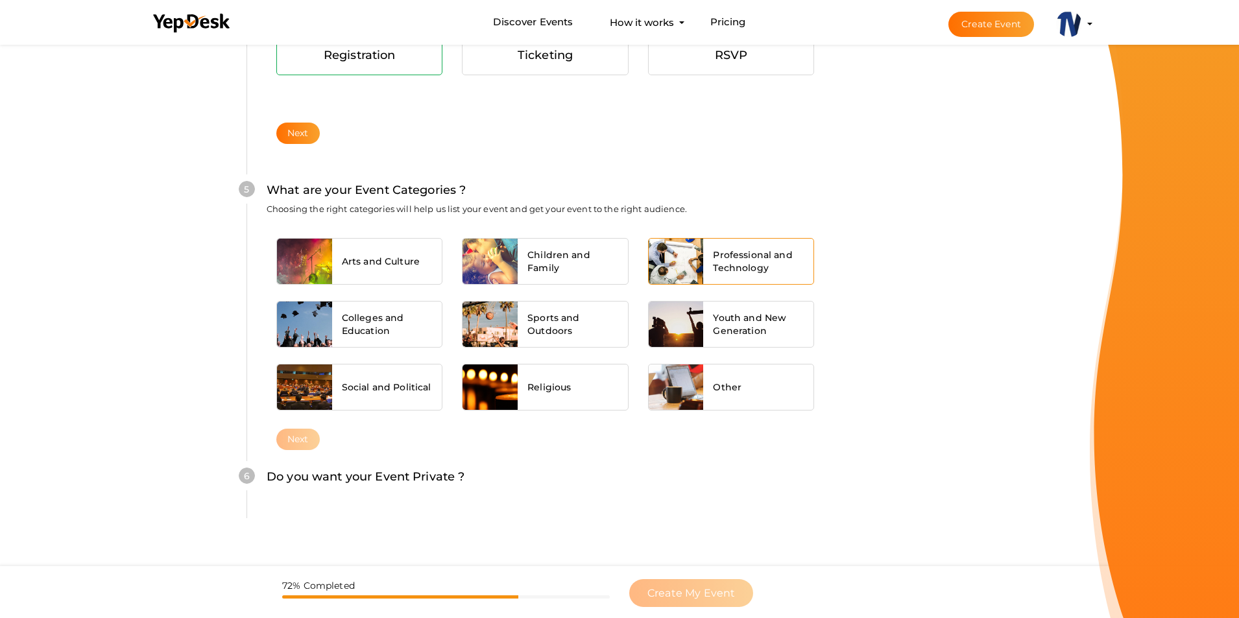
click at [759, 255] on span "Professional and Technology" at bounding box center [758, 261] width 91 height 26
click at [307, 434] on button "Next" at bounding box center [297, 439] width 43 height 21
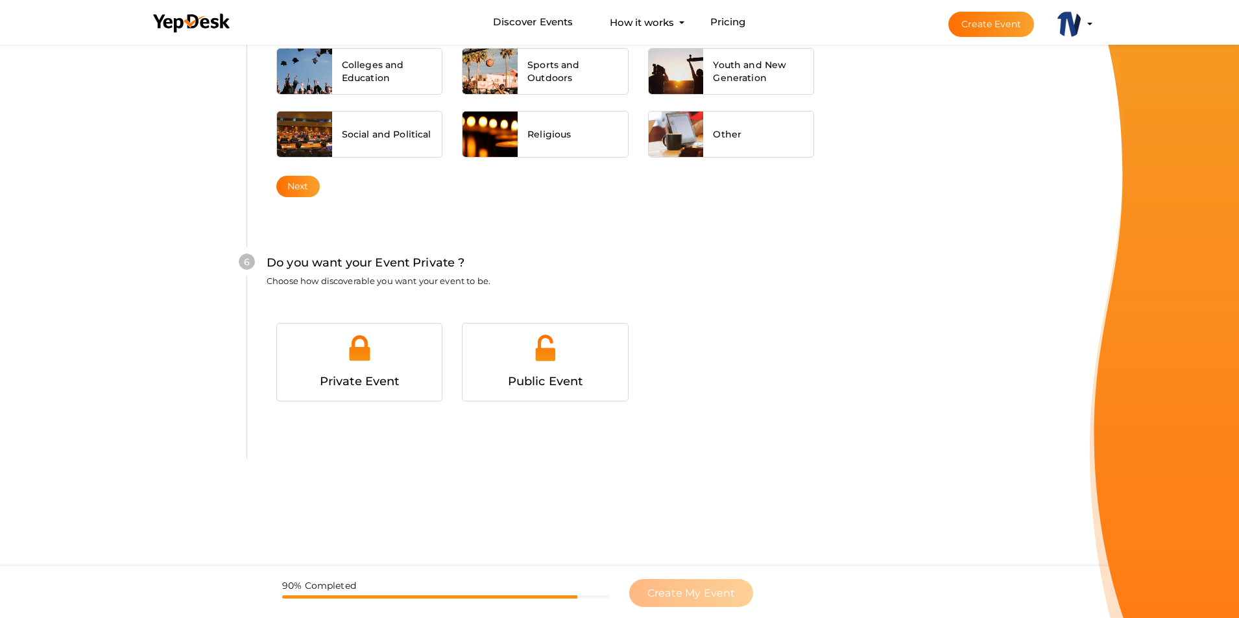
scroll to position [1188, 0]
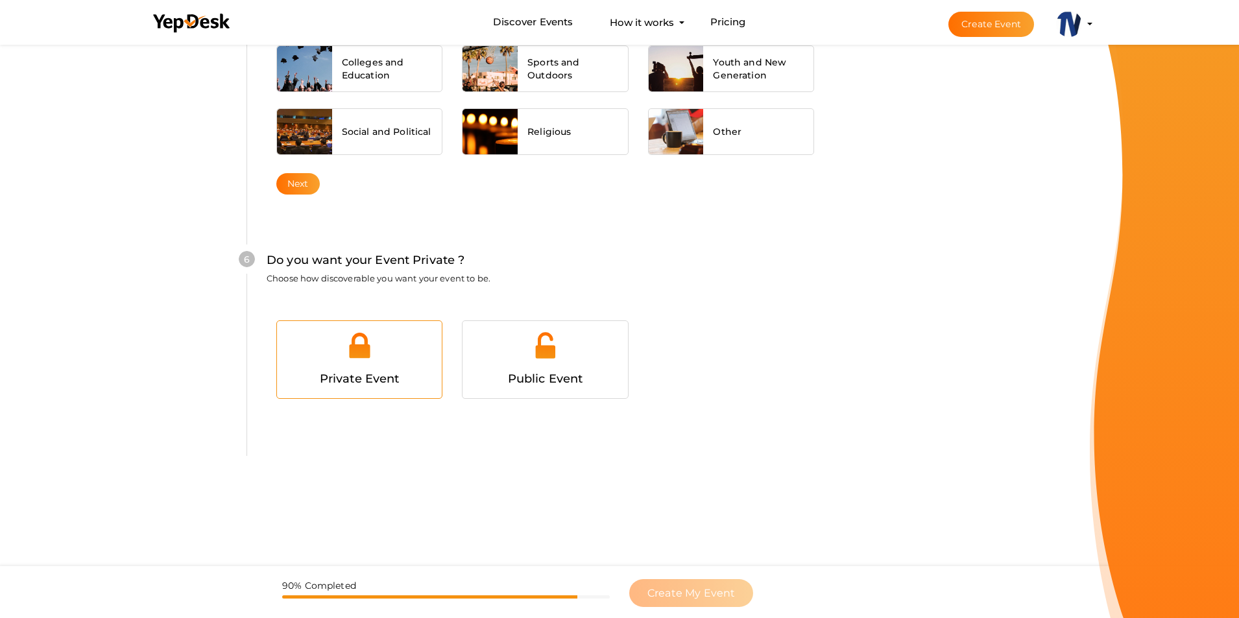
click at [379, 378] on span "Private Event" at bounding box center [360, 379] width 80 height 14
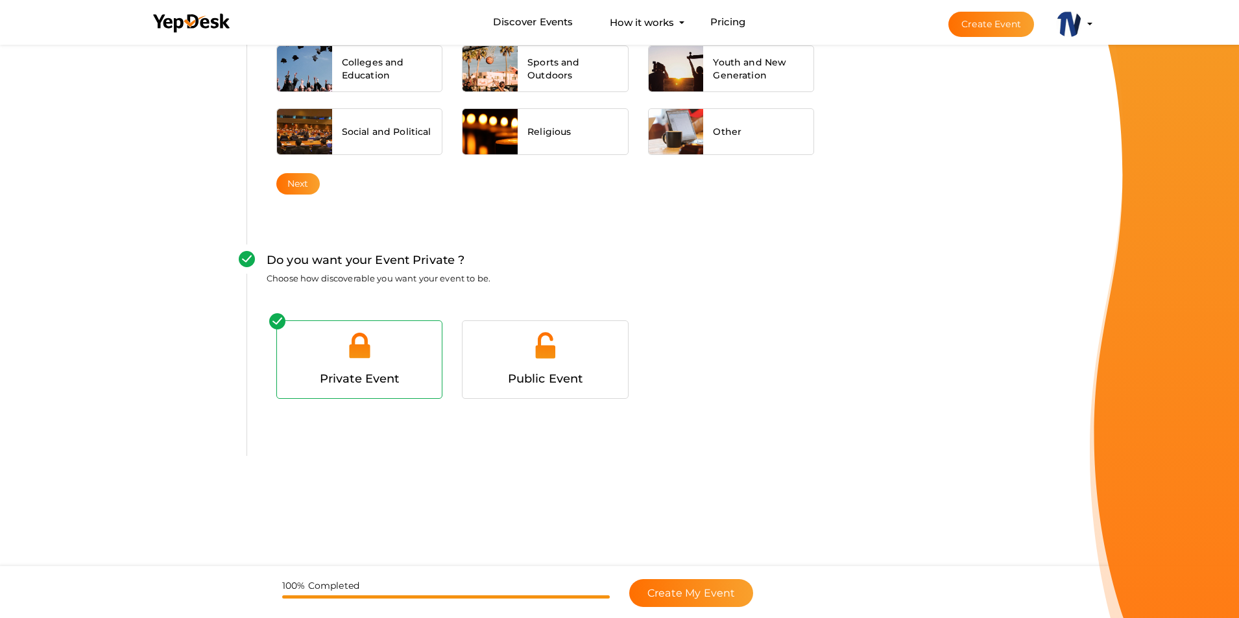
click at [379, 378] on span "Private Event" at bounding box center [360, 379] width 80 height 14
click at [575, 346] on div at bounding box center [544, 350] width 145 height 39
click at [680, 586] on button "Create My Event" at bounding box center [691, 593] width 124 height 28
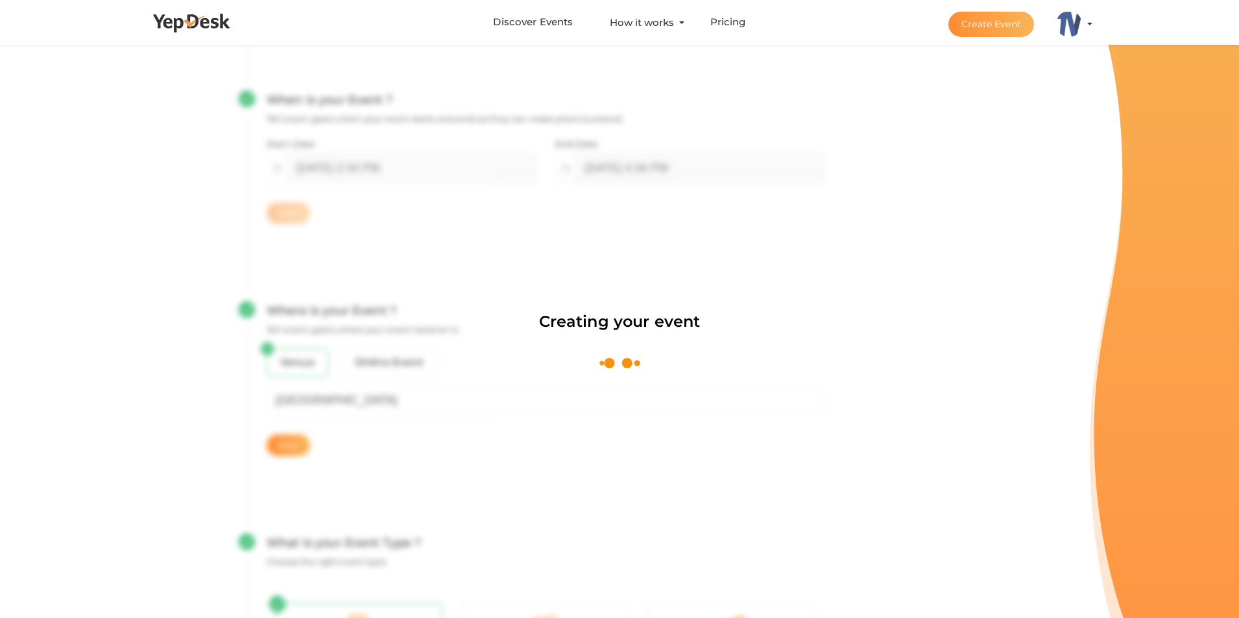
scroll to position [195, 0]
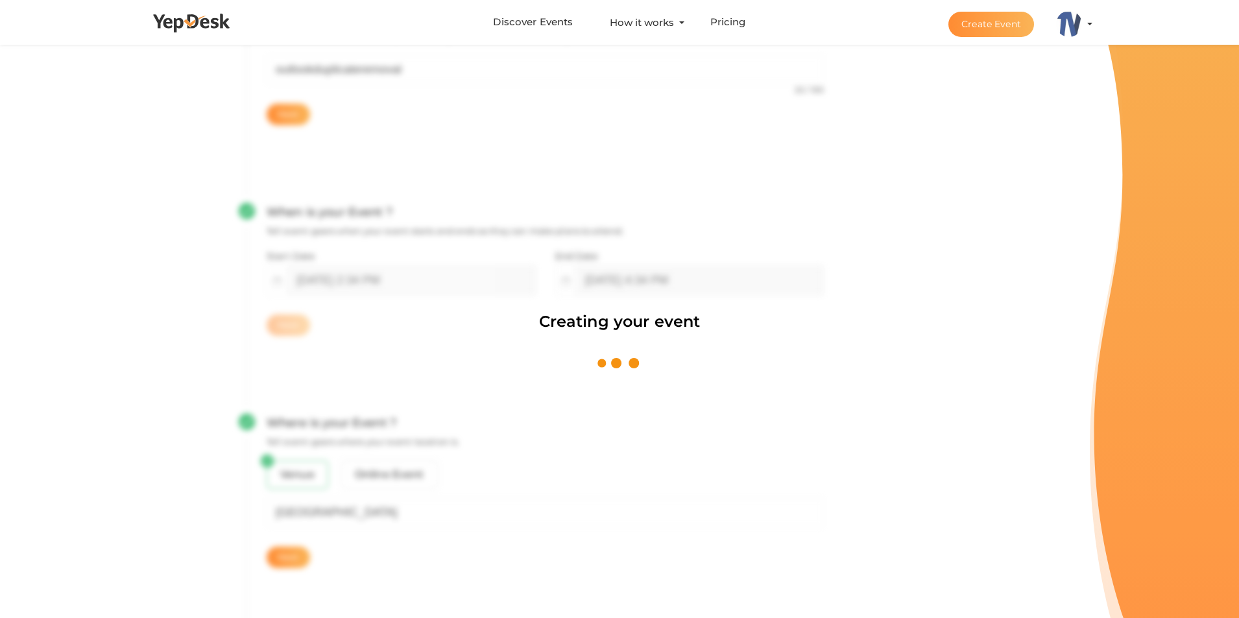
drag, startPoint x: 960, startPoint y: 241, endPoint x: 988, endPoint y: 160, distance: 84.9
click at [965, 237] on div "Creating your event" at bounding box center [619, 309] width 1239 height 618
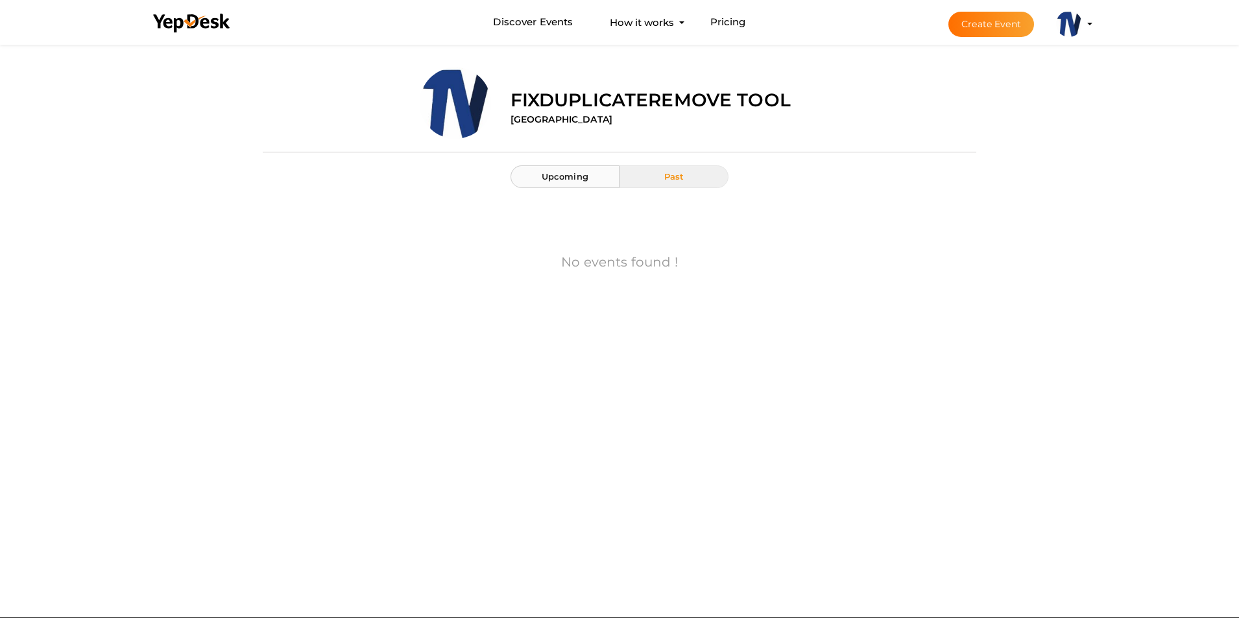
click at [543, 178] on span "Upcoming" at bounding box center [564, 176] width 47 height 10
click at [1085, 29] on button "fixduplicateremove Tool [EMAIL_ADDRESS][DOMAIN_NAME] Personal Profile My Events…" at bounding box center [1069, 23] width 34 height 27
click at [1056, 34] on button "fixduplicateremove Tool valini8069@fursee.com Personal Profile My Events Admin …" at bounding box center [1069, 23] width 34 height 27
click at [1067, 30] on img at bounding box center [1069, 24] width 26 height 26
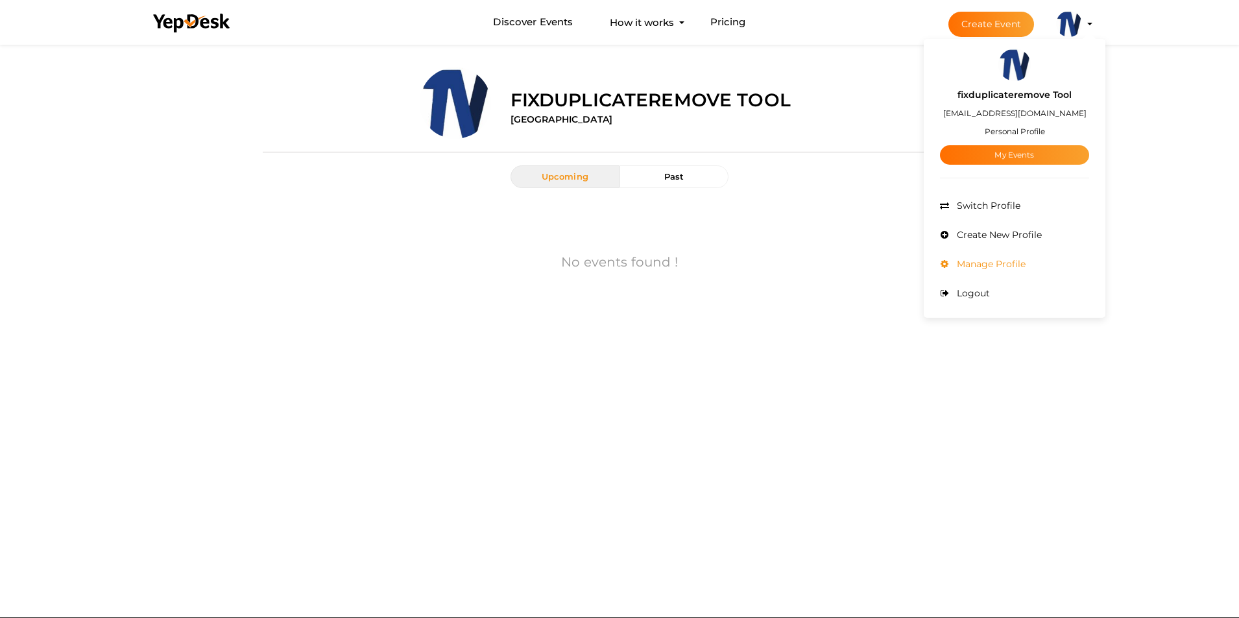
click at [968, 265] on span "Manage Profile" at bounding box center [989, 264] width 72 height 12
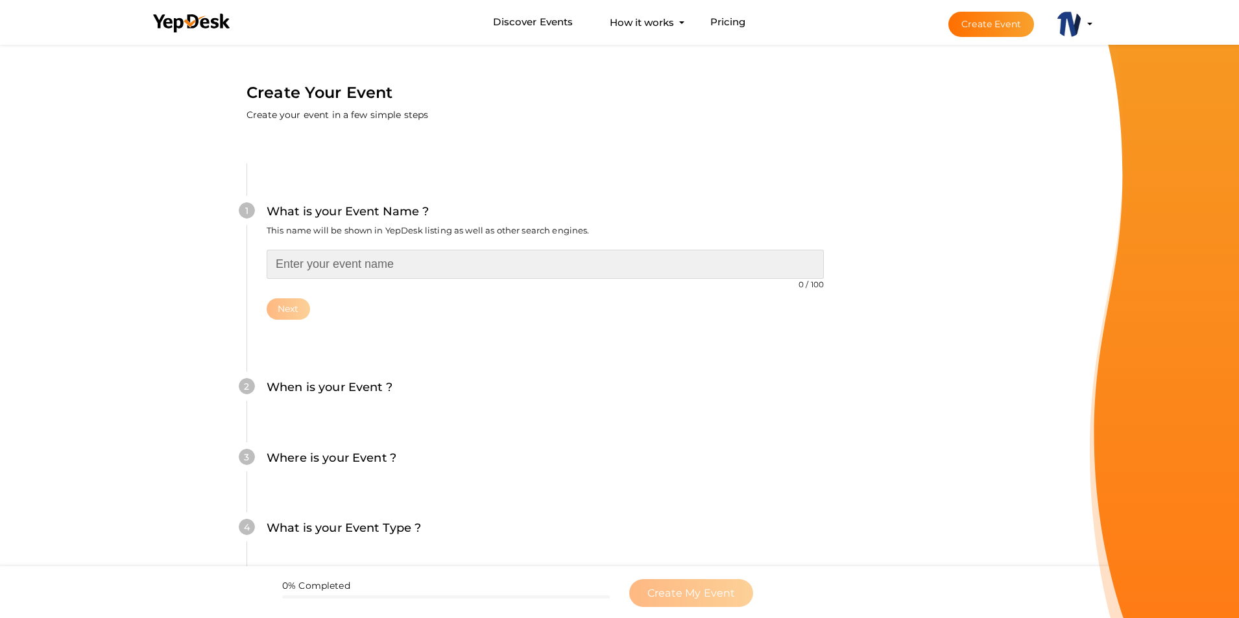
click at [317, 257] on input "text" at bounding box center [545, 264] width 557 height 29
paste input "outlookduplicateremoval"
type input "outlookduplicateremoval"
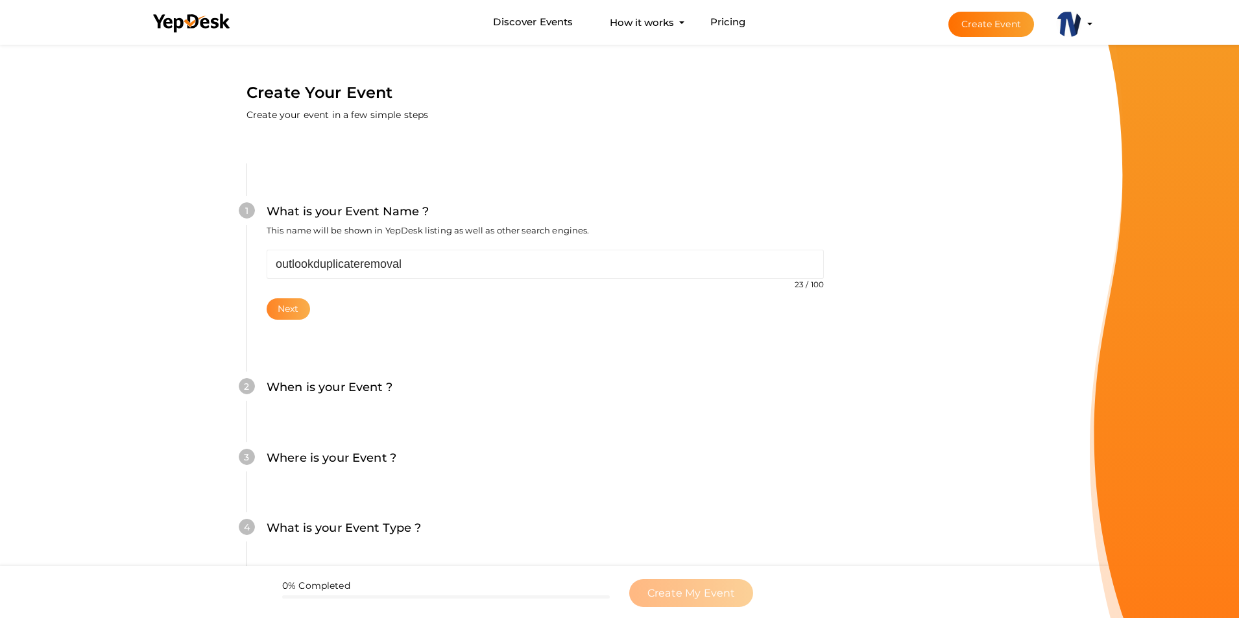
drag, startPoint x: 285, startPoint y: 321, endPoint x: 291, endPoint y: 309, distance: 13.4
click at [289, 320] on div "1 What is your Event Name ? This name will be shown in YepDesk listing as well …" at bounding box center [544, 260] width 597 height 195
drag, startPoint x: 291, startPoint y: 304, endPoint x: 577, endPoint y: 403, distance: 302.5
click at [293, 305] on button "Next" at bounding box center [288, 308] width 43 height 21
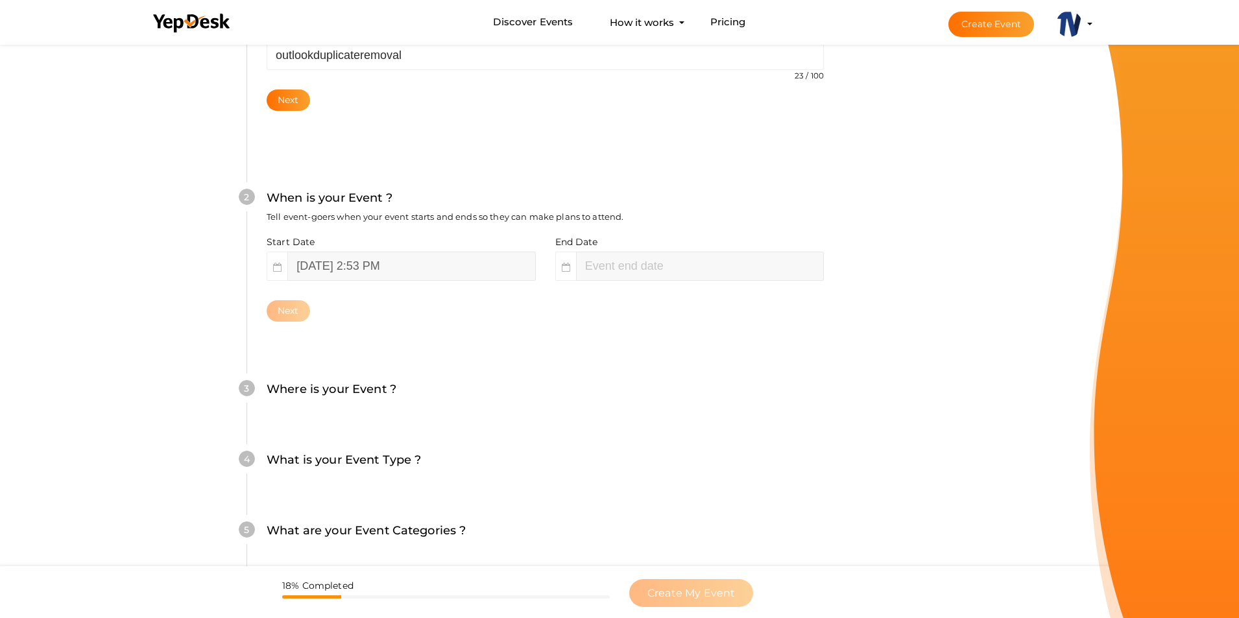
scroll to position [204, 0]
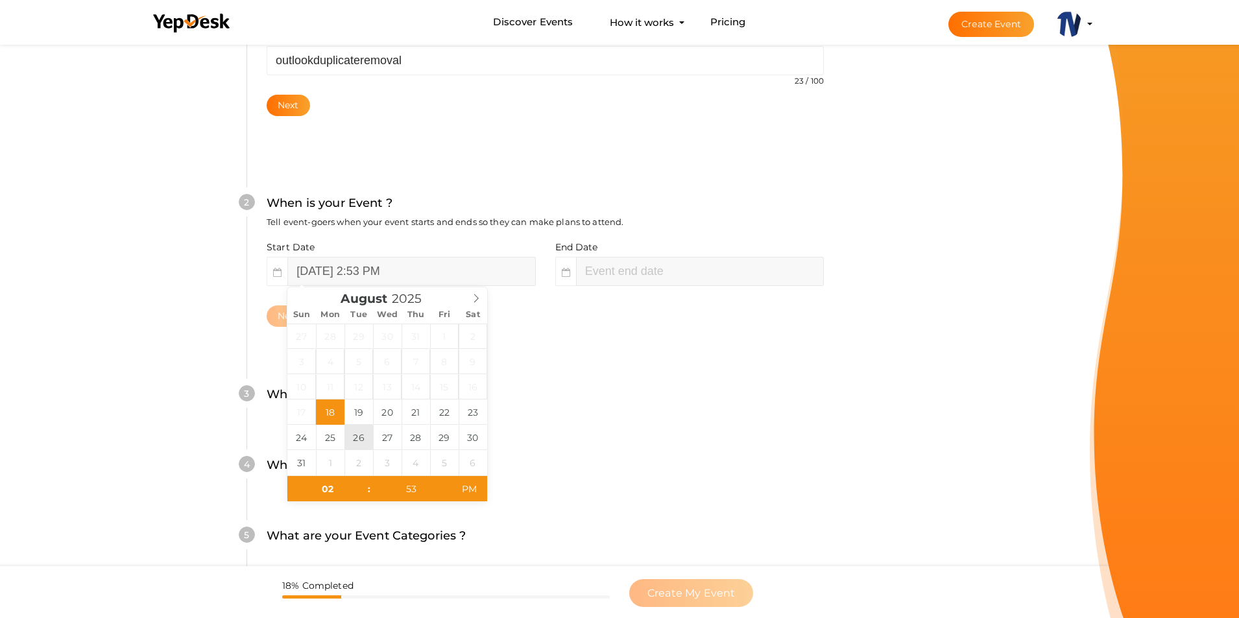
type input "August 26, 2025 2:53 PM"
type input "04"
type input "53"
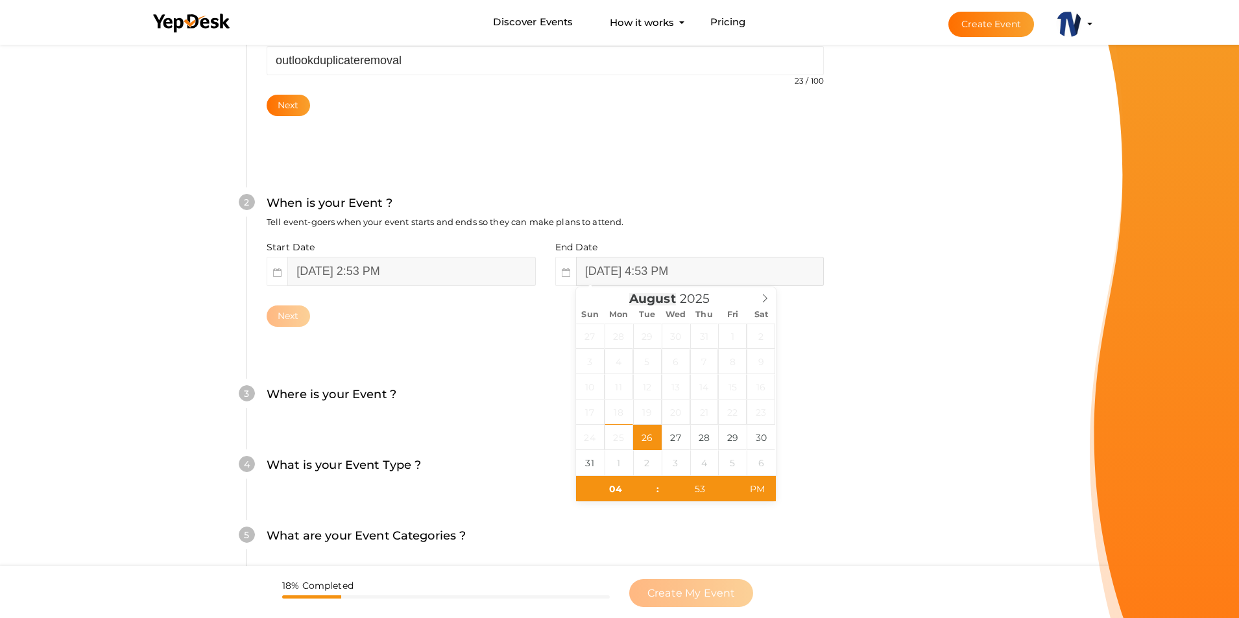
click at [661, 284] on input "August 26, 2025 4:53 PM" at bounding box center [700, 271] width 248 height 29
type input "August 31, 2025 4:53 PM"
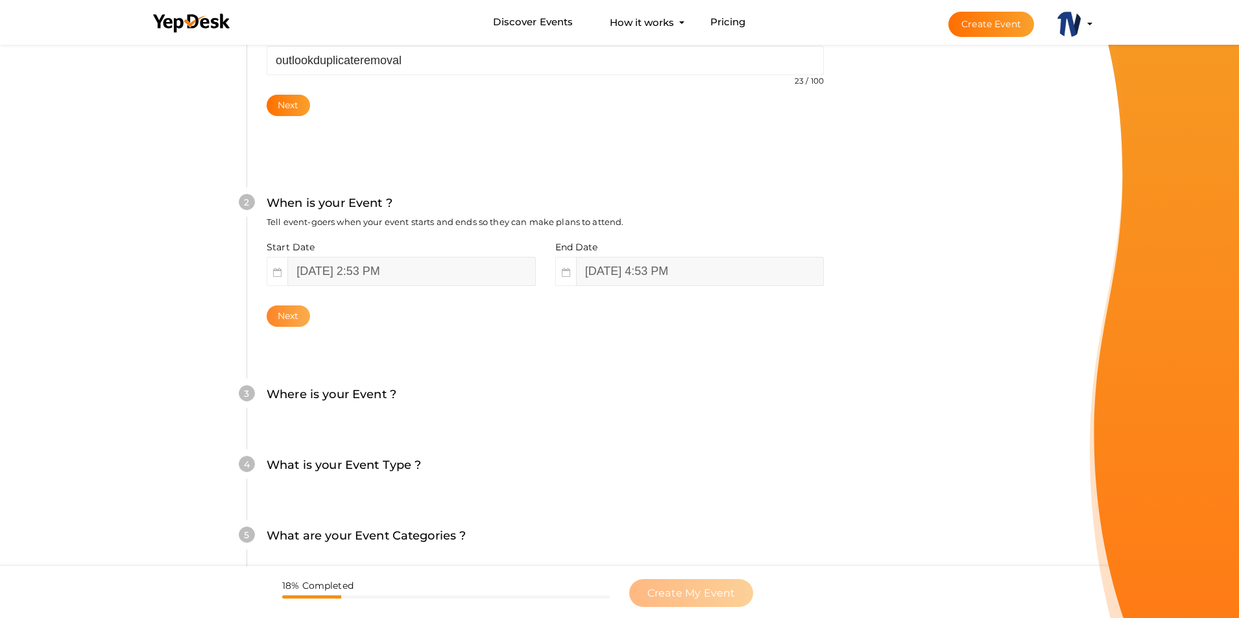
click at [289, 320] on button "Next" at bounding box center [288, 315] width 43 height 21
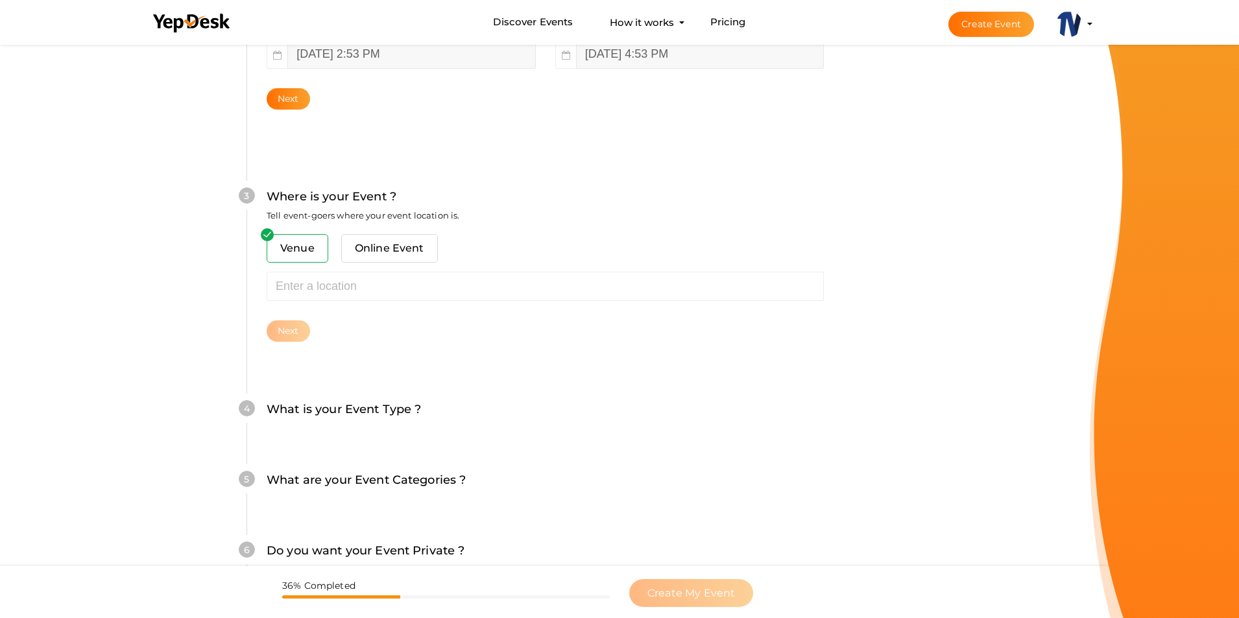
scroll to position [413, 0]
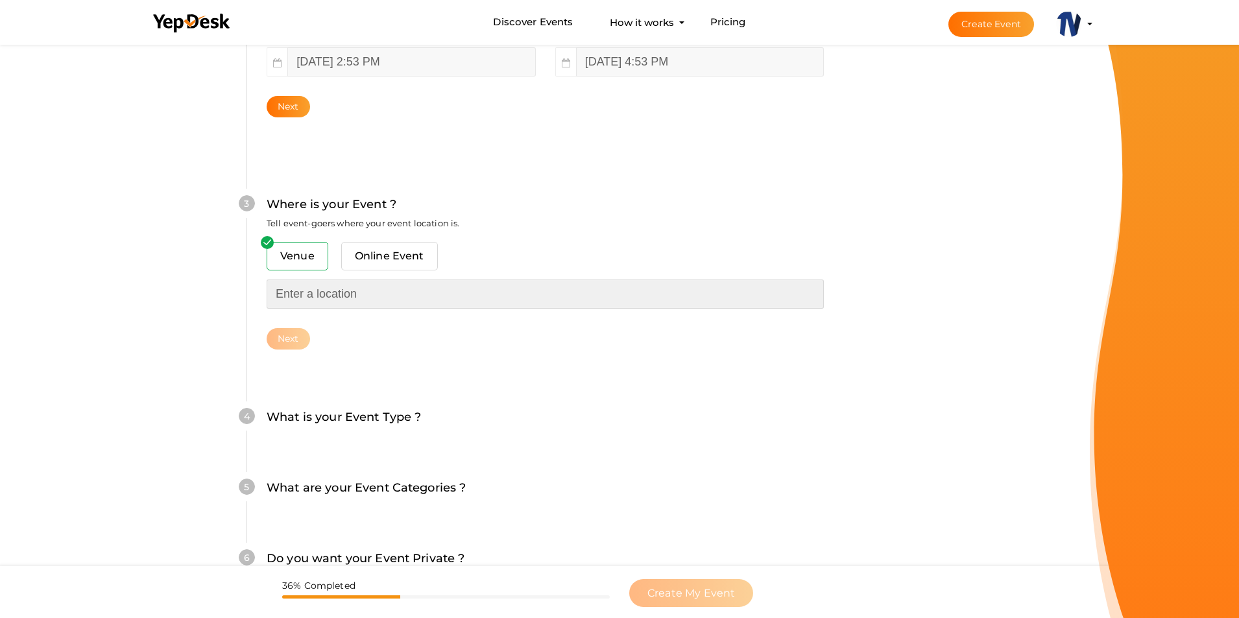
click at [352, 293] on input "text" at bounding box center [545, 293] width 557 height 29
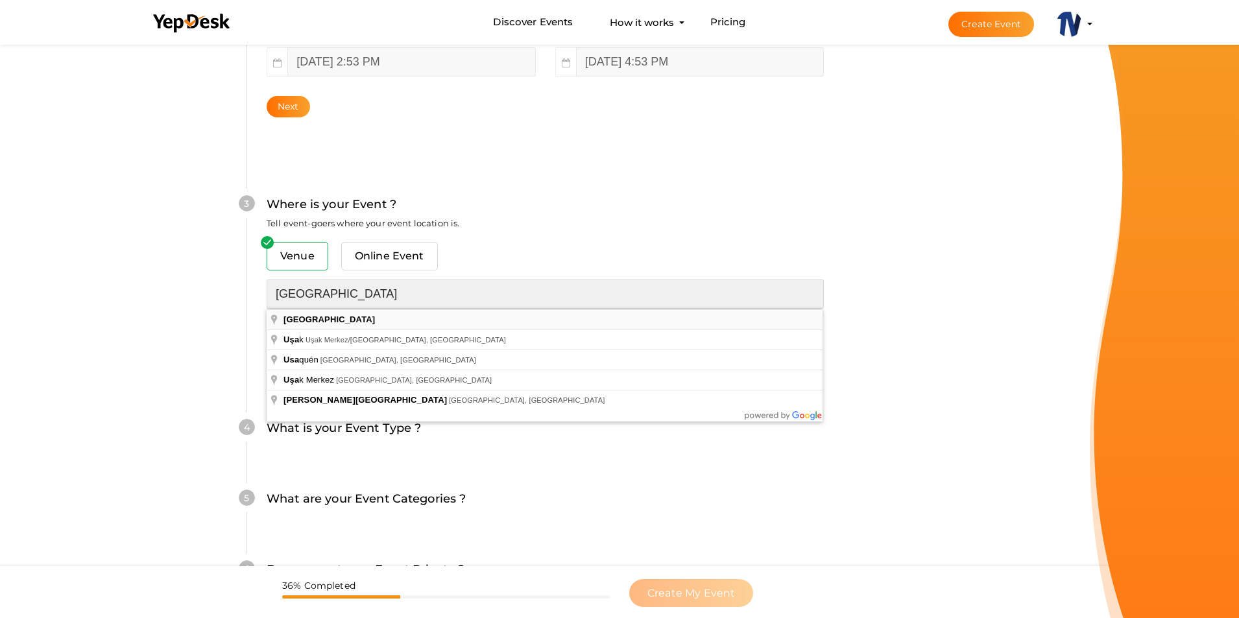
type input "USA"
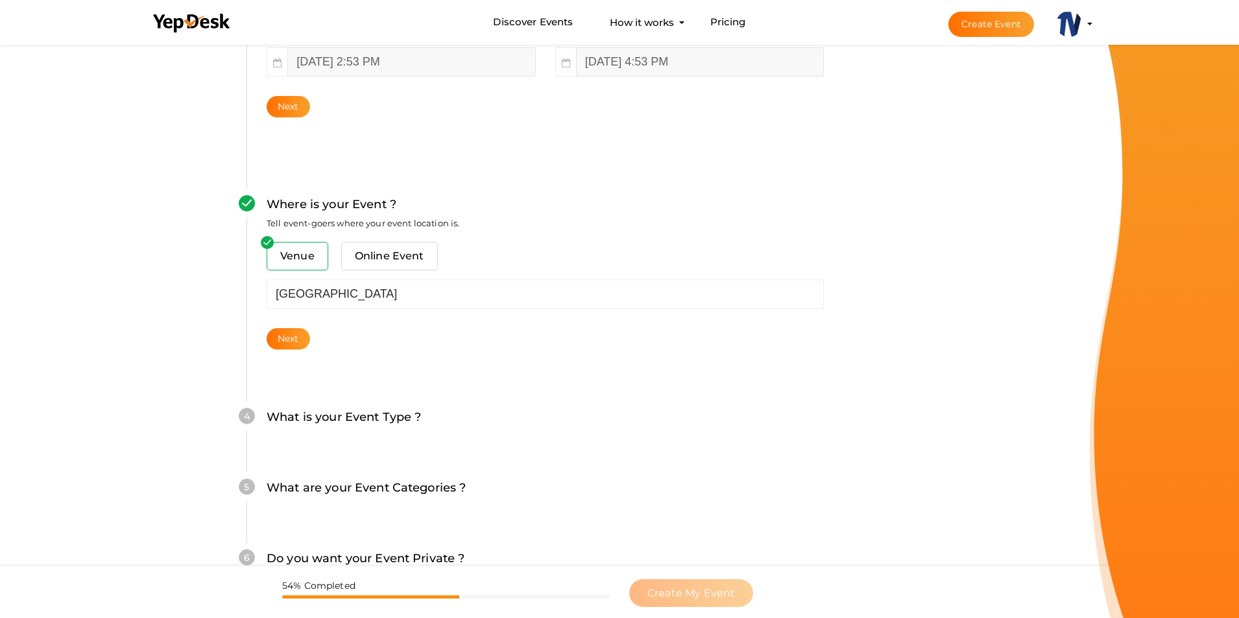
click at [289, 327] on div "Venue Online Event USA Sorry! Couldn't find location. Please choose one from su…" at bounding box center [545, 296] width 557 height 108
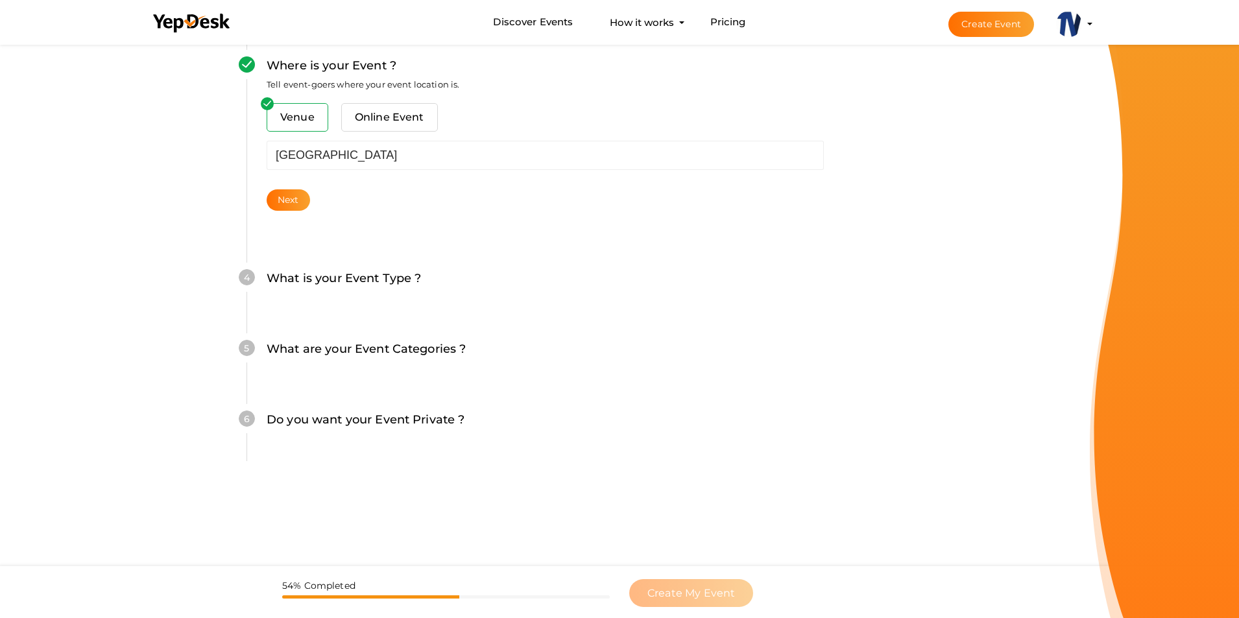
scroll to position [558, 0]
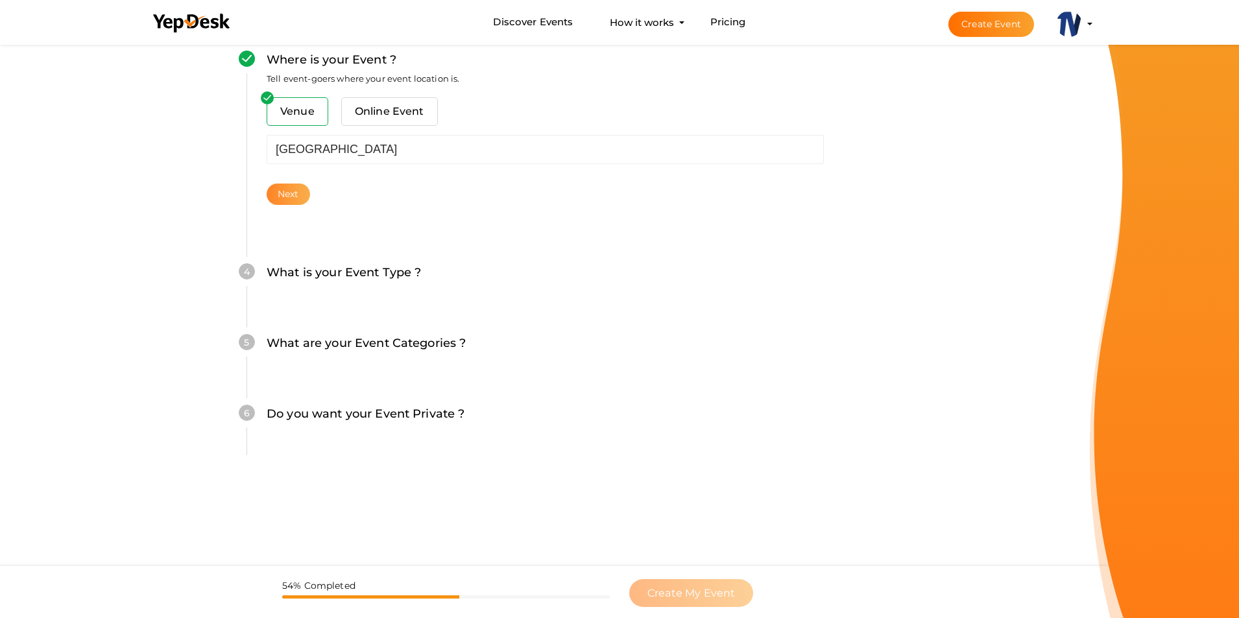
click at [293, 195] on button "Next" at bounding box center [288, 194] width 43 height 21
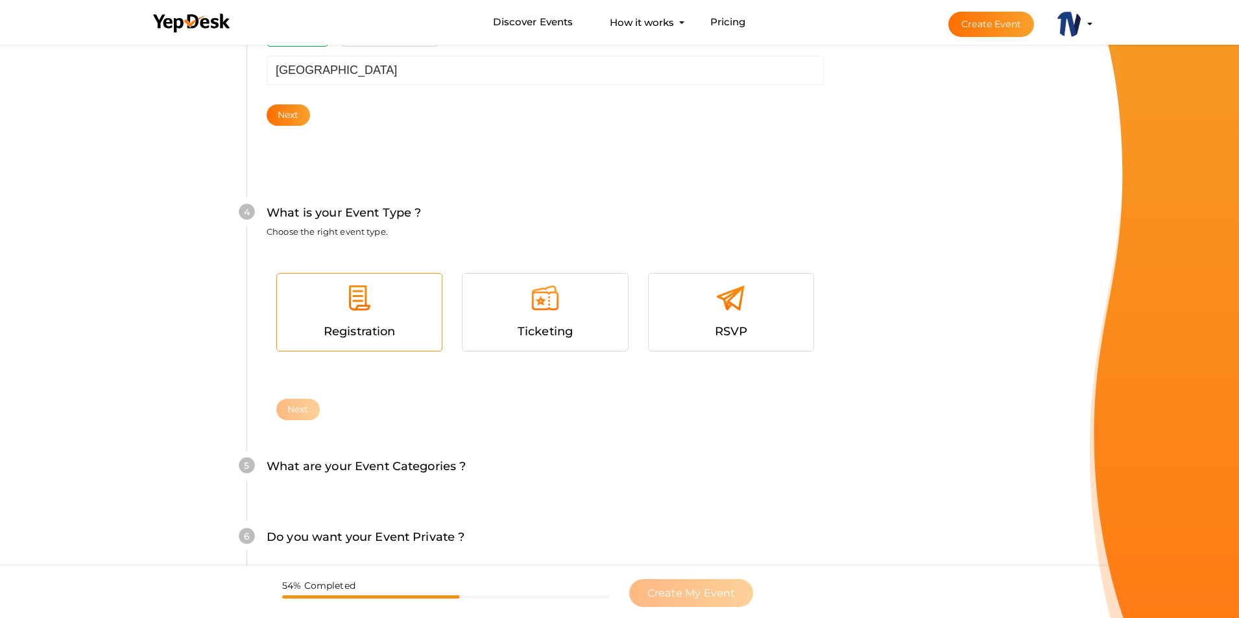
scroll to position [640, 0]
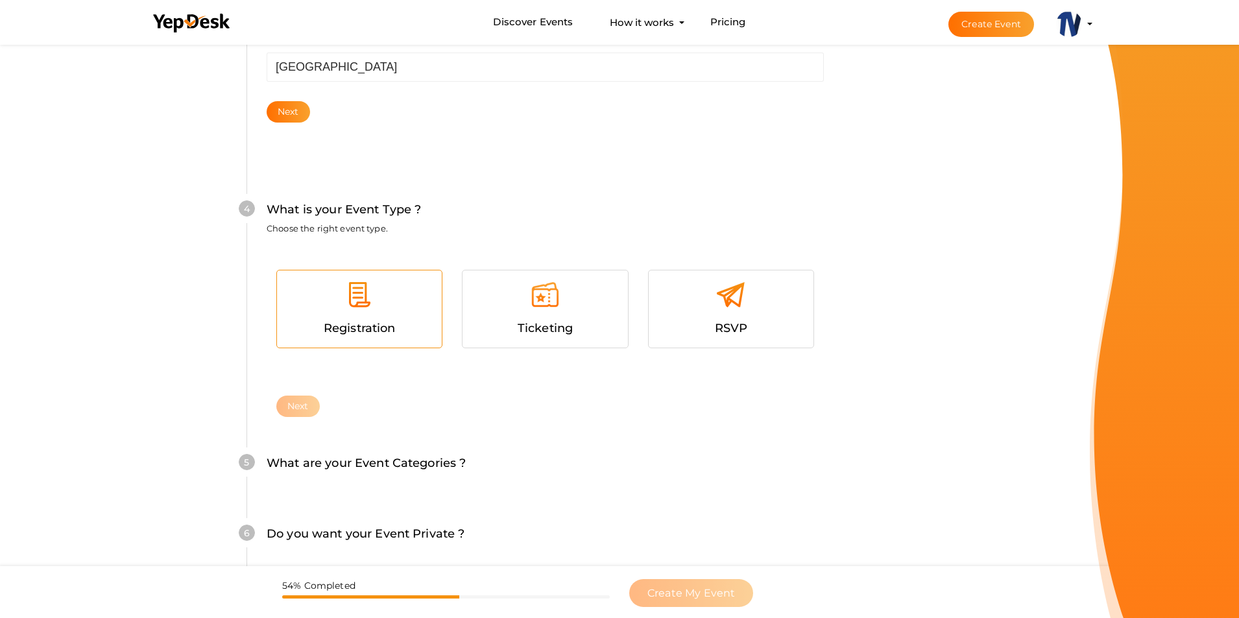
click at [363, 312] on div at bounding box center [359, 299] width 145 height 39
click at [297, 407] on button "Next" at bounding box center [297, 406] width 43 height 21
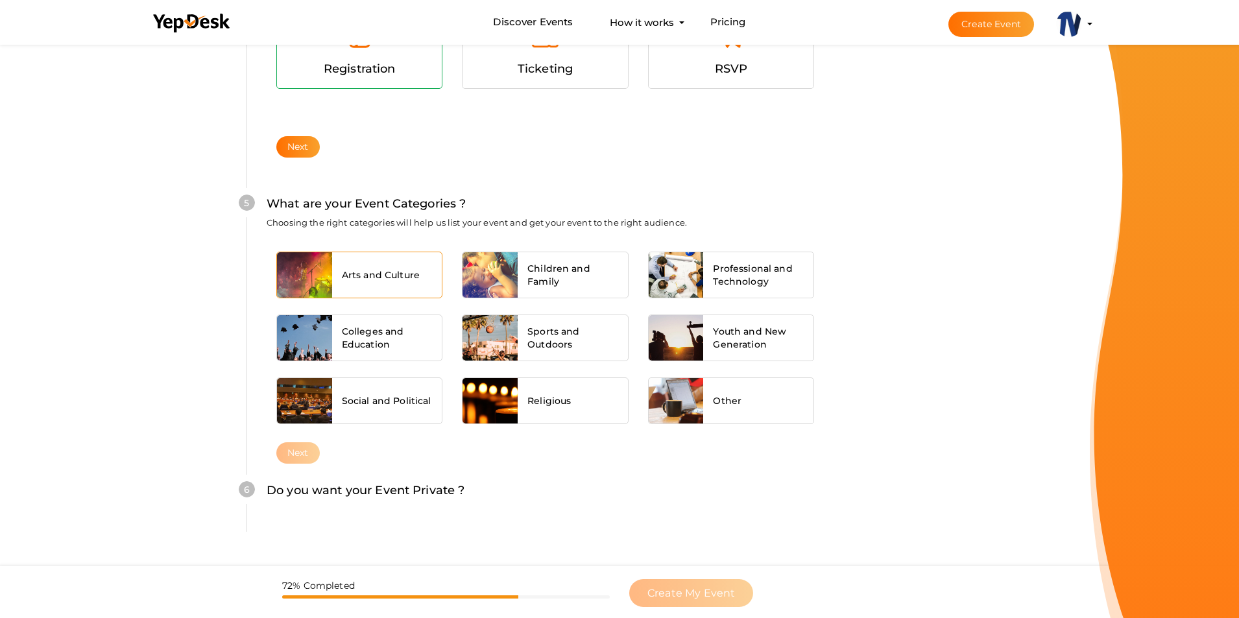
scroll to position [913, 0]
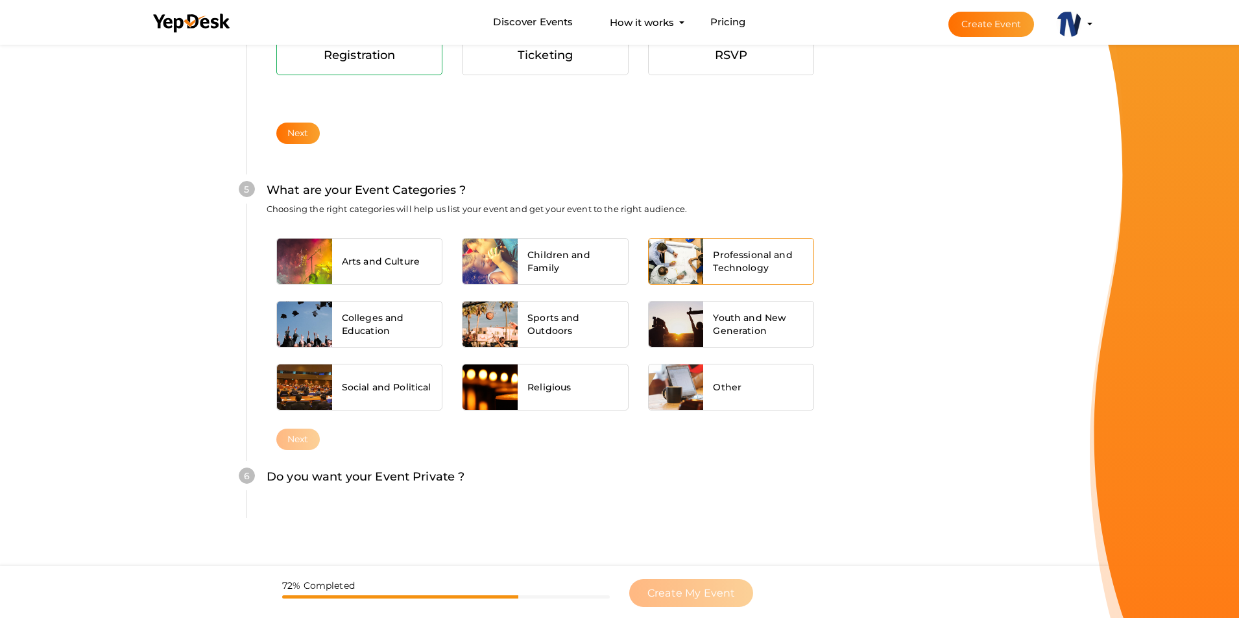
click at [706, 278] on div "Professional and Technology" at bounding box center [758, 261] width 110 height 45
drag, startPoint x: 295, startPoint y: 436, endPoint x: 395, endPoint y: 436, distance: 99.9
click at [300, 436] on button "Next" at bounding box center [297, 439] width 43 height 21
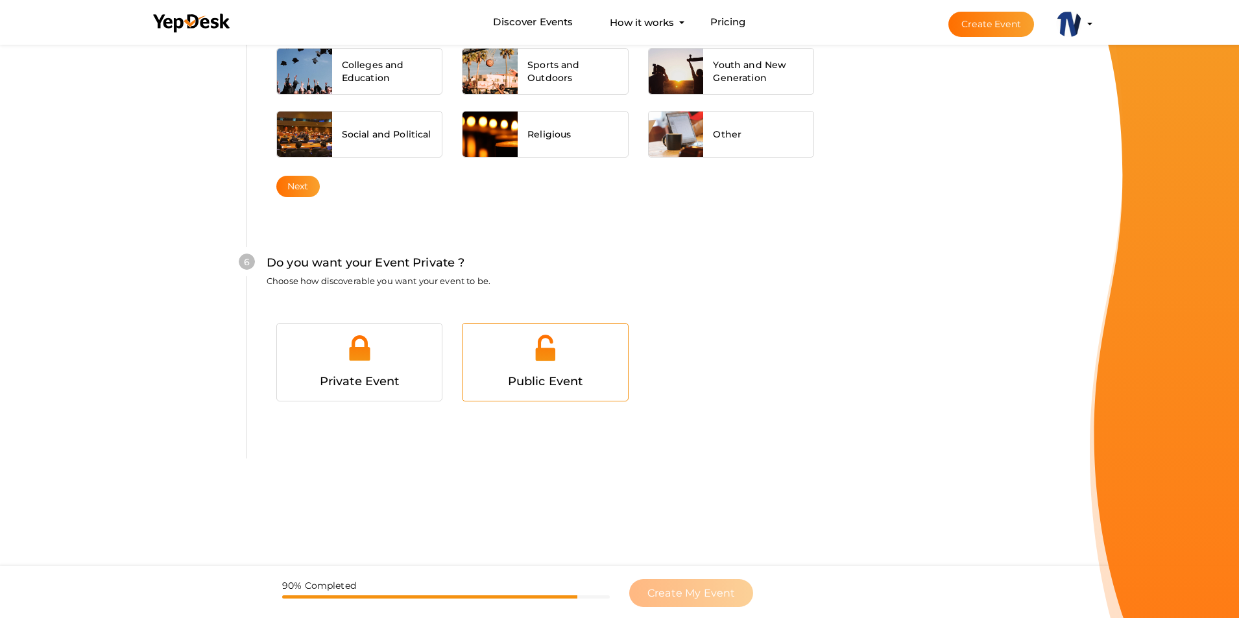
scroll to position [1188, 0]
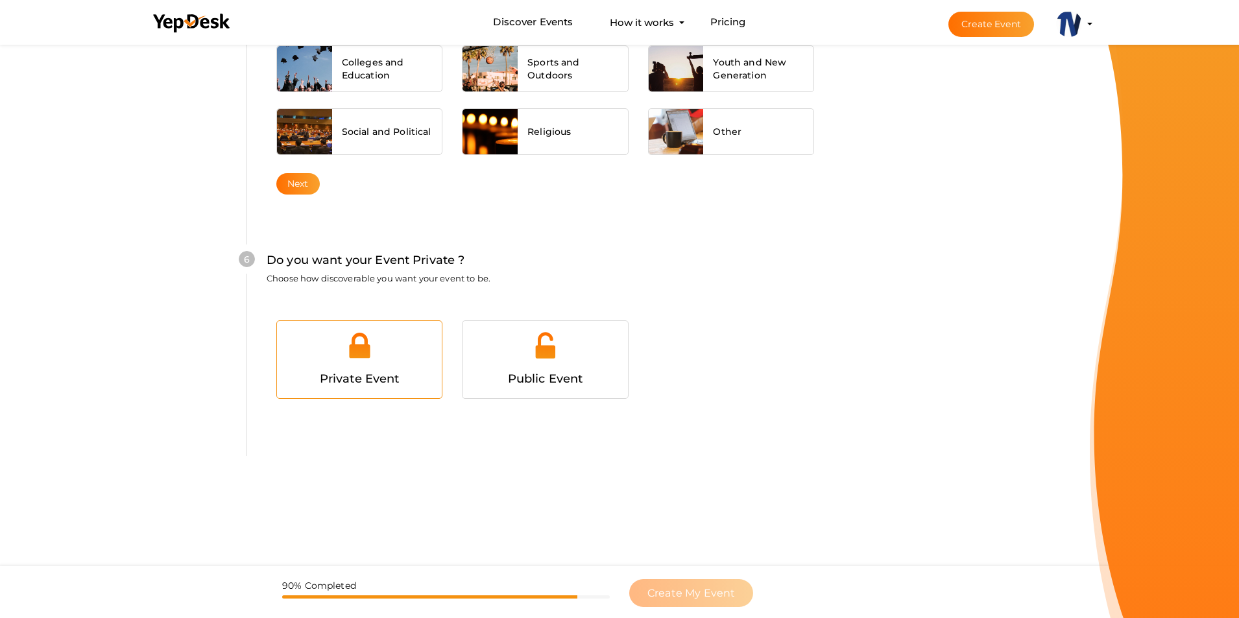
click at [377, 357] on div at bounding box center [359, 350] width 145 height 39
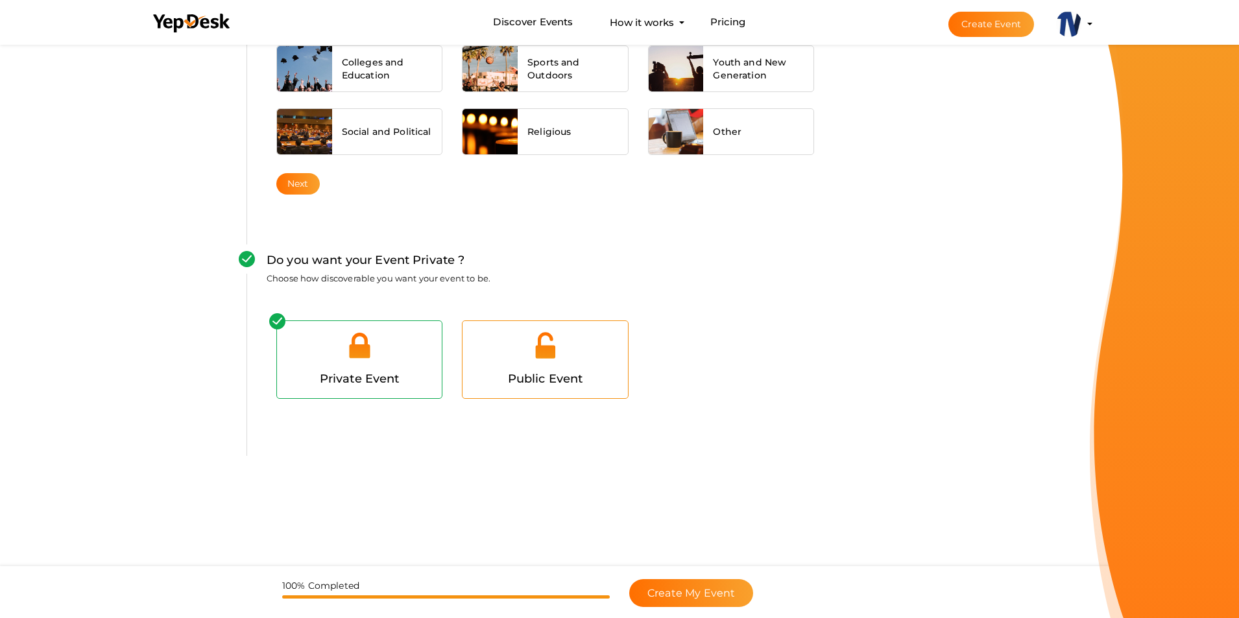
click at [534, 336] on img at bounding box center [544, 345] width 29 height 29
click at [680, 582] on button "Create My Event" at bounding box center [691, 593] width 124 height 28
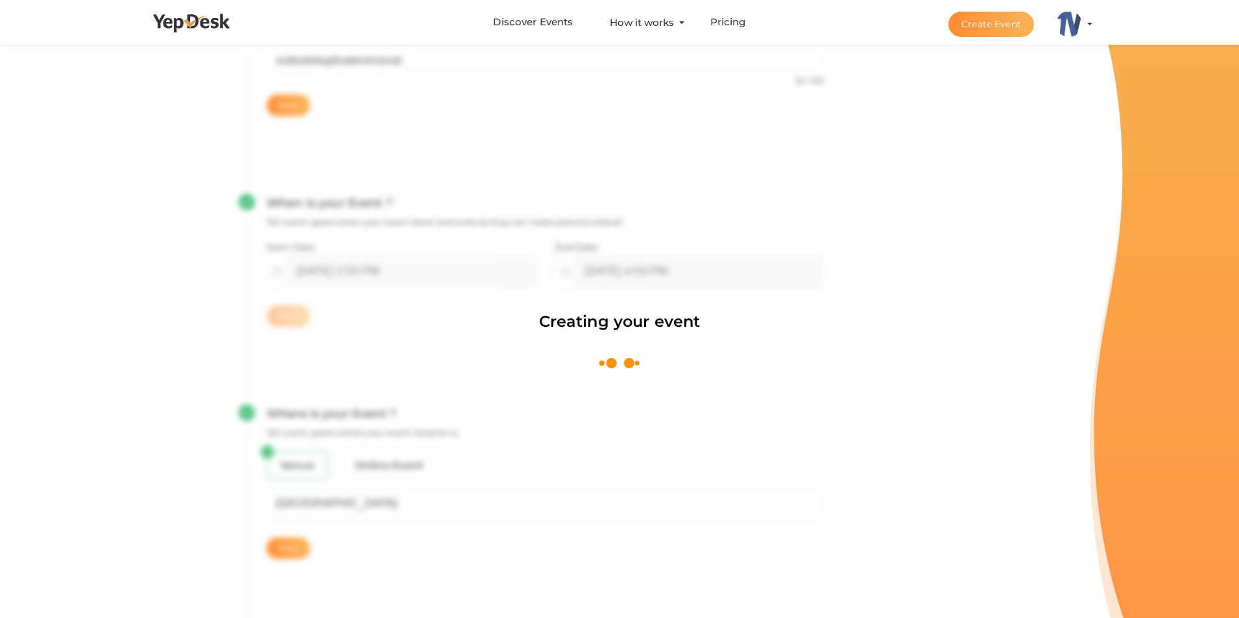
scroll to position [195, 0]
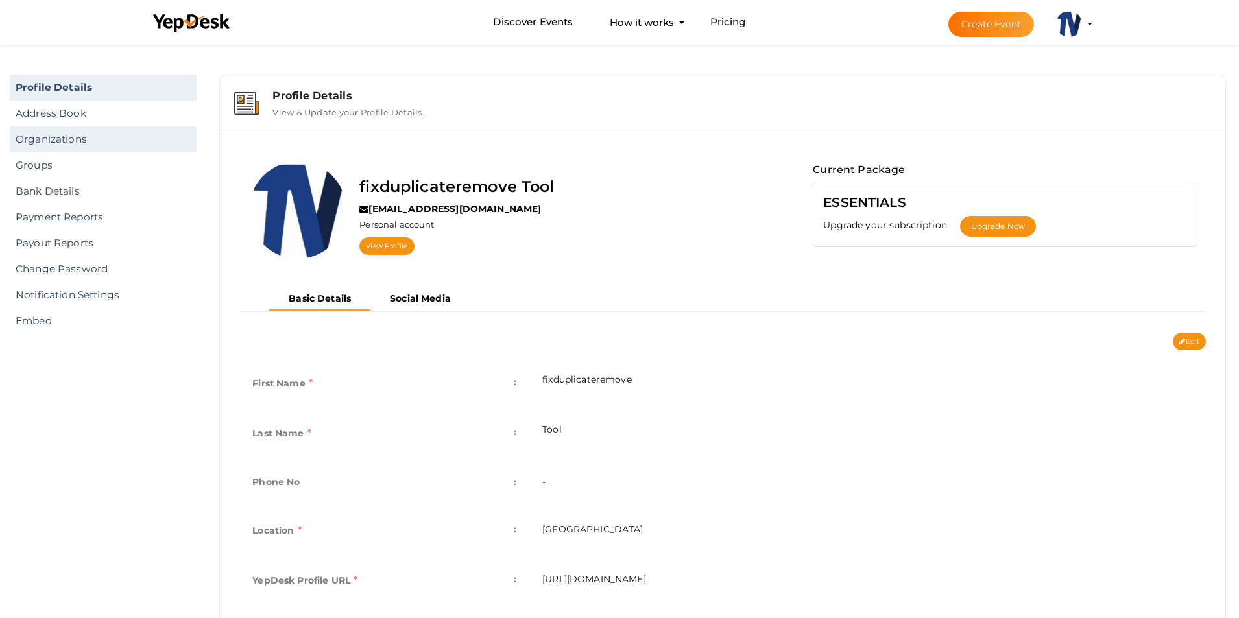
click at [69, 139] on link "Organizations" at bounding box center [103, 139] width 187 height 26
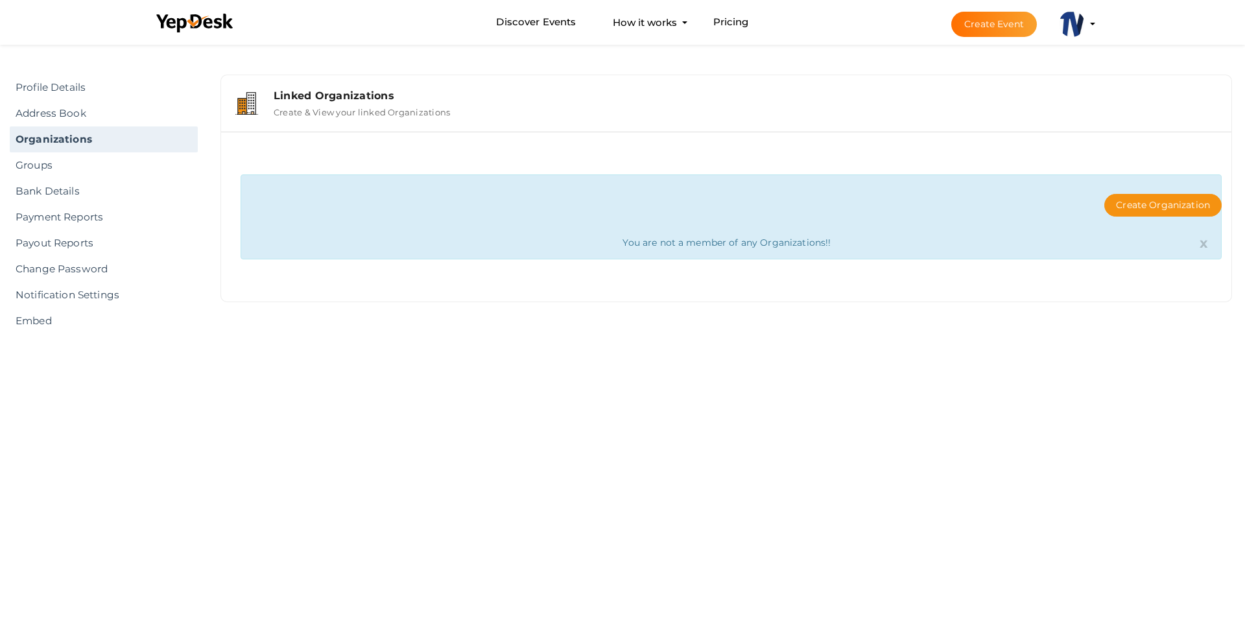
click at [608, 236] on div "x You are not a member of any Organizations!!" at bounding box center [731, 216] width 981 height 85
click at [685, 235] on div "Create Organization" at bounding box center [731, 205] width 981 height 62
click at [442, 160] on div "Create Organization x You are not a member of any Organizations!!" at bounding box center [726, 217] width 1010 height 170
click at [838, 344] on div "Profile Details Address Book Organizations Groups Members SaaS App Users Submit…" at bounding box center [622, 330] width 1245 height 576
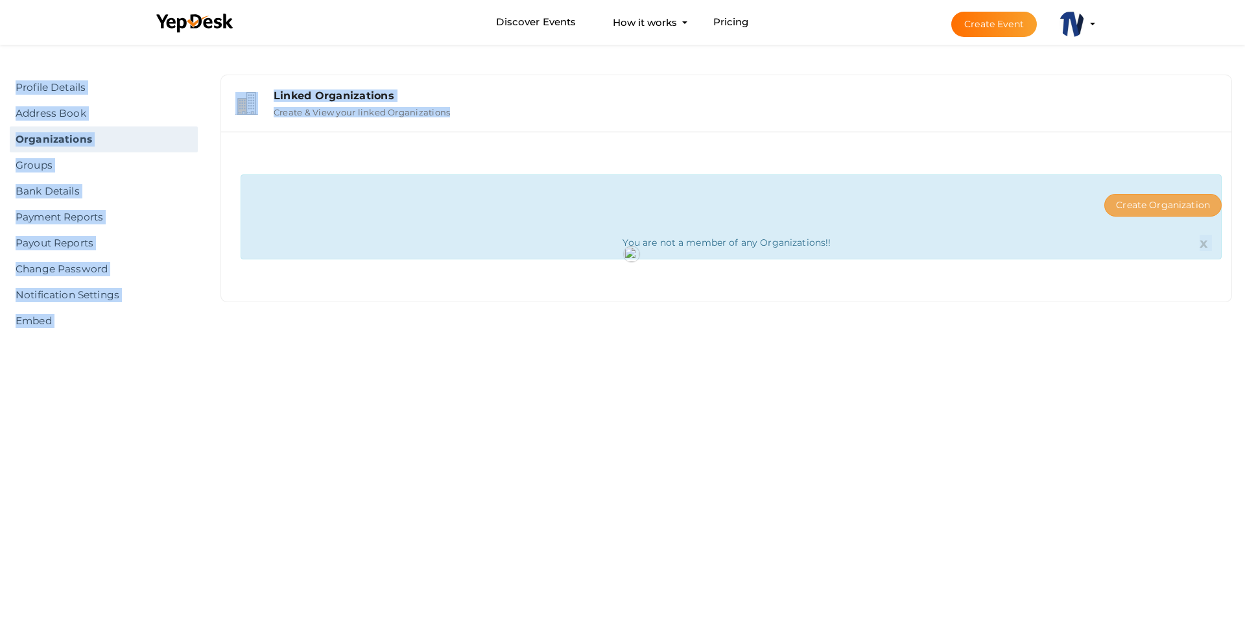
click at [1140, 197] on button "Create Organization" at bounding box center [1162, 205] width 117 height 23
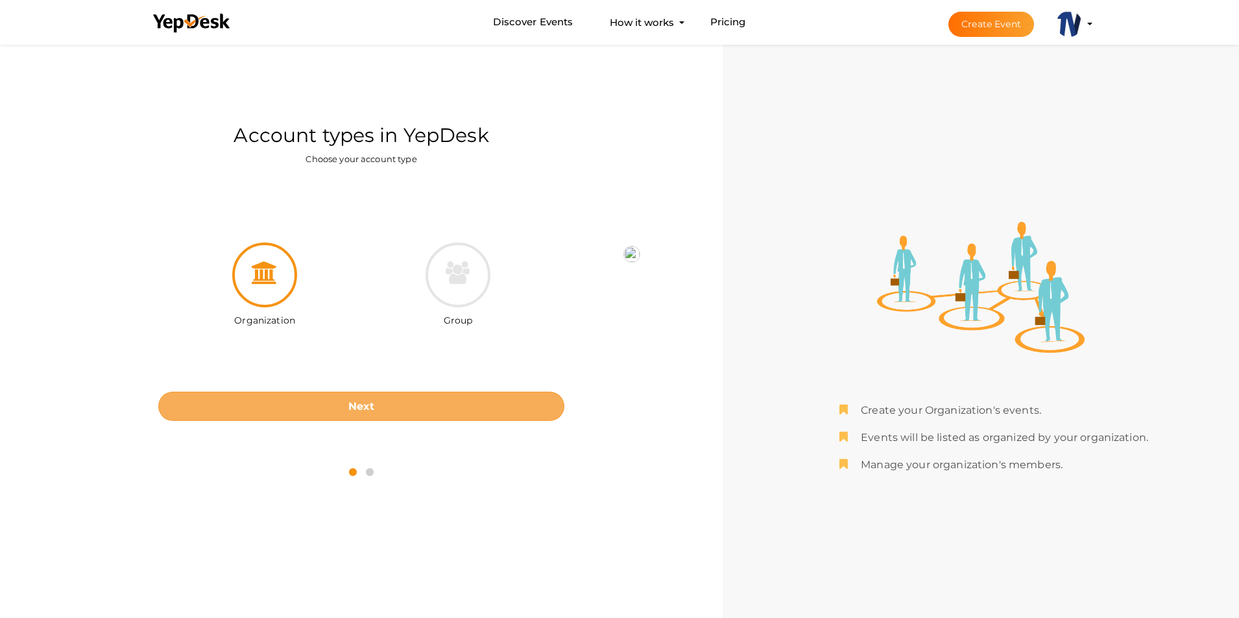
click at [363, 410] on b "Next" at bounding box center [361, 406] width 27 height 12
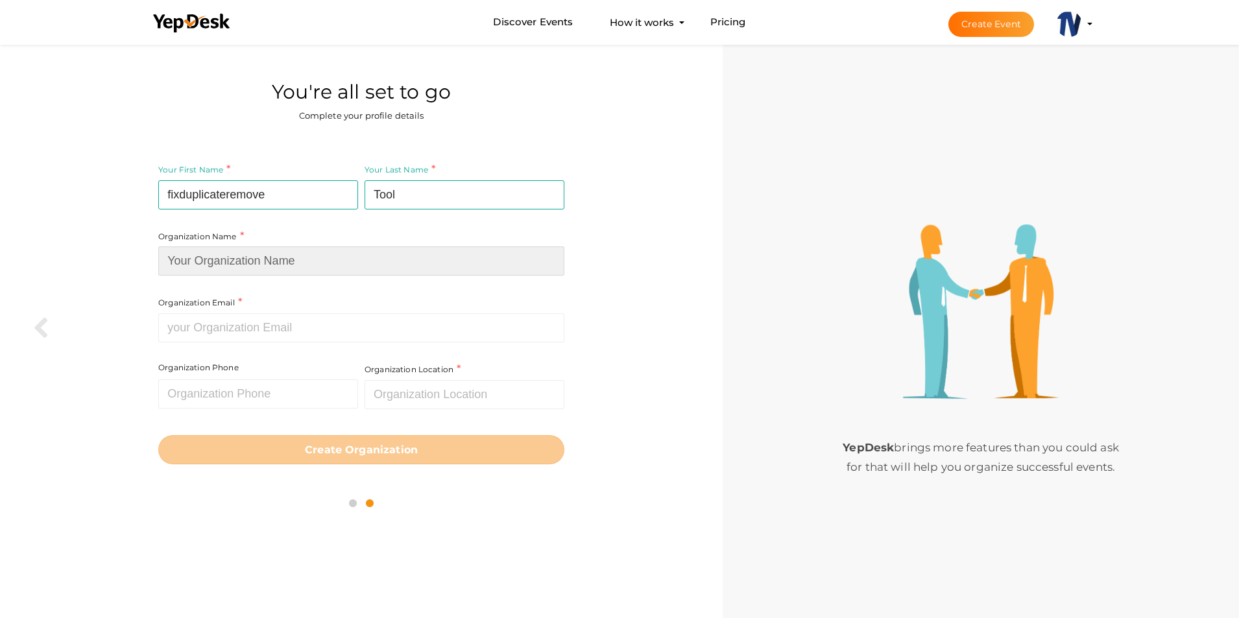
click at [263, 267] on input at bounding box center [361, 260] width 406 height 29
type input "TrustVare"
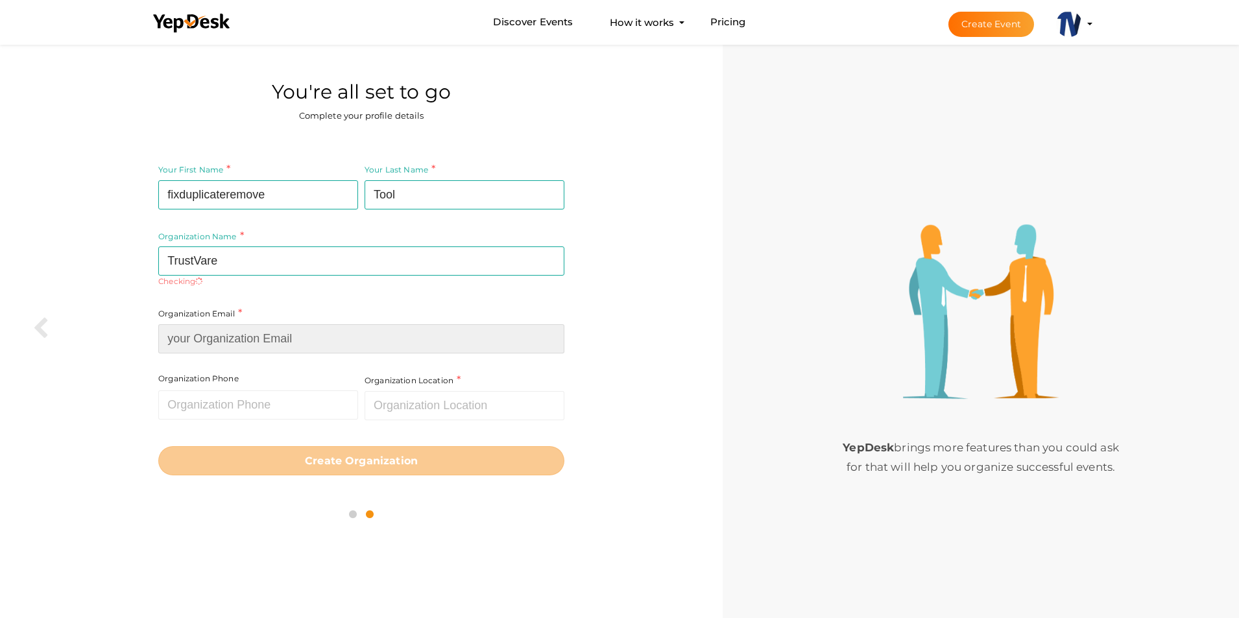
click at [247, 329] on input at bounding box center [361, 338] width 406 height 29
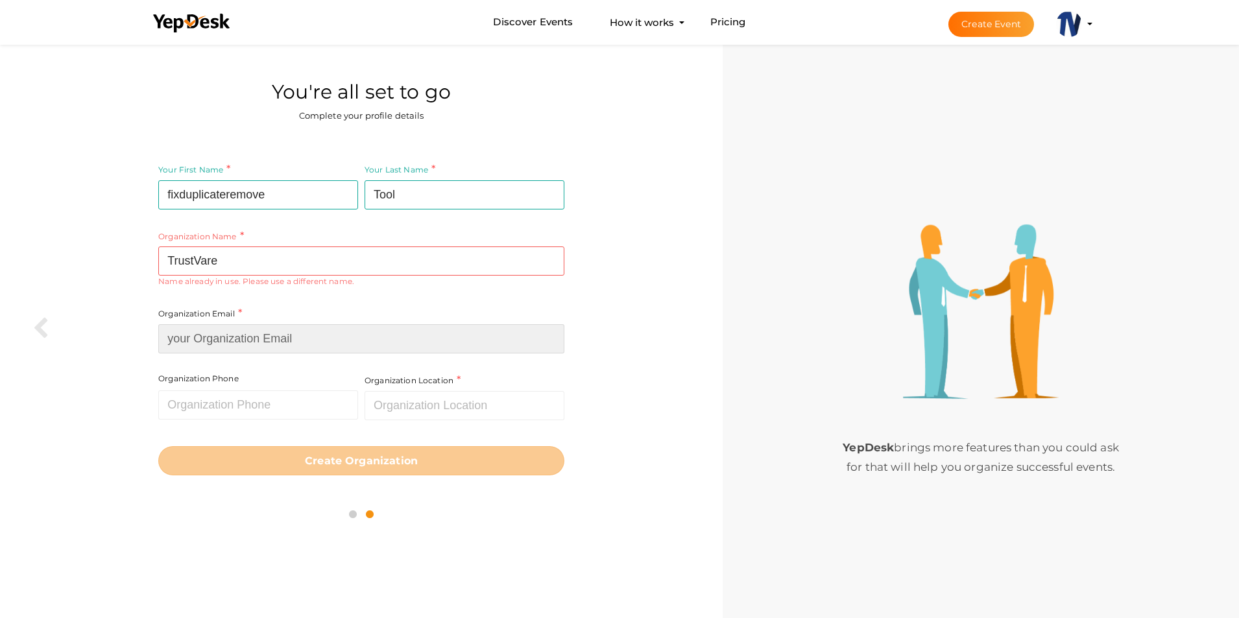
paste input "[EMAIL_ADDRESS][DOMAIN_NAME]"
type input "[EMAIL_ADDRESS][DOMAIN_NAME]"
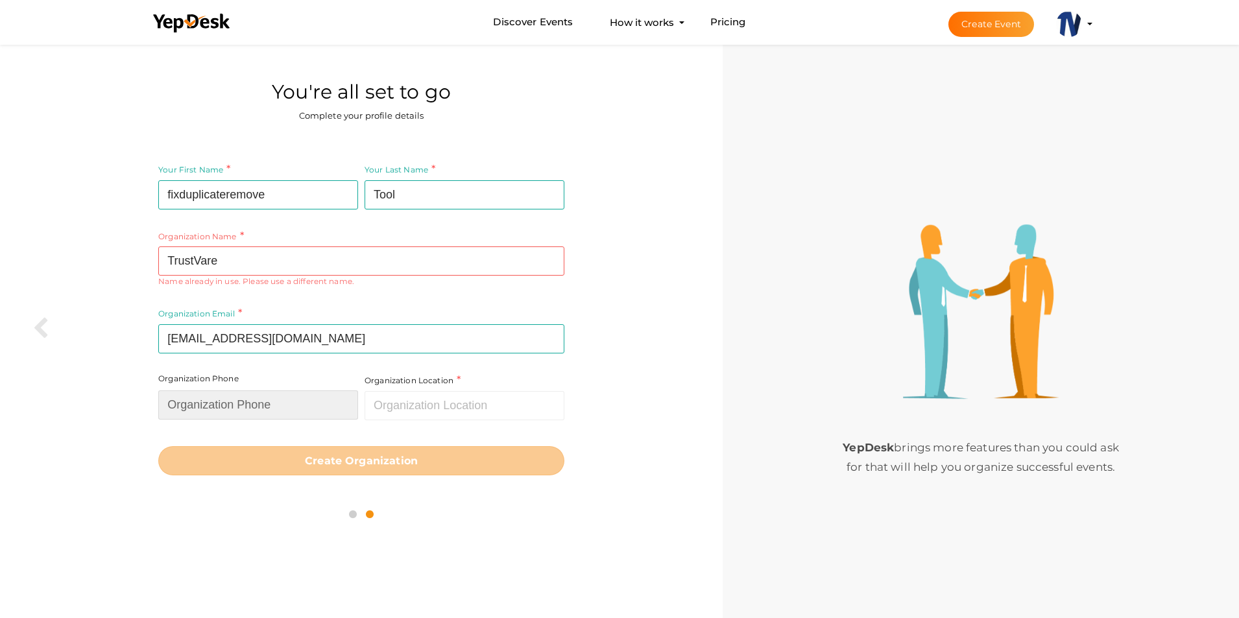
click at [232, 413] on input "text" at bounding box center [258, 404] width 200 height 29
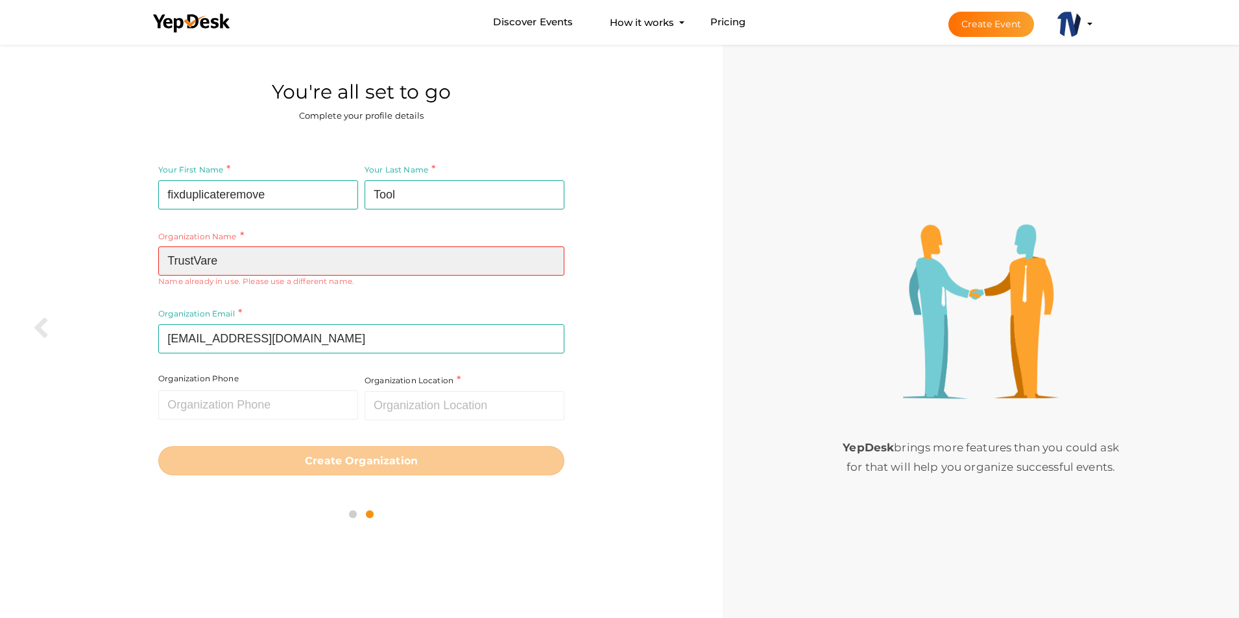
click at [227, 258] on input "TrustVare" at bounding box center [361, 260] width 406 height 29
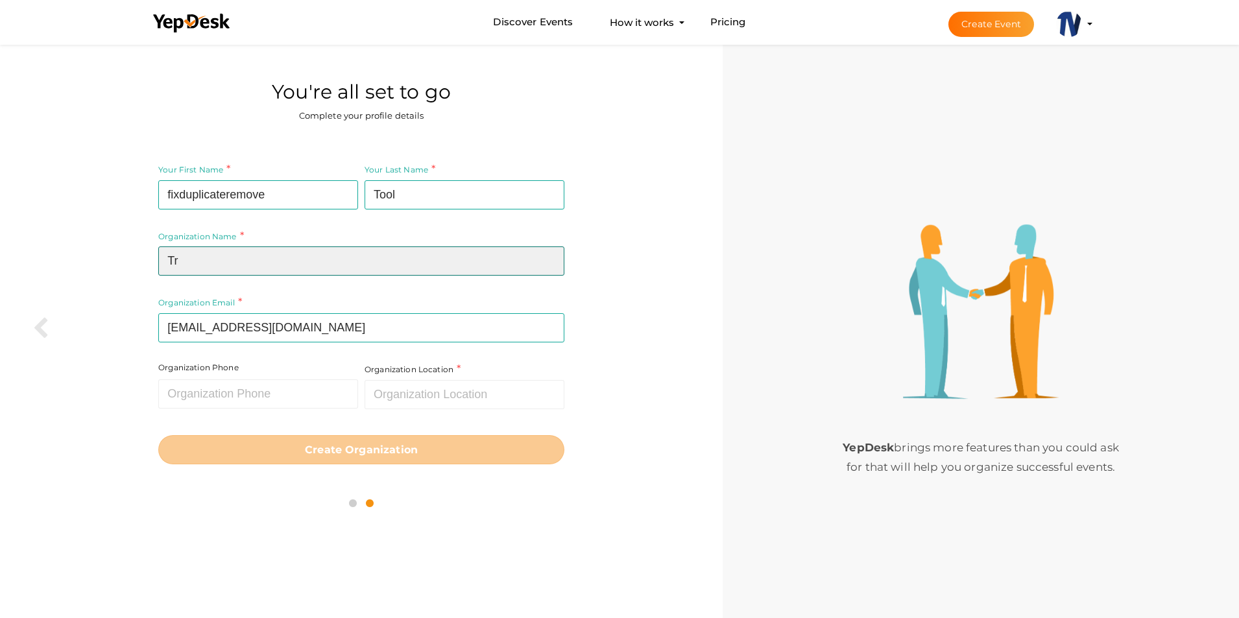
type input "T"
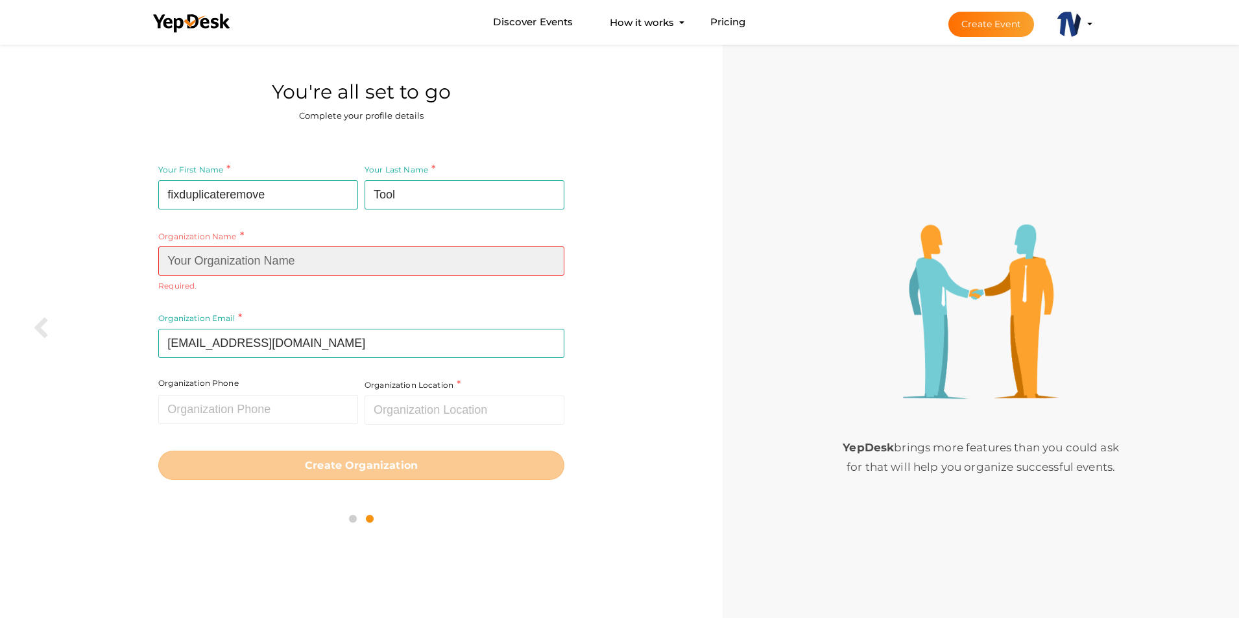
paste input "outlookduplicateremoval"
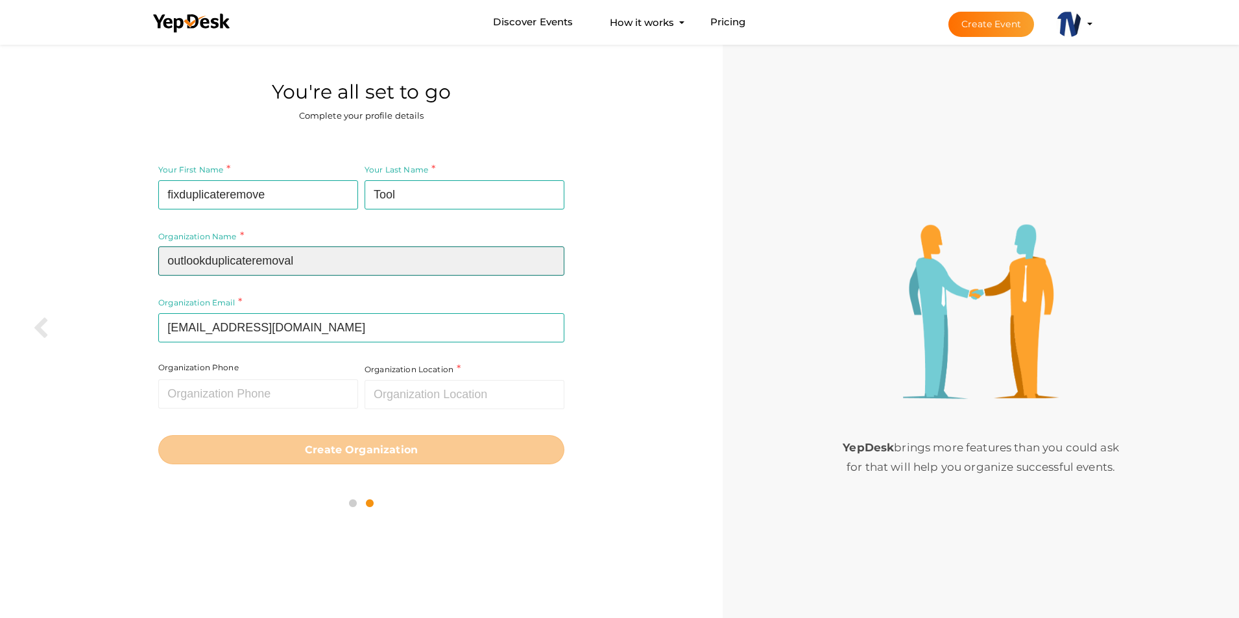
type input "outlookduplicateremoval"
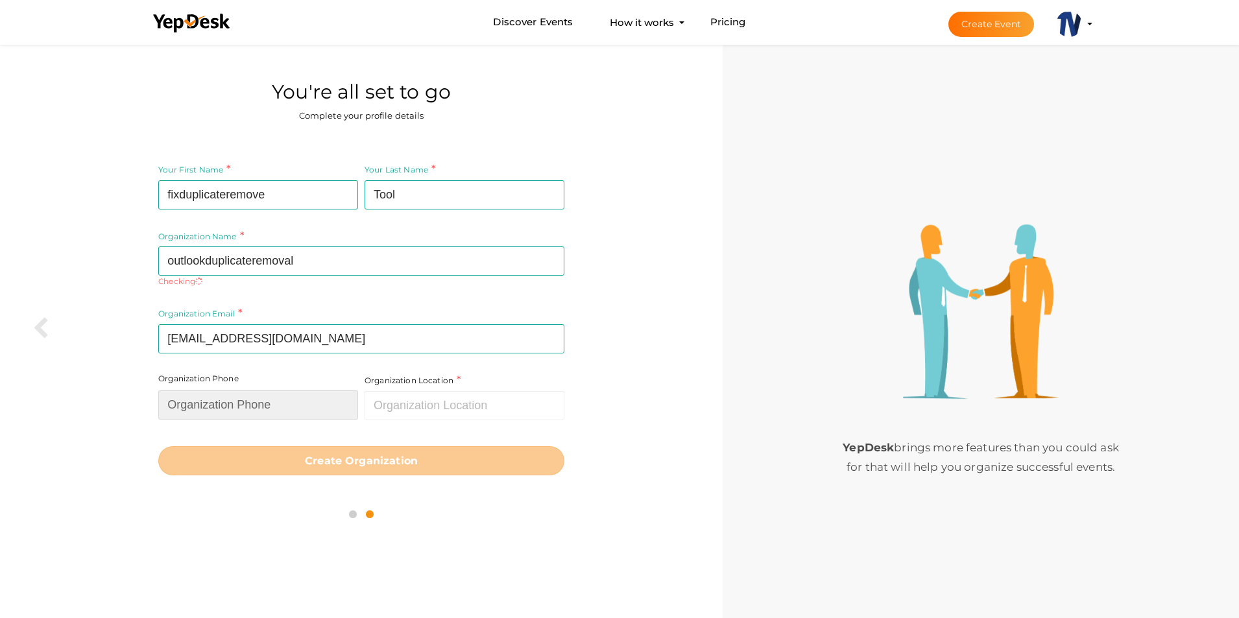
click at [217, 385] on div "Organization Phone Invalid Phone number." at bounding box center [258, 396] width 200 height 47
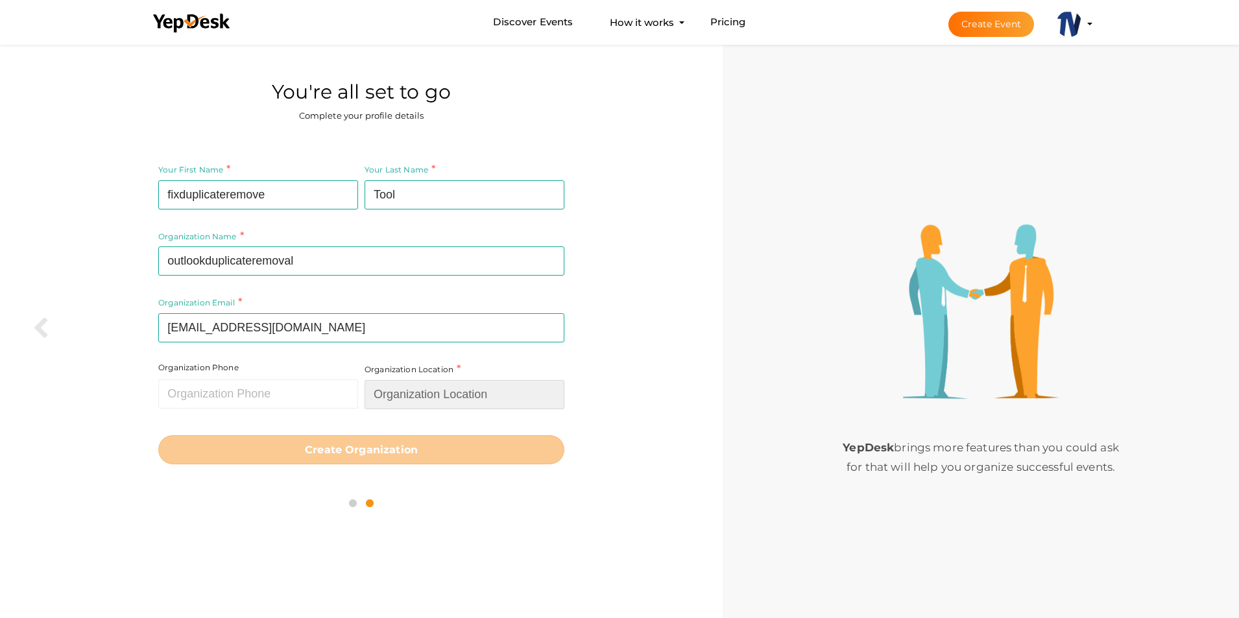
click at [442, 388] on input "text" at bounding box center [464, 394] width 200 height 29
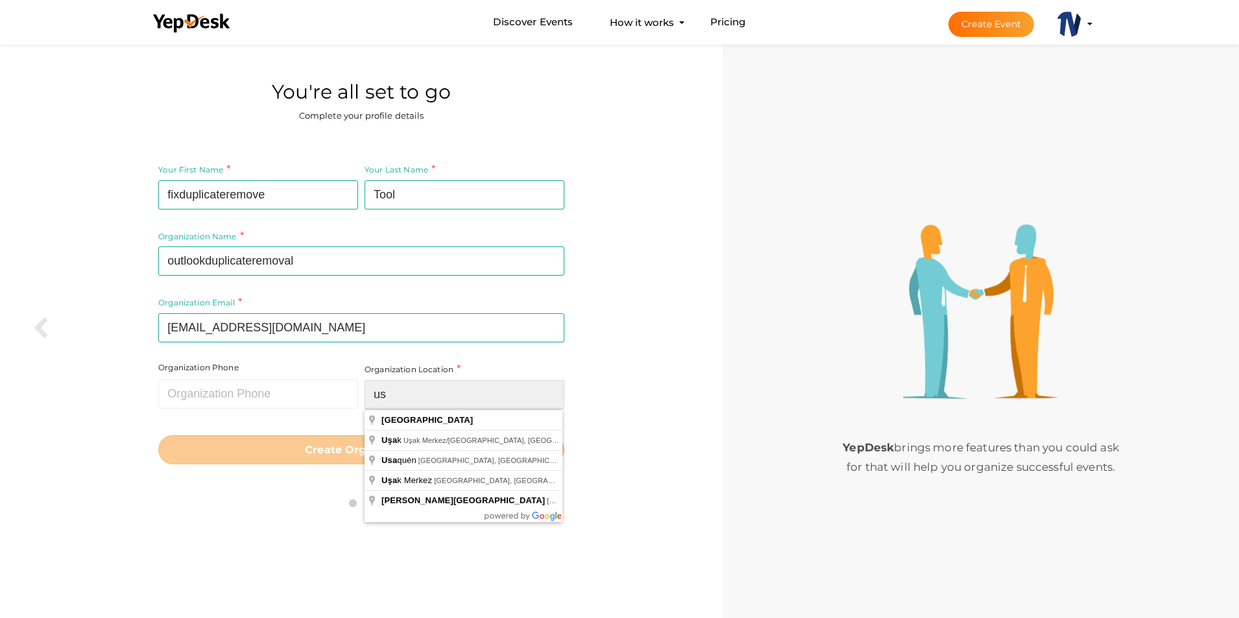
type input "u"
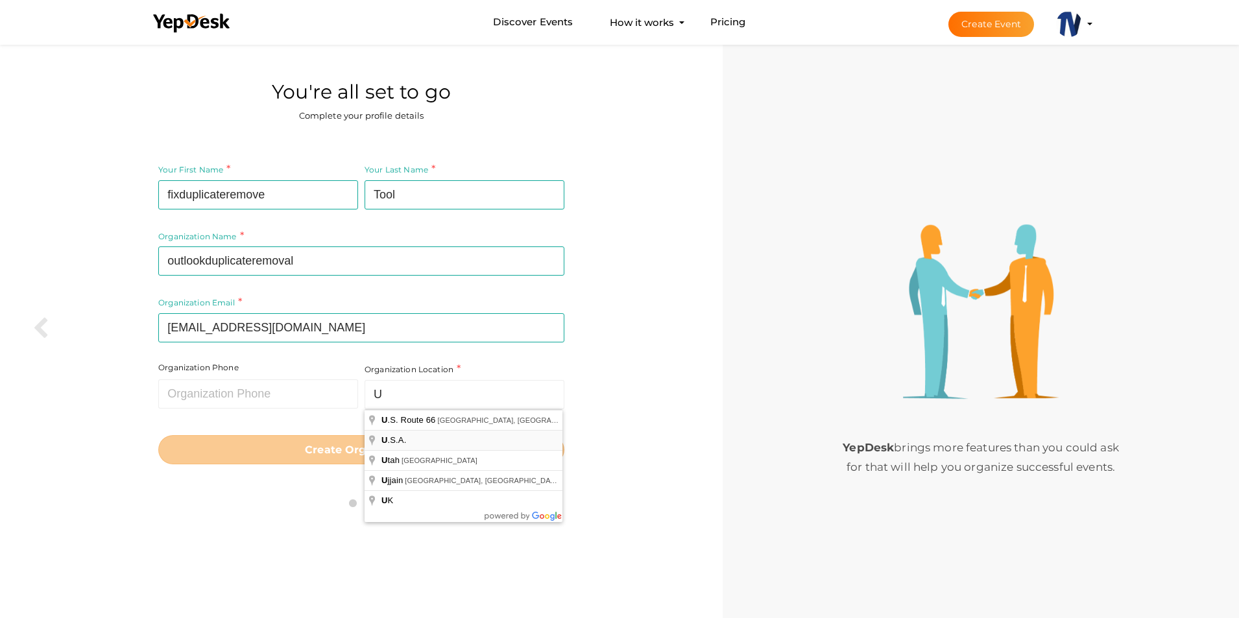
type input "U.S.A."
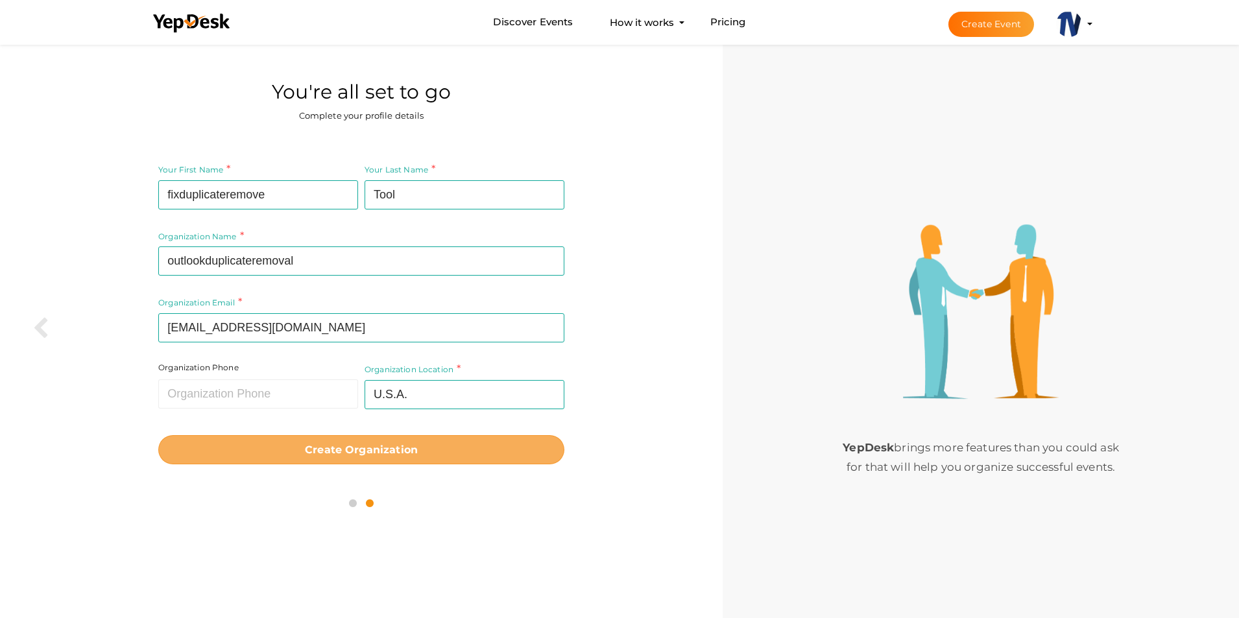
click at [295, 453] on button "Create Organization" at bounding box center [361, 449] width 406 height 29
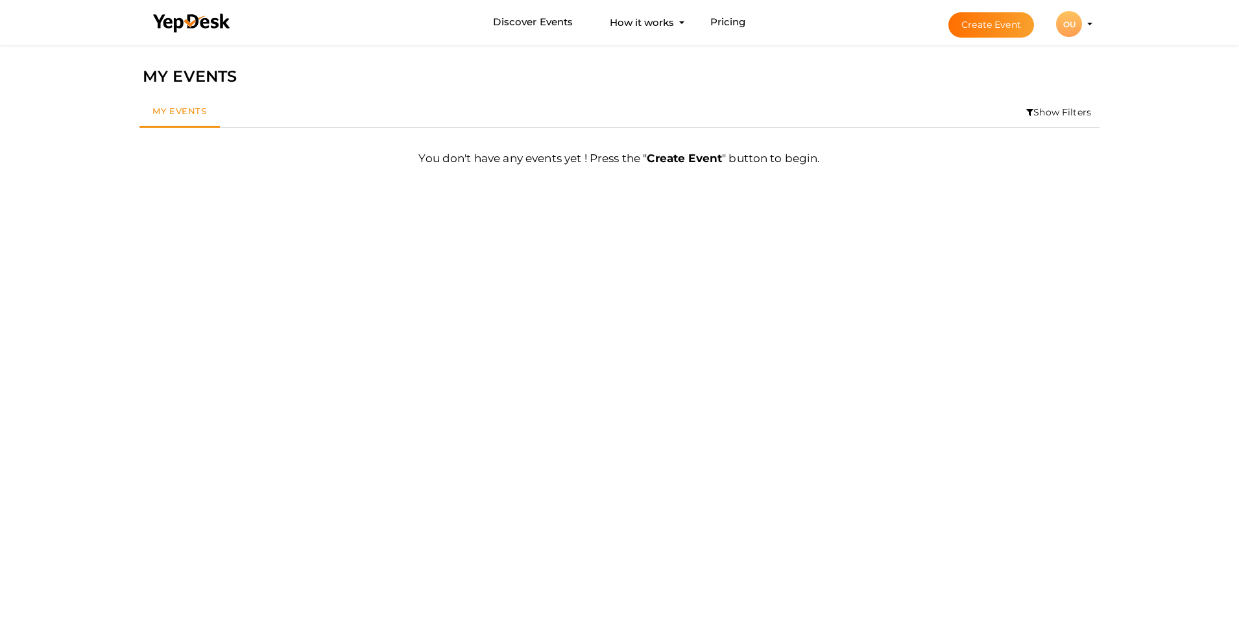
click at [1076, 28] on div "OU" at bounding box center [1069, 24] width 26 height 26
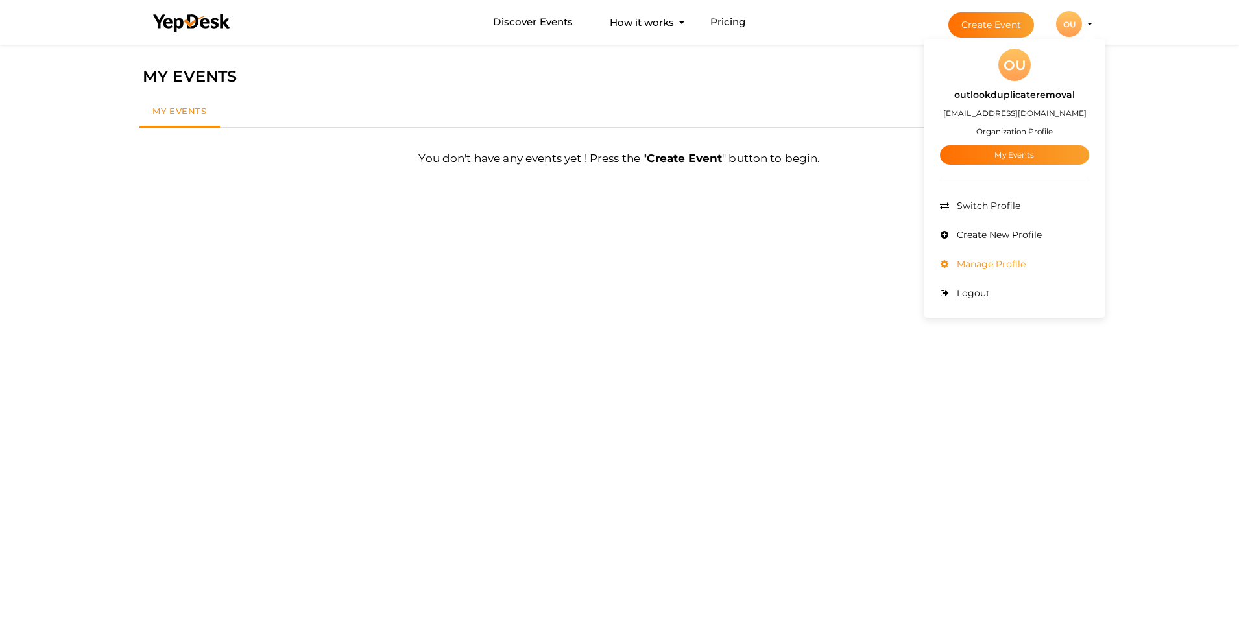
click at [981, 257] on li "Manage Profile" at bounding box center [1014, 264] width 149 height 29
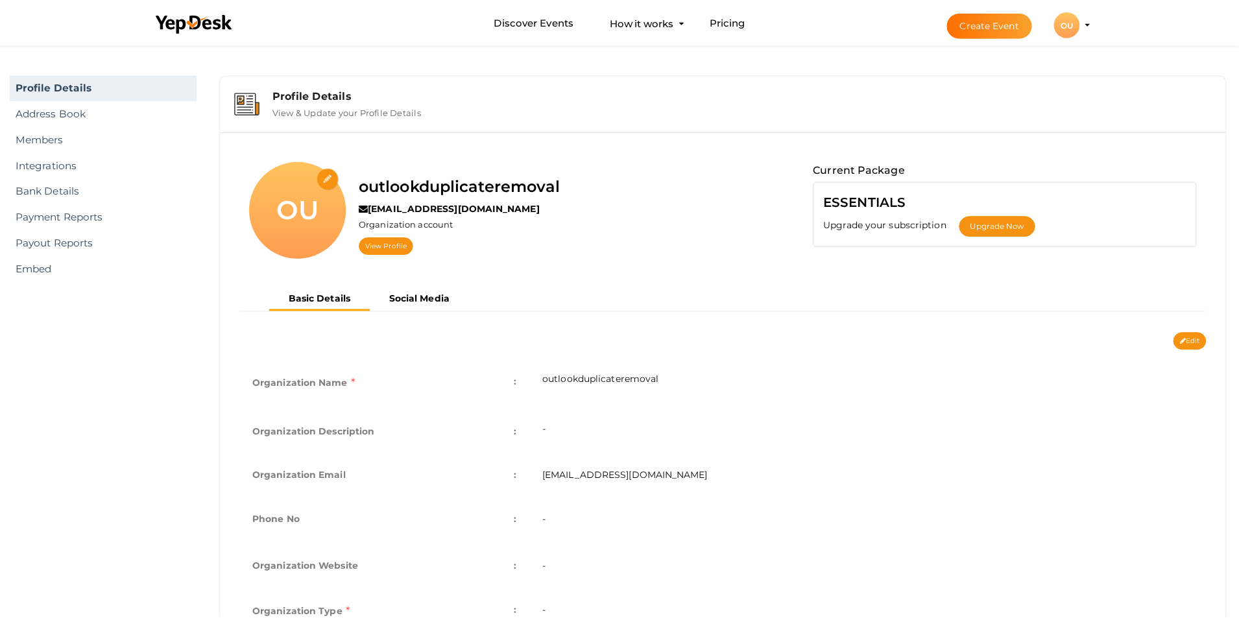
scroll to position [42, 0]
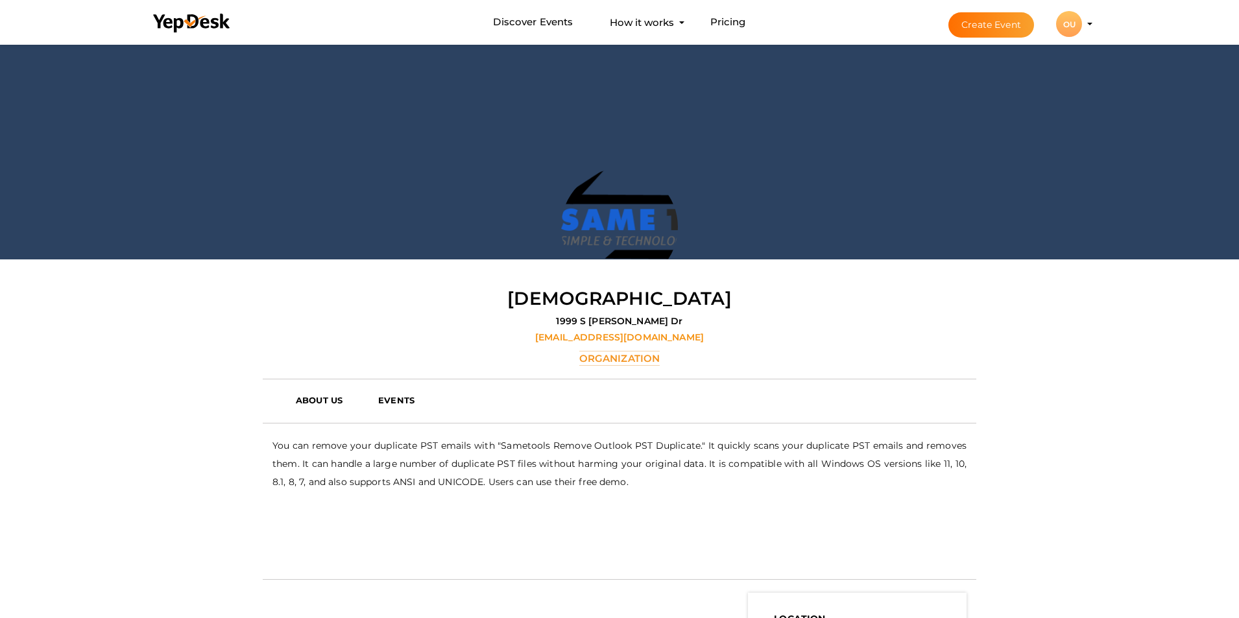
scroll to position [42, 0]
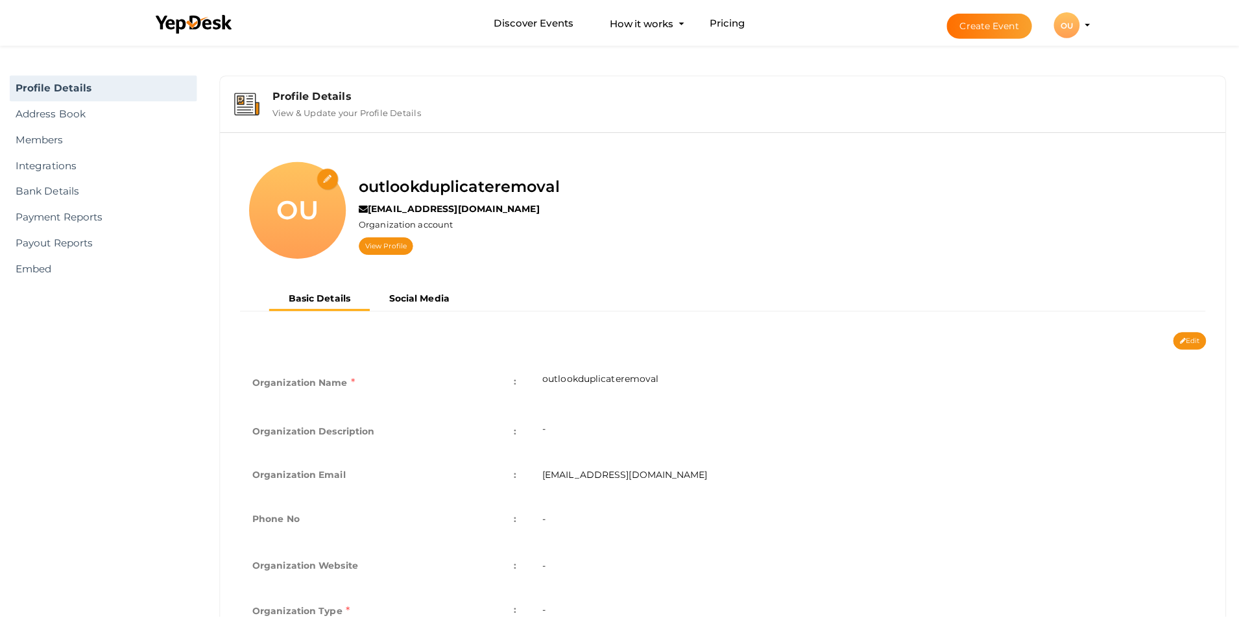
scroll to position [42, 0]
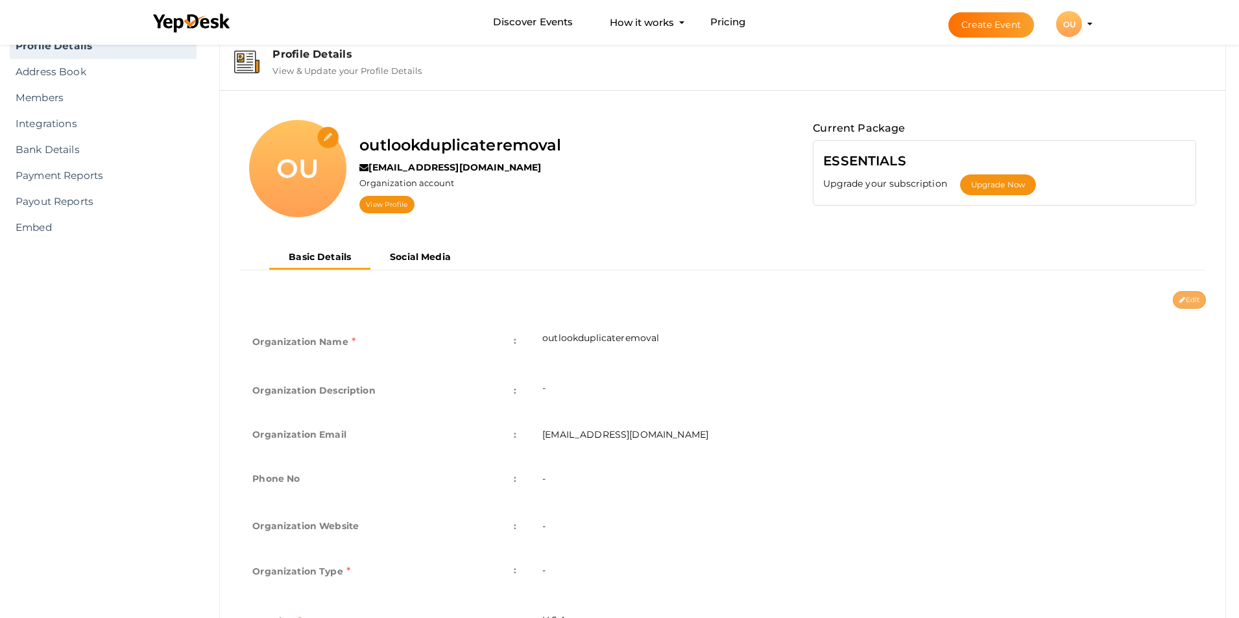
click at [1191, 293] on button "Edit" at bounding box center [1188, 300] width 33 height 18
type input "outlookduplicateremoval"
type input "[EMAIL_ADDRESS][DOMAIN_NAME]"
select select "9"
type input "U.S.A."
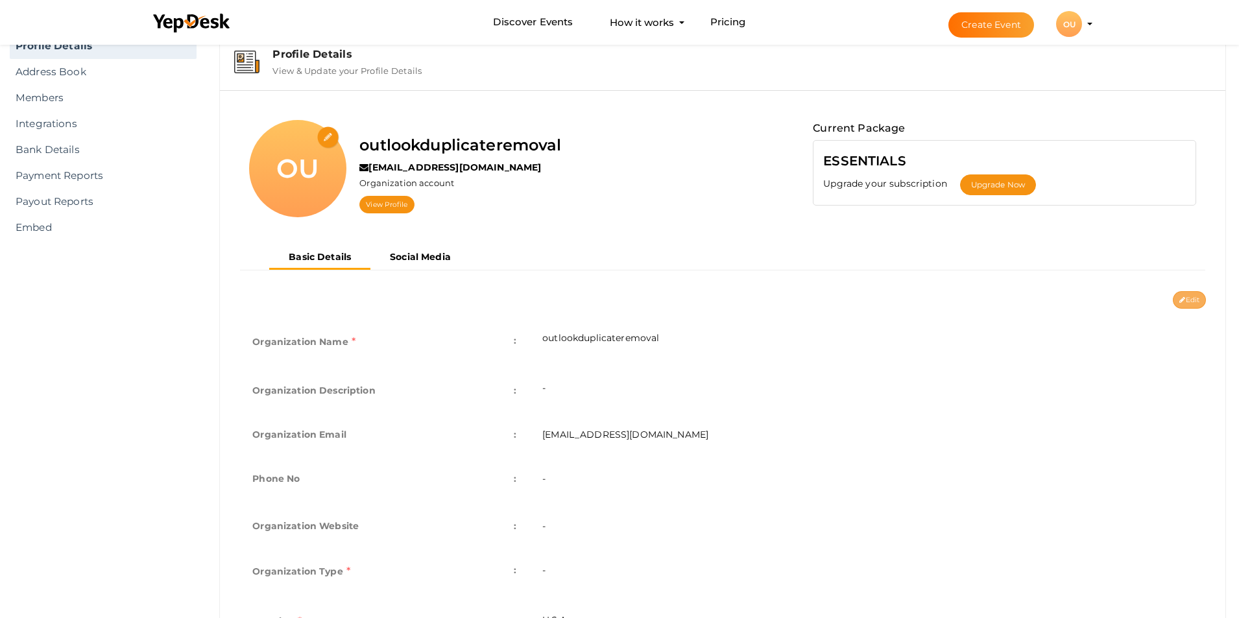
type input "outlookduplicateremoval"
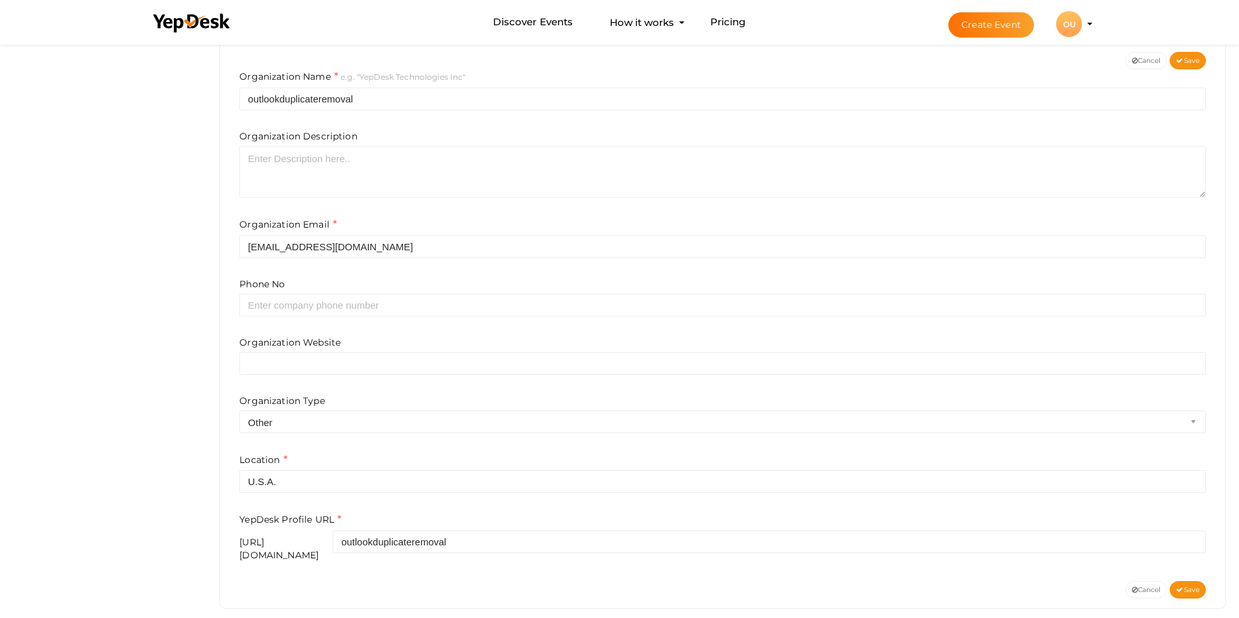
scroll to position [289, 0]
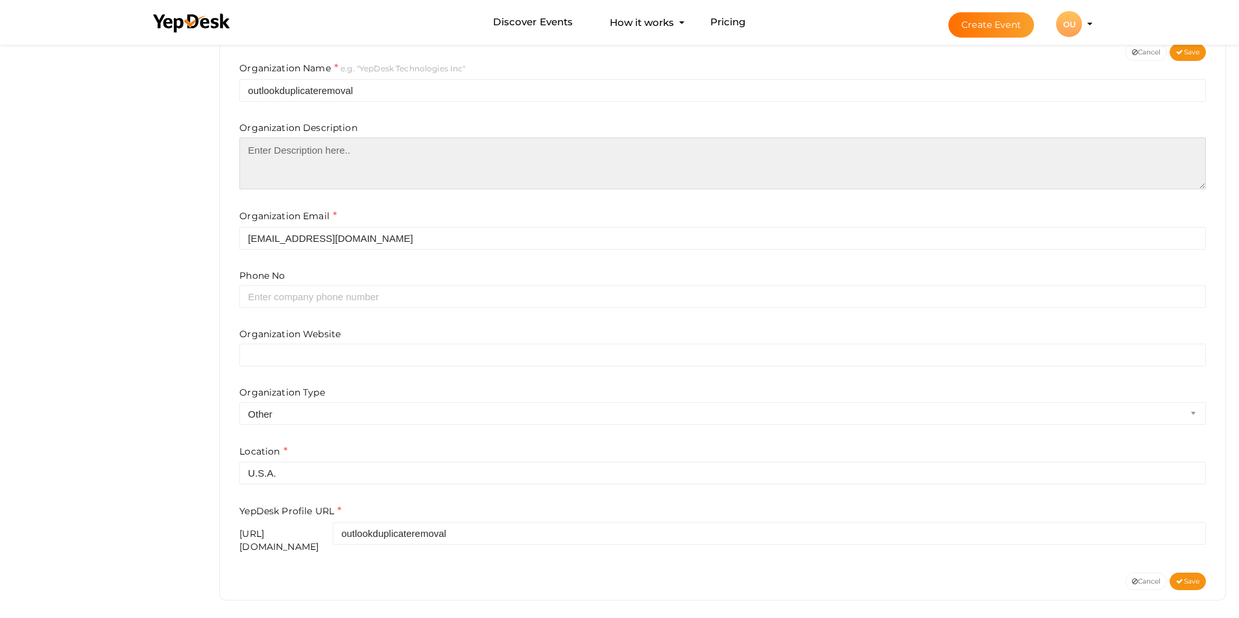
click at [356, 156] on textarea at bounding box center [722, 163] width 966 height 52
paste textarea "eliminate duplicate PST files on "TrustVare Outlook Duplicate Removal". It can …"
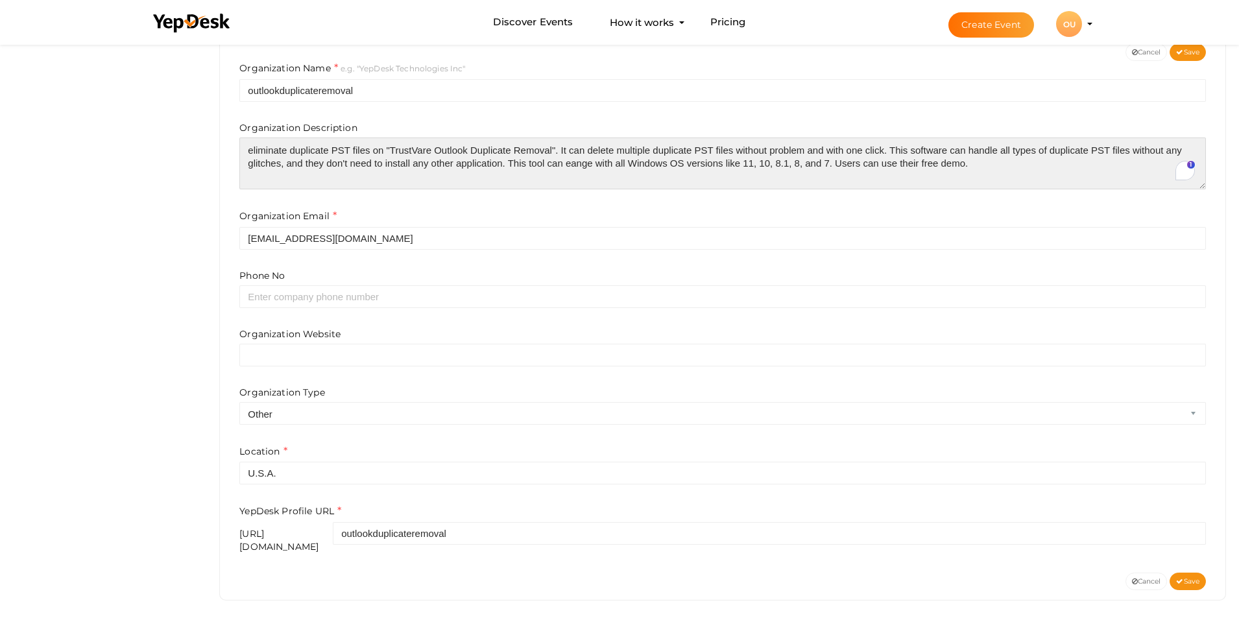
type textarea "eliminate duplicate PST files on "TrustVare Outlook Duplicate Removal". It can …"
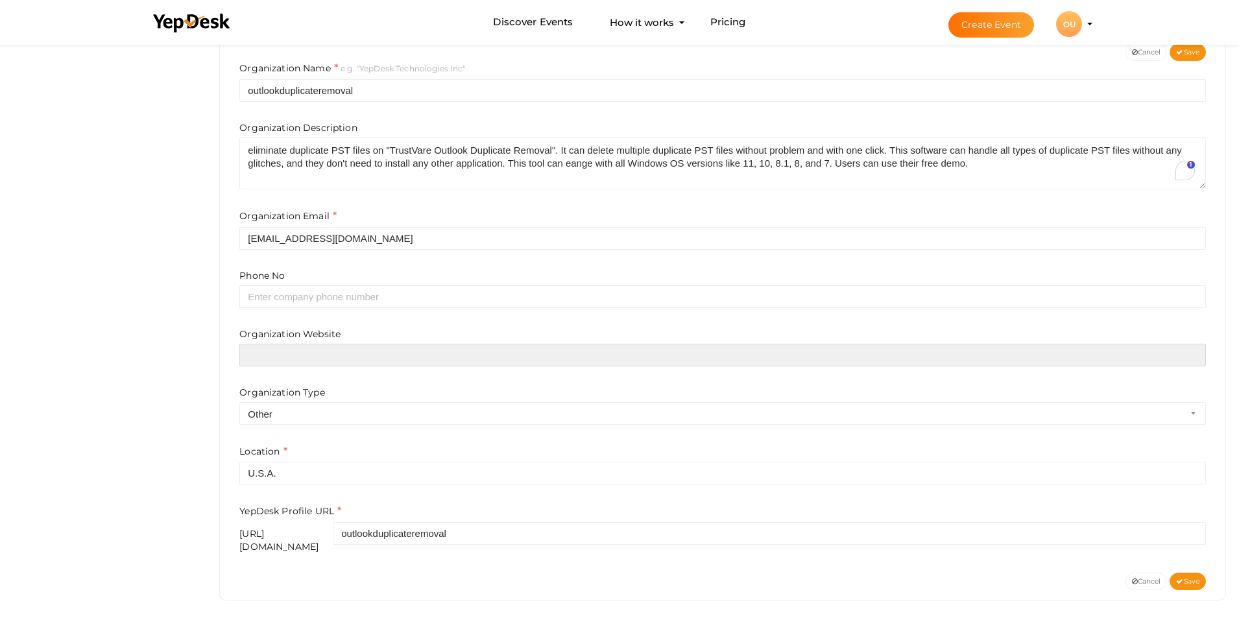
click at [337, 350] on input "text" at bounding box center [722, 355] width 966 height 23
paste input "https://www.trustvare.com/duplicate-remover/pst/"
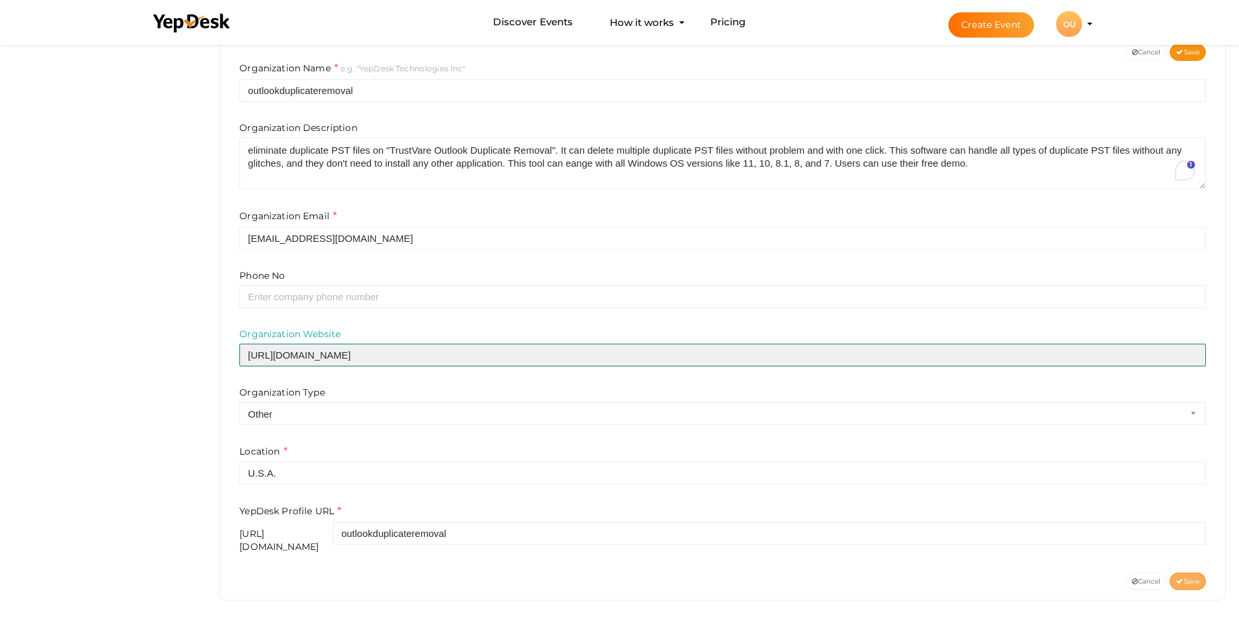
type input "https://www.trustvare.com/duplicate-remover/pst/"
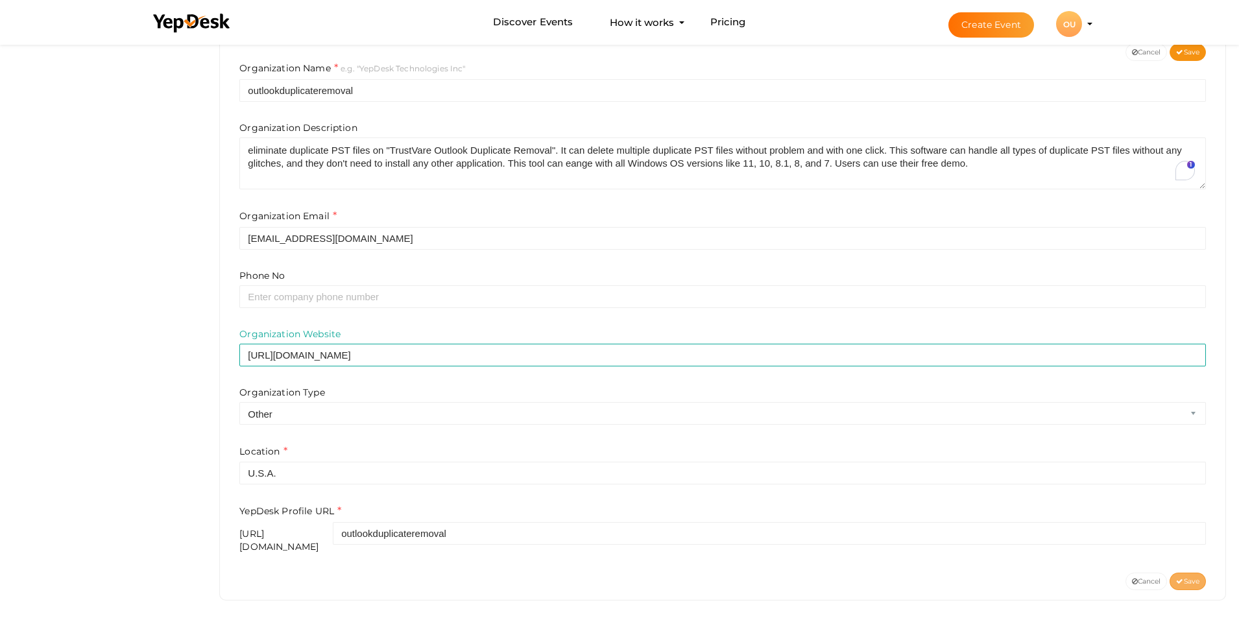
click at [1186, 573] on button "Save" at bounding box center [1187, 582] width 36 height 18
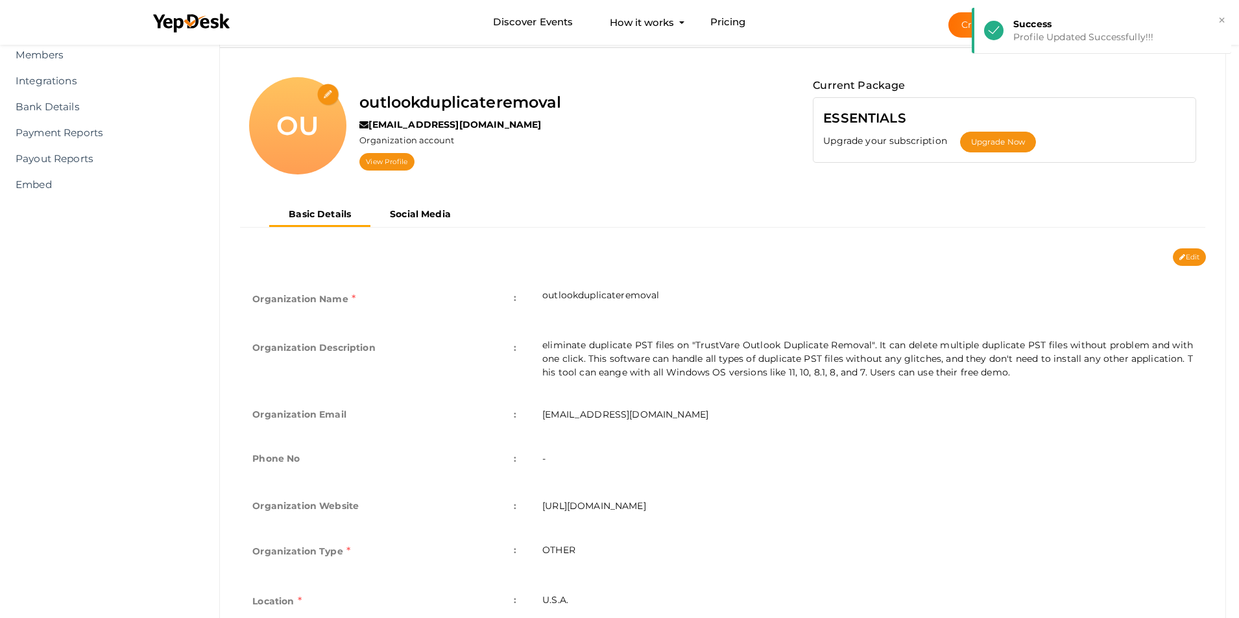
scroll to position [0, 0]
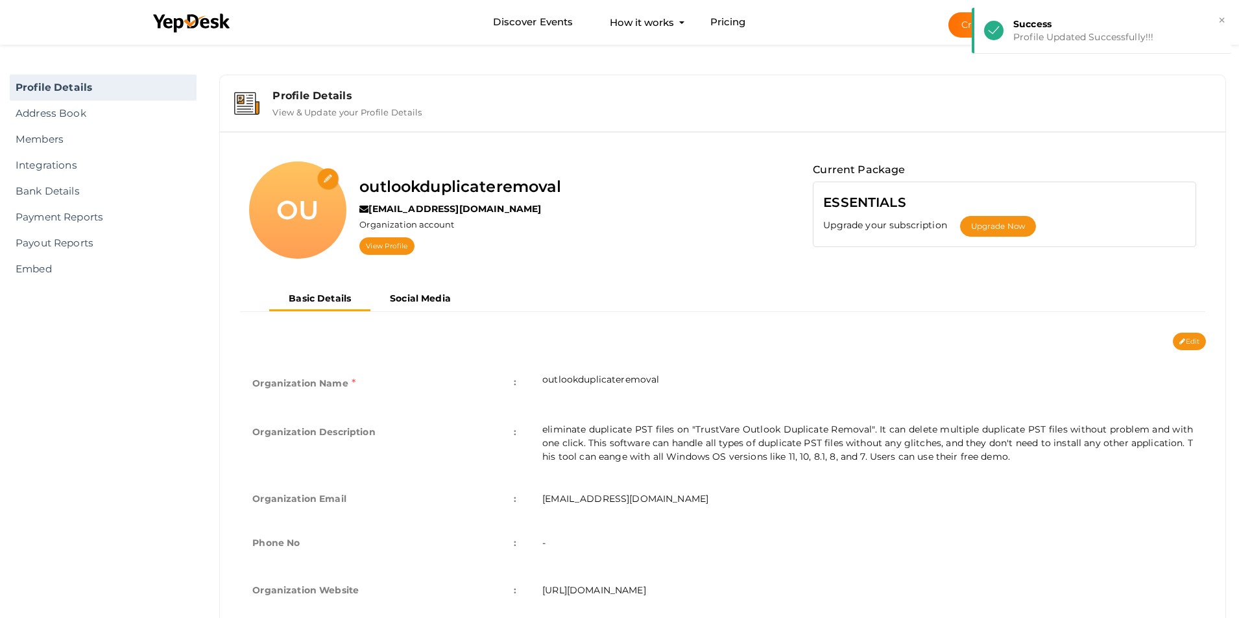
click at [293, 189] on div "OU" at bounding box center [297, 209] width 97 height 97
click at [324, 181] on input "file" at bounding box center [328, 179] width 23 height 23
type input "C:\fakepath\trustvareoutlookduplicateremoval.jpg"
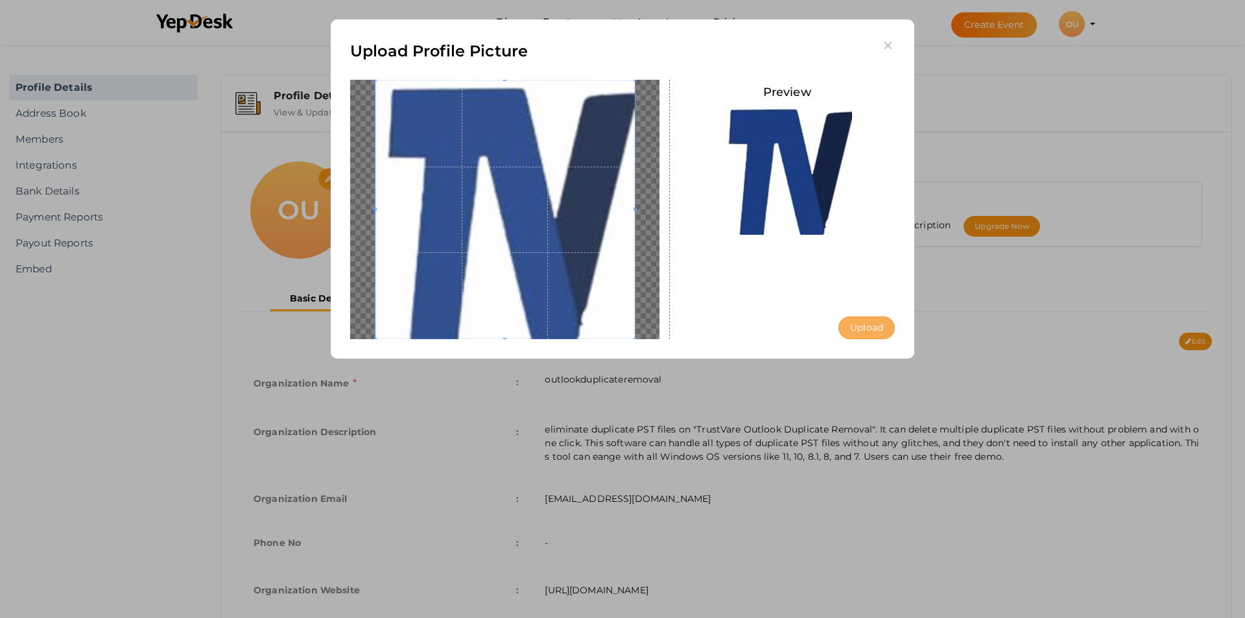
click at [875, 327] on button "Upload" at bounding box center [866, 327] width 56 height 23
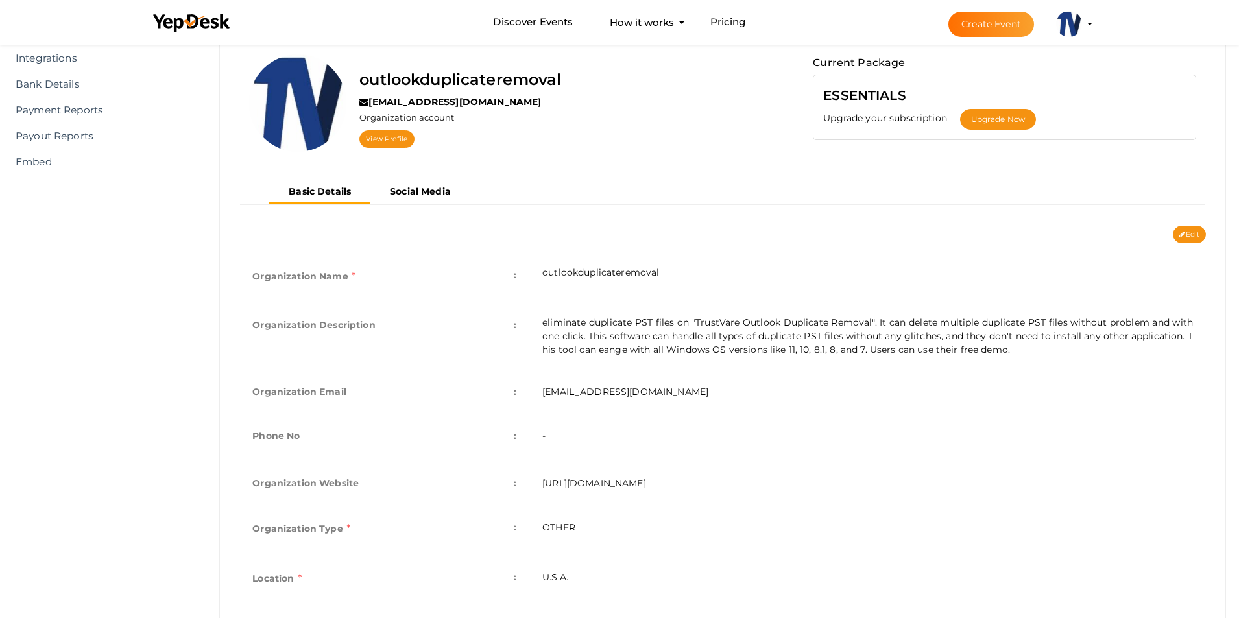
scroll to position [194, 0]
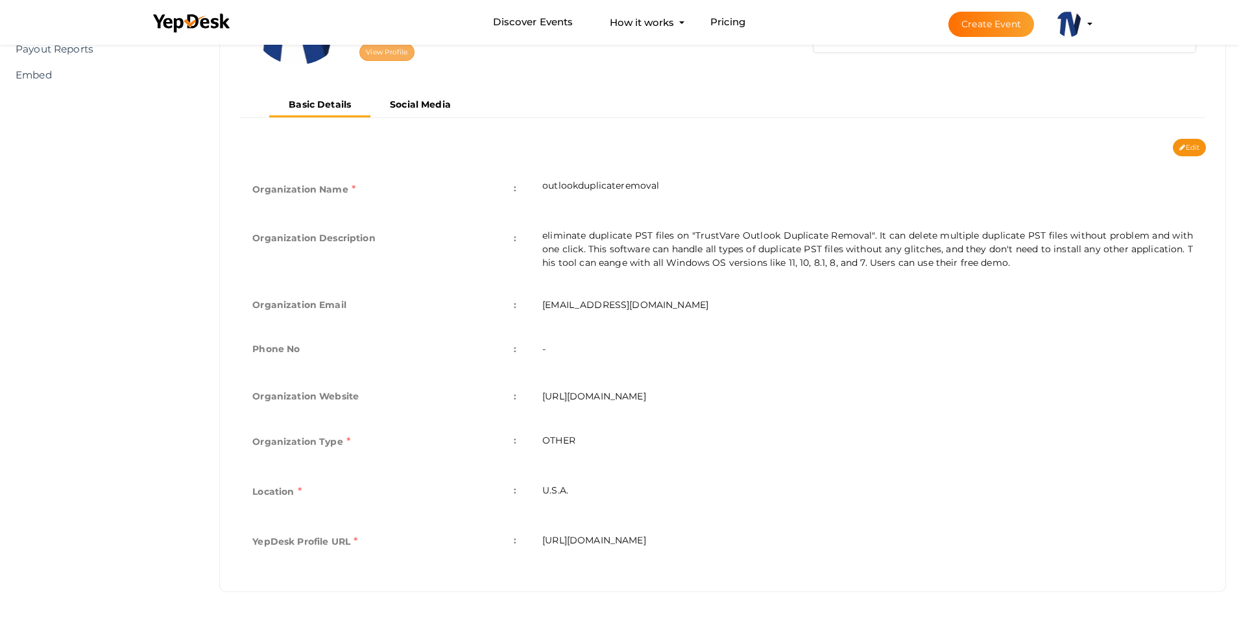
drag, startPoint x: 752, startPoint y: 386, endPoint x: 396, endPoint y: 50, distance: 489.9
click at [396, 50] on link "View Profile" at bounding box center [386, 52] width 54 height 18
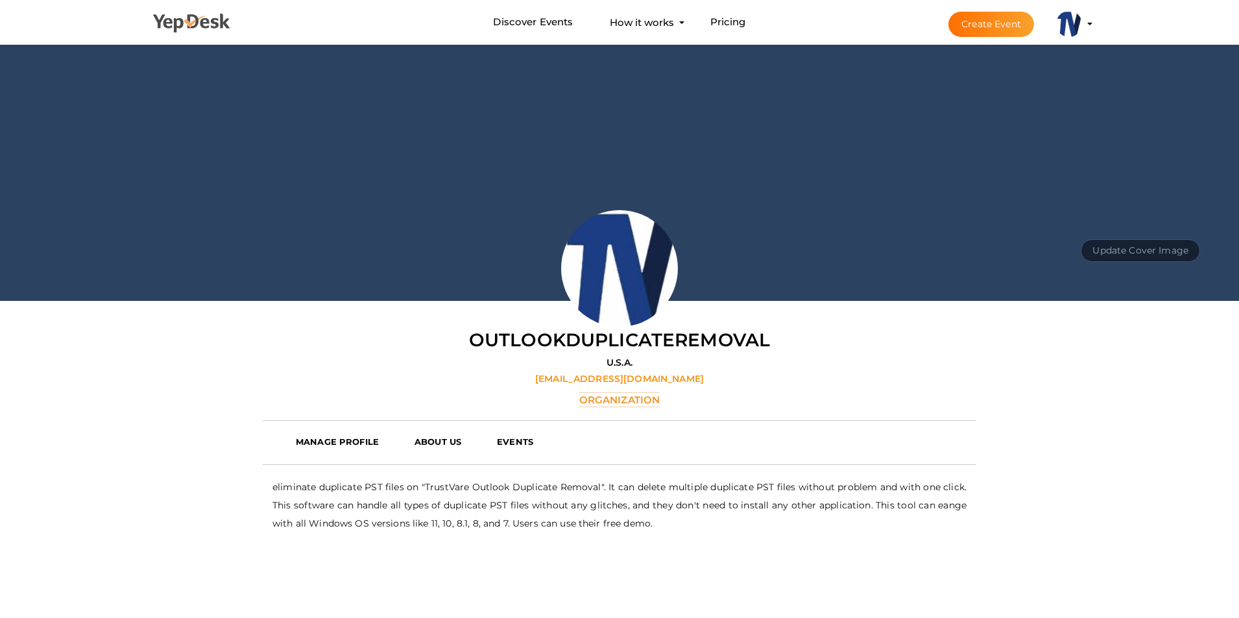
click at [178, 48] on li at bounding box center [191, 26] width 97 height 51
click at [1117, 245] on button "Update Cover Image" at bounding box center [1139, 250] width 119 height 23
click at [1129, 223] on input "file" at bounding box center [1138, 221] width 102 height 23
type input "C:\fakepath\Coverimagetrustvare.jpg"
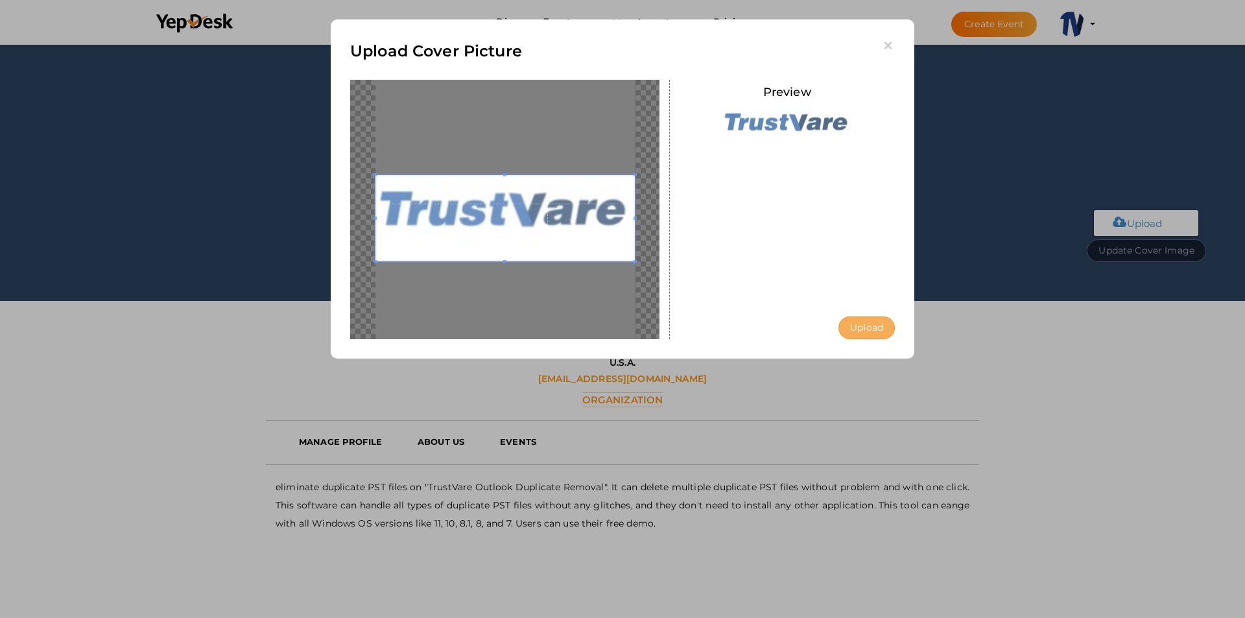
click at [864, 324] on button "Upload" at bounding box center [866, 327] width 56 height 23
